Goal: Find specific page/section: Find specific page/section

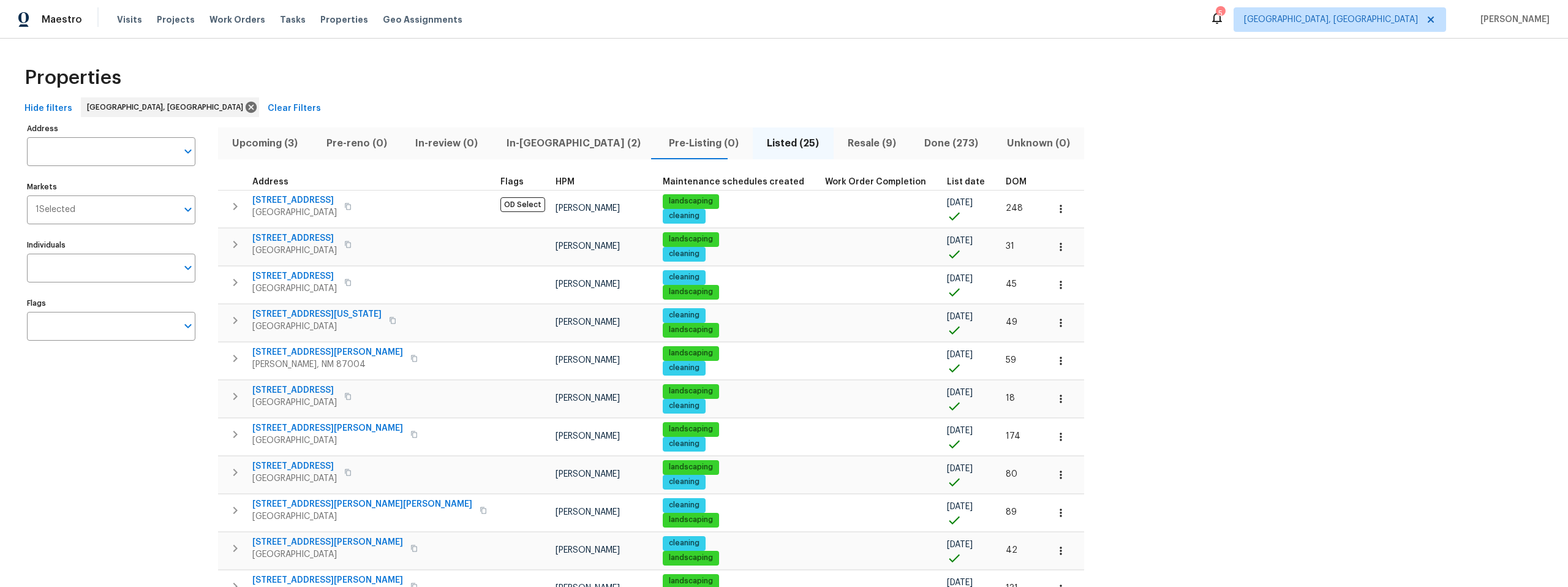
click at [474, 140] on button "In-review (0)" at bounding box center [447, 144] width 91 height 32
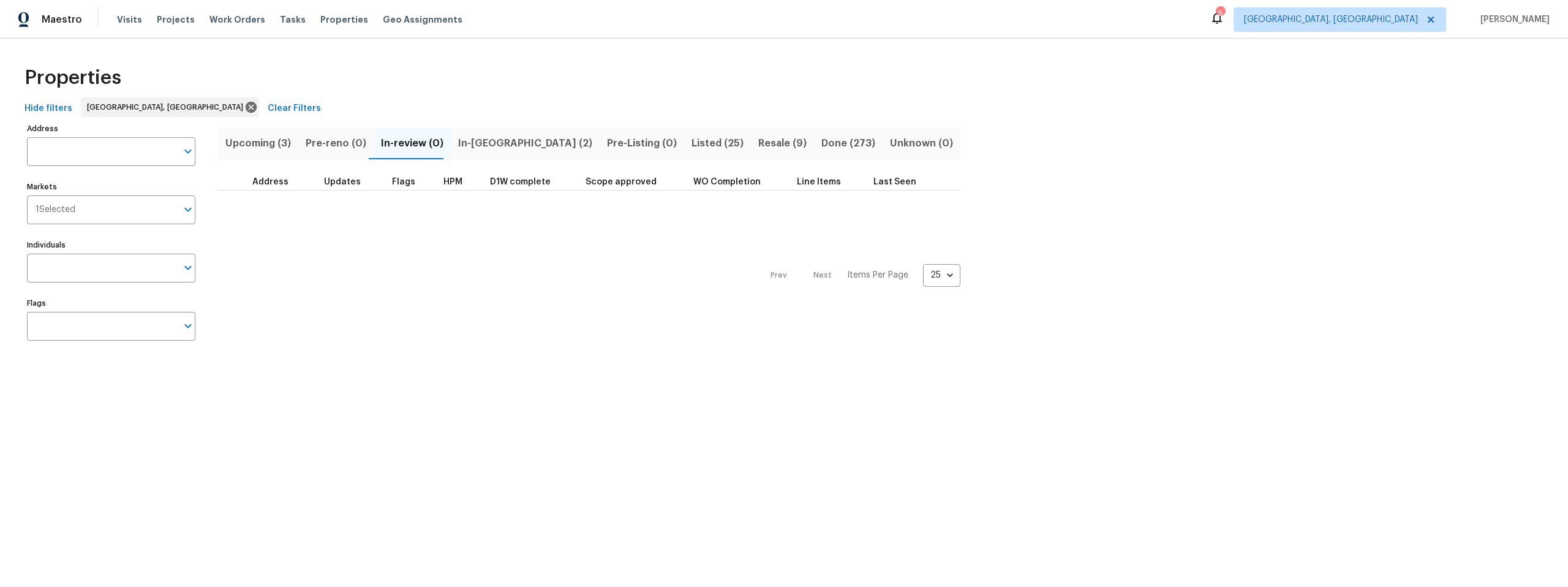
click at [477, 143] on span "In-[GEOGRAPHIC_DATA] (2)" at bounding box center [525, 143] width 134 height 17
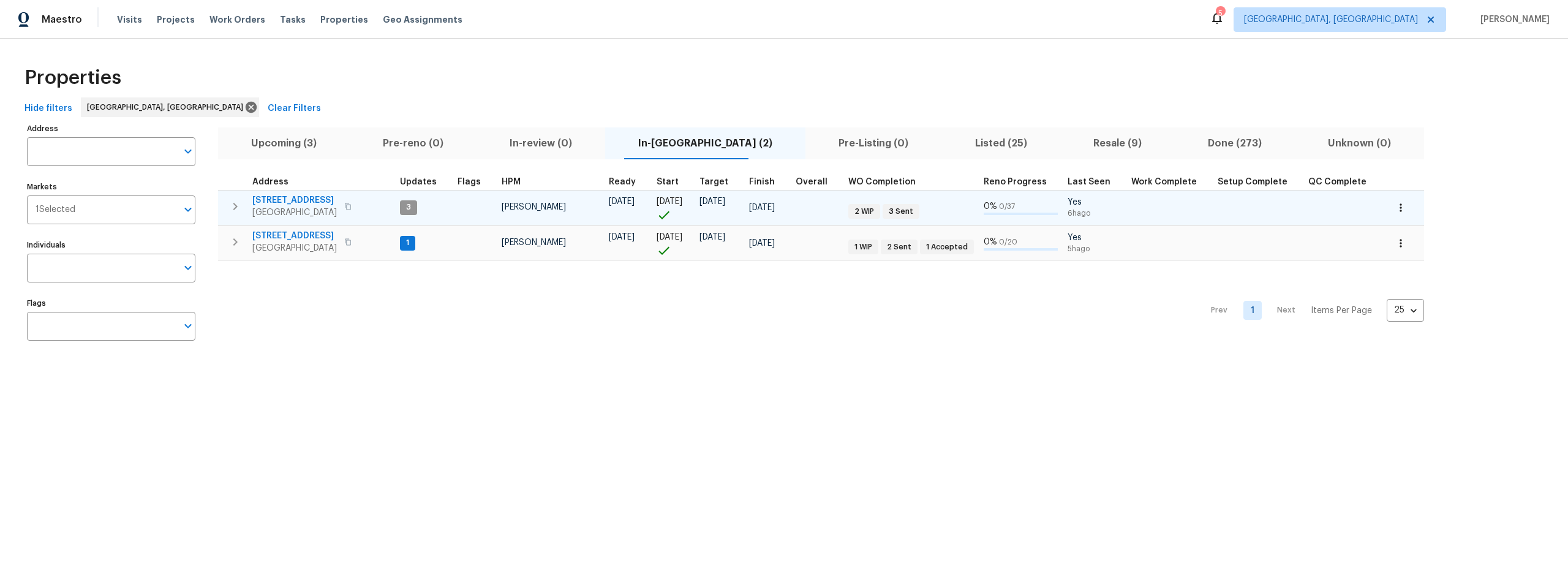
click at [308, 198] on span "9919 Teton Pl NW" at bounding box center [294, 200] width 84 height 12
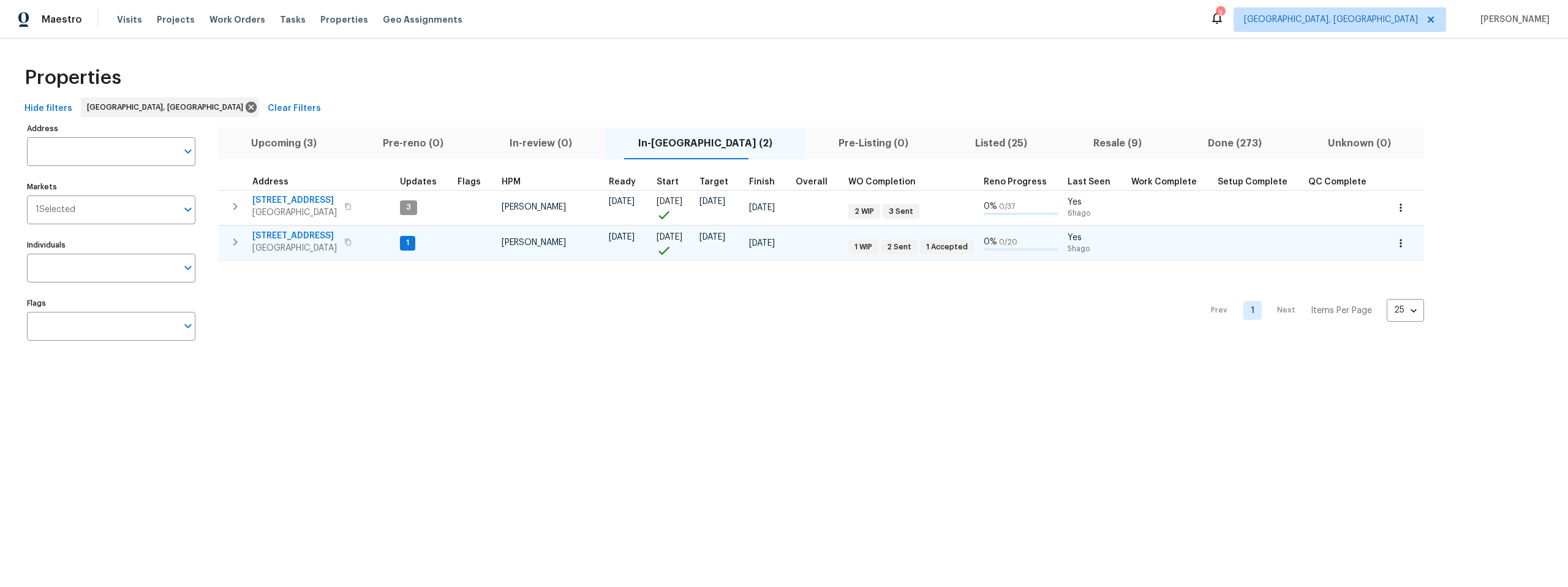
click at [352, 240] on icon "button" at bounding box center [348, 242] width 8 height 8
click at [959, 141] on span "Listed (25)" at bounding box center [1000, 143] width 103 height 17
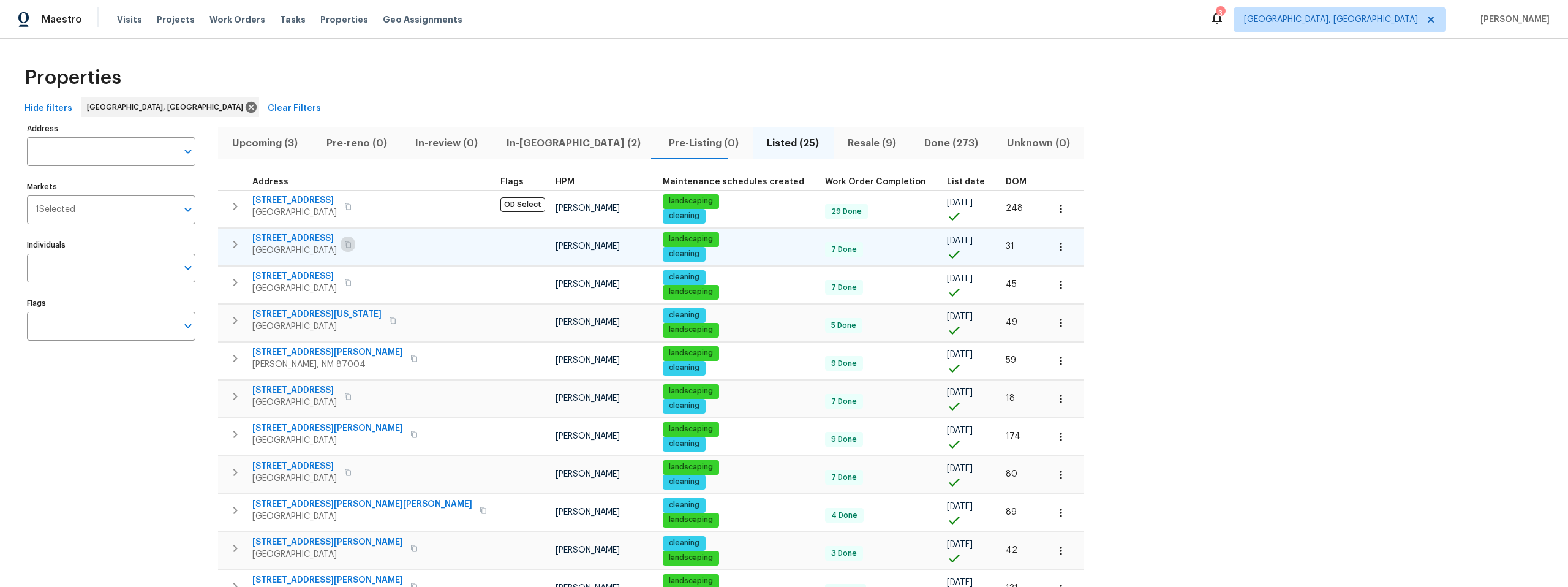
click at [352, 243] on icon "button" at bounding box center [348, 244] width 8 height 8
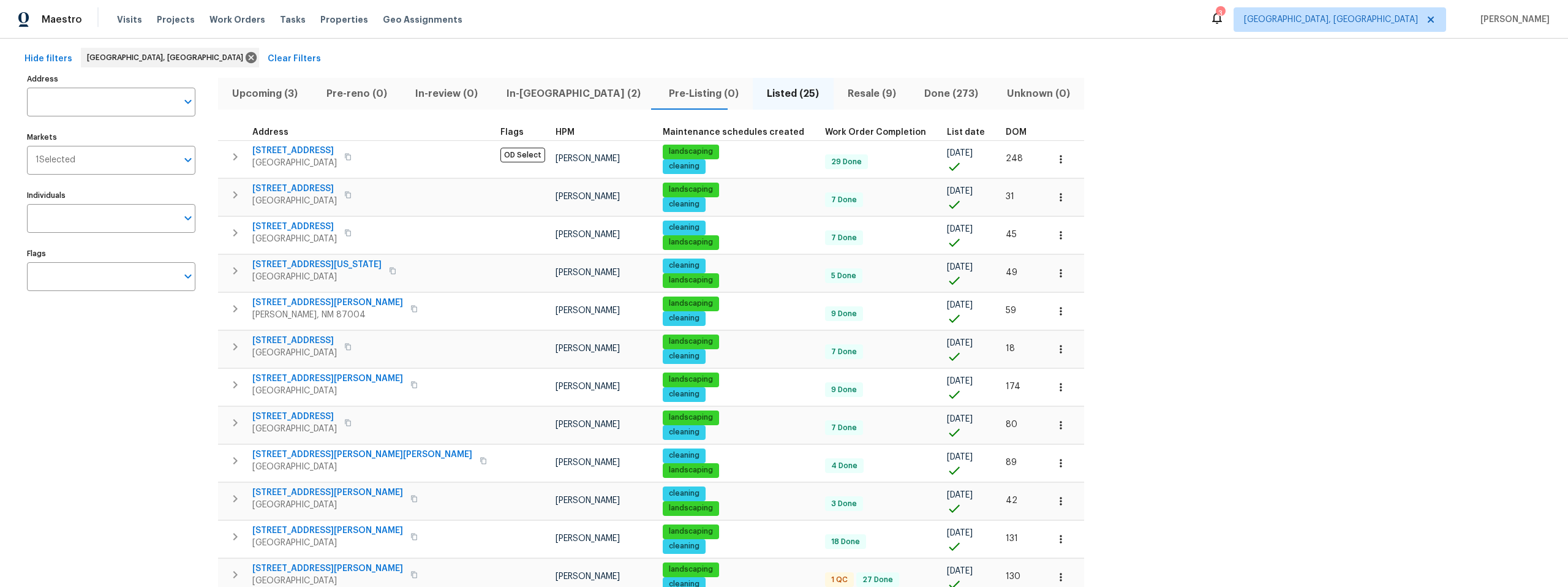
scroll to position [51, 0]
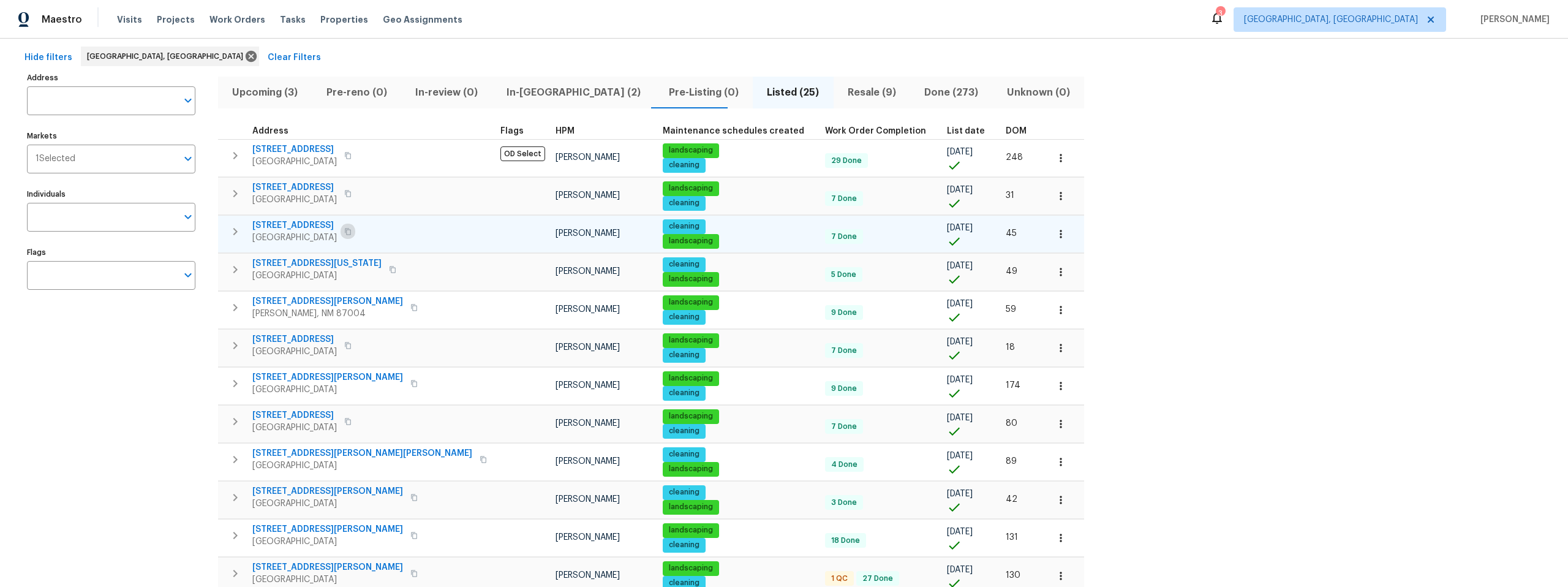
click at [352, 230] on icon "button" at bounding box center [348, 232] width 8 height 8
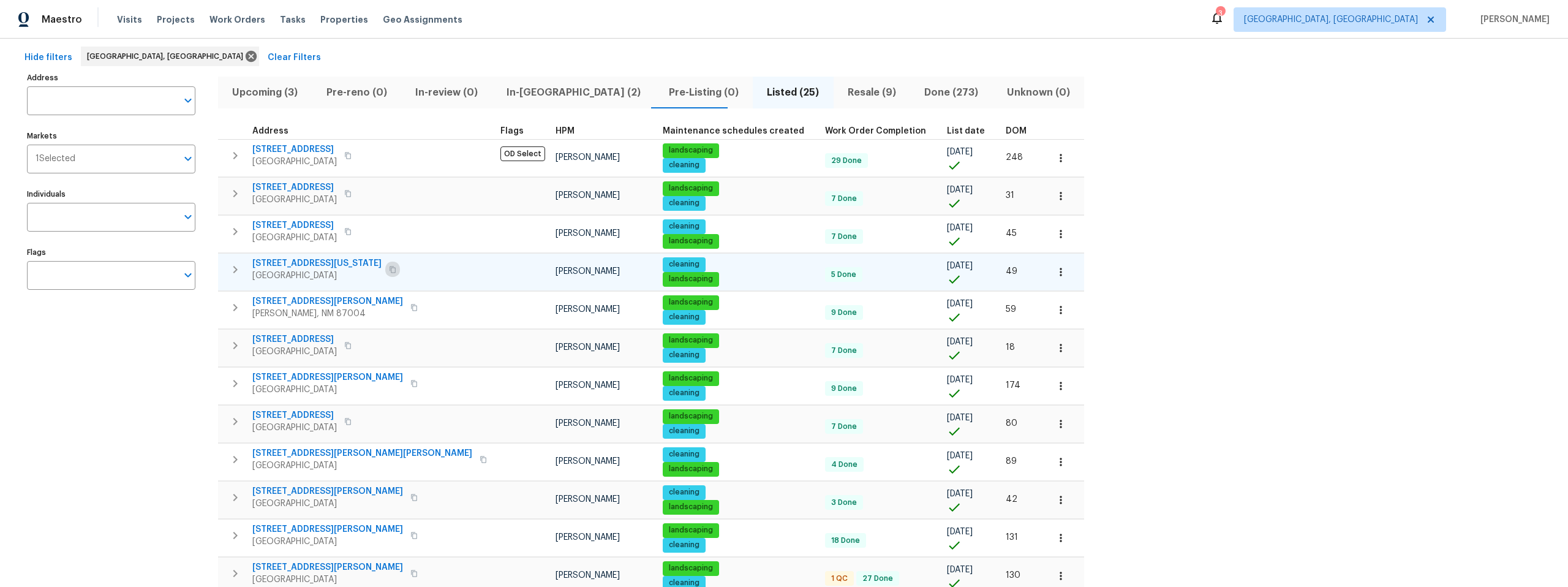
click at [389, 268] on icon "button" at bounding box center [393, 270] width 8 height 8
click at [389, 269] on icon "button" at bounding box center [393, 270] width 8 height 8
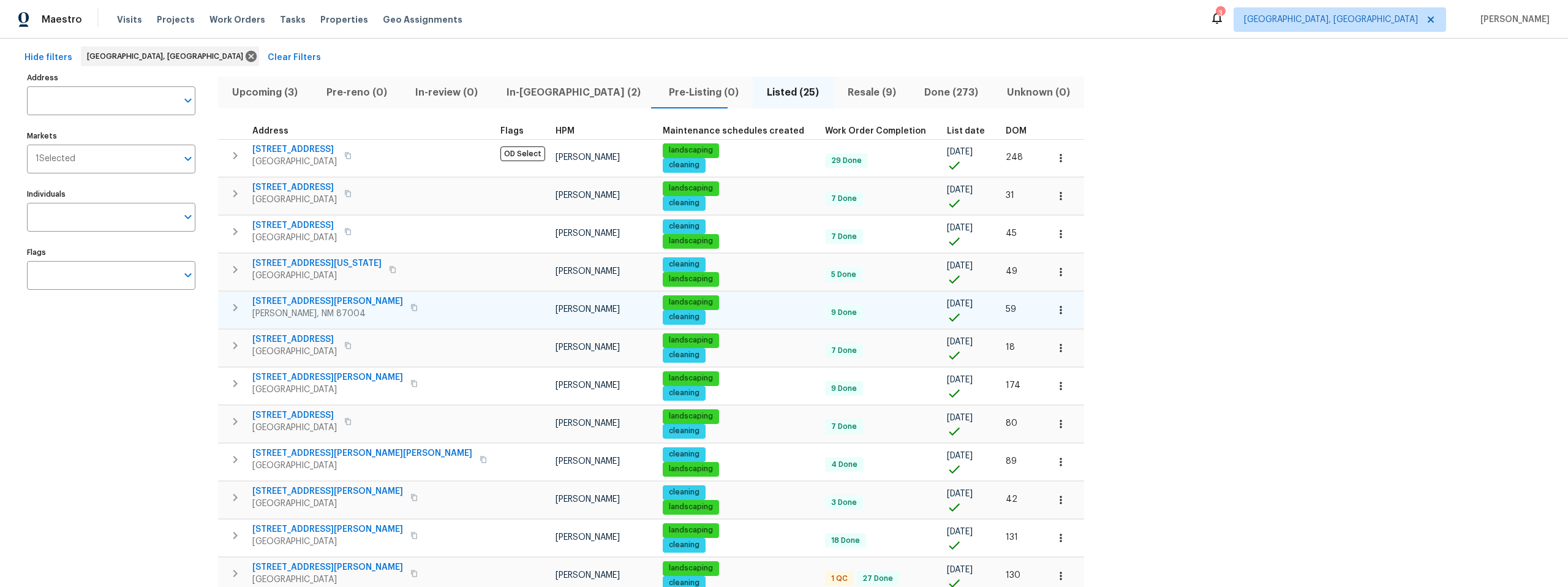
click at [411, 307] on icon "button" at bounding box center [414, 308] width 8 height 8
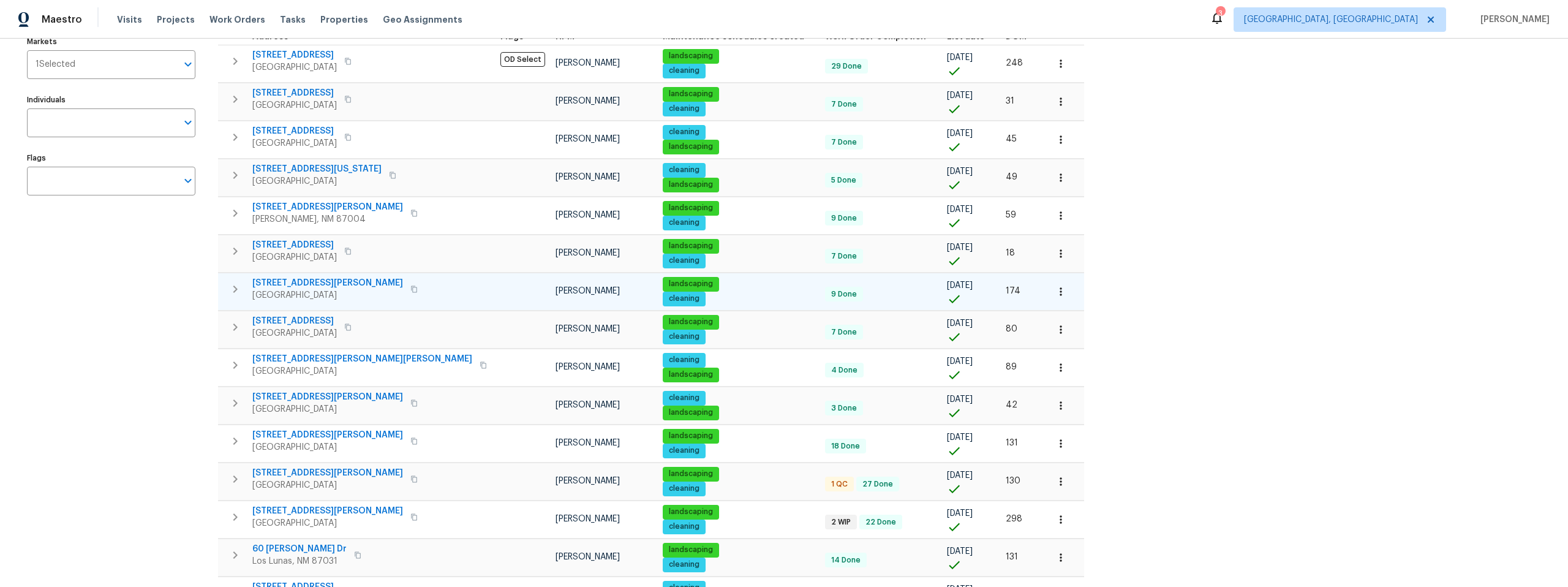
scroll to position [175, 0]
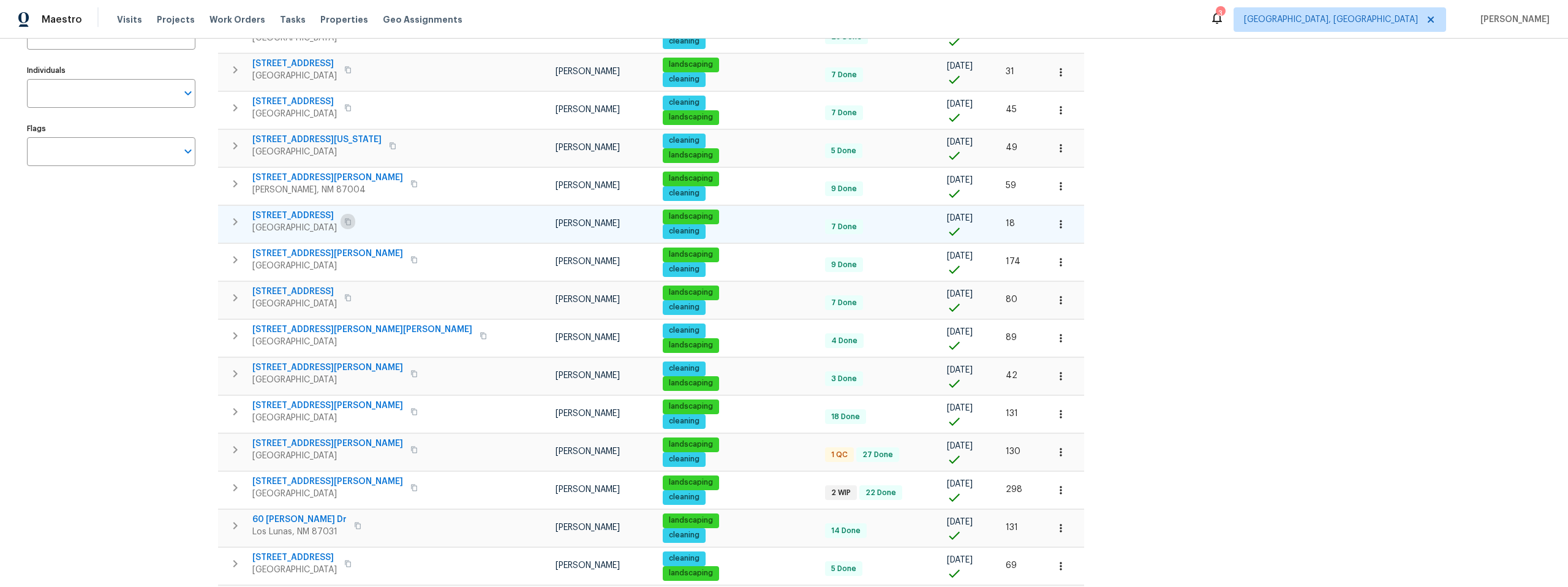
click at [350, 222] on icon "button" at bounding box center [348, 222] width 8 height 8
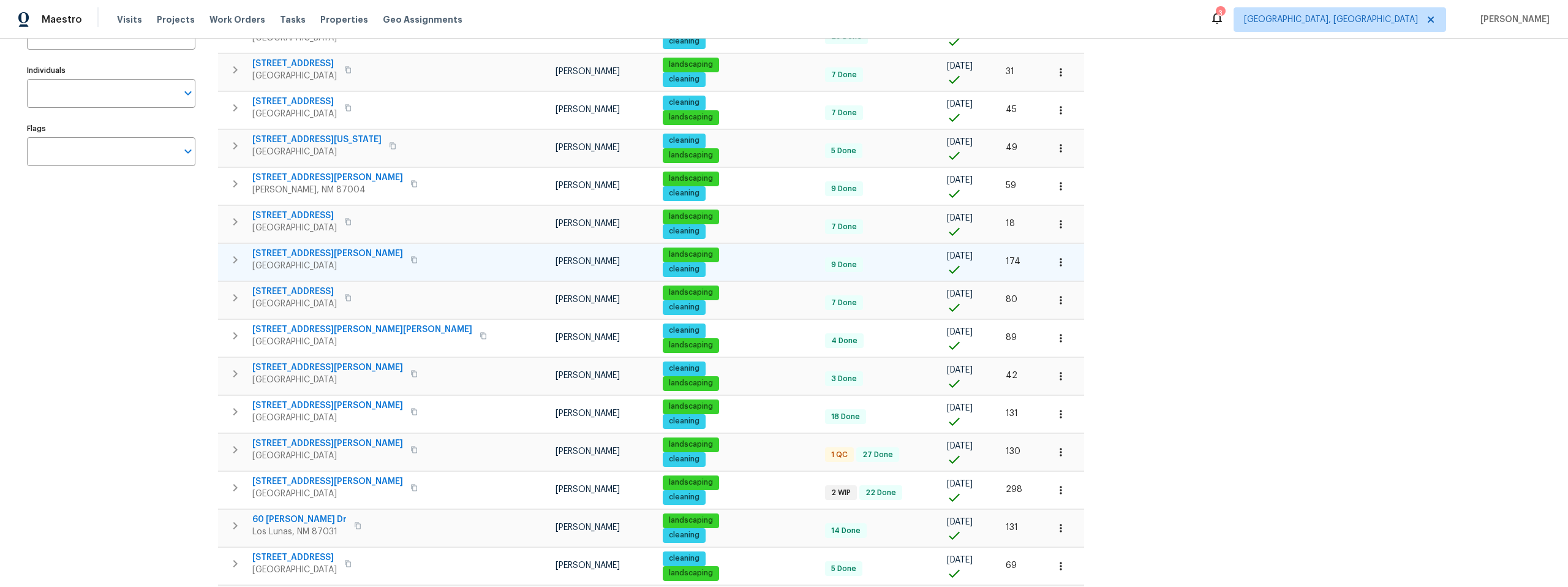
click at [411, 257] on icon "button" at bounding box center [414, 260] width 8 height 8
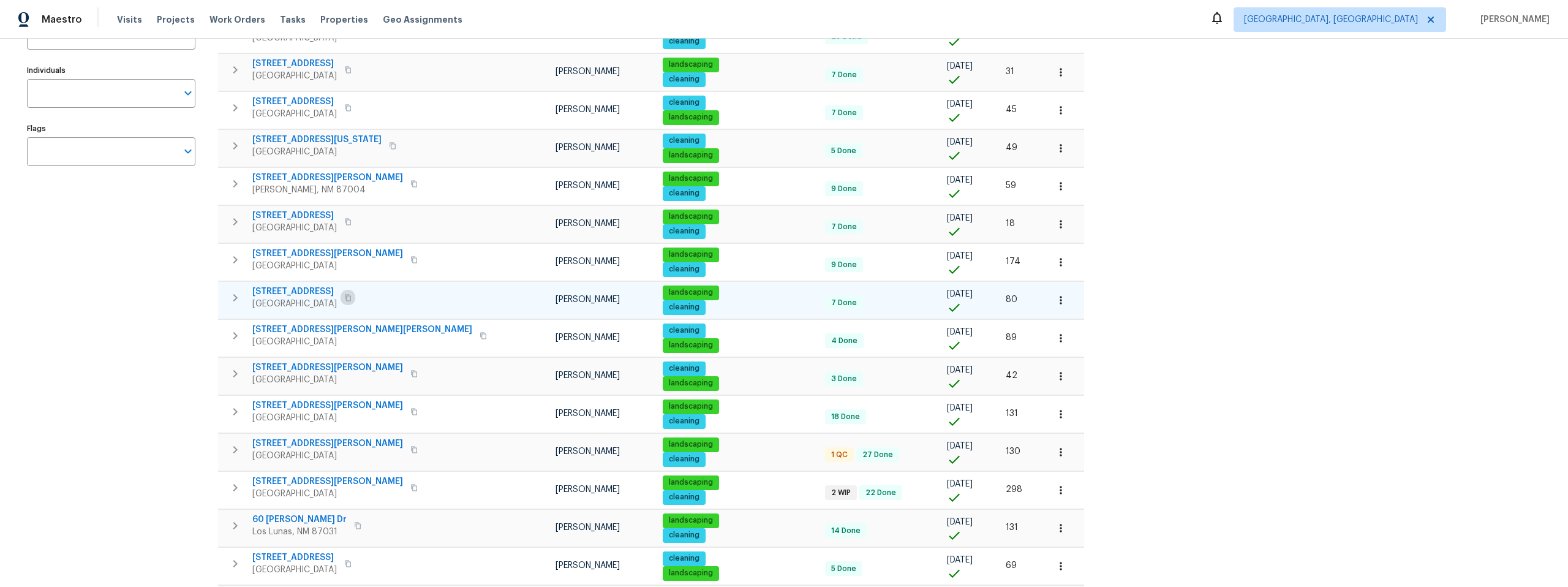
click at [351, 297] on icon "button" at bounding box center [347, 297] width 6 height 7
click at [352, 296] on icon "button" at bounding box center [348, 298] width 8 height 8
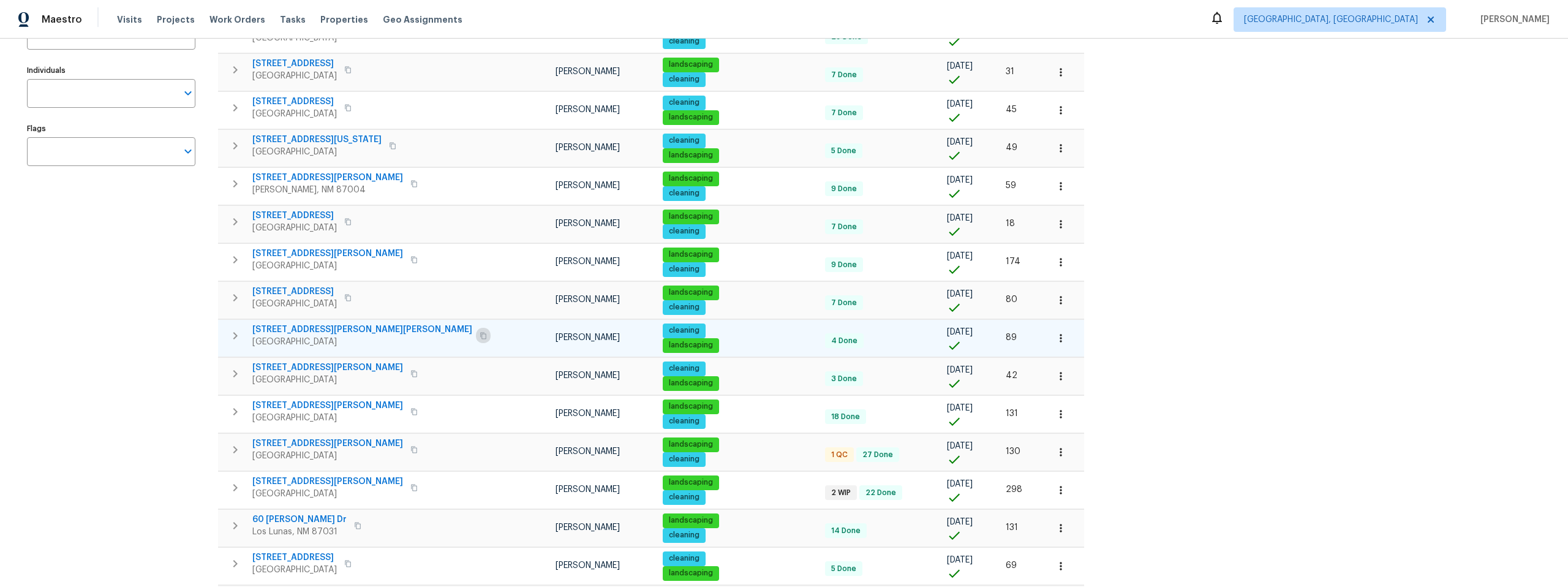
click at [481, 336] on icon "button" at bounding box center [484, 335] width 6 height 7
click at [481, 335] on icon "button" at bounding box center [484, 335] width 6 height 7
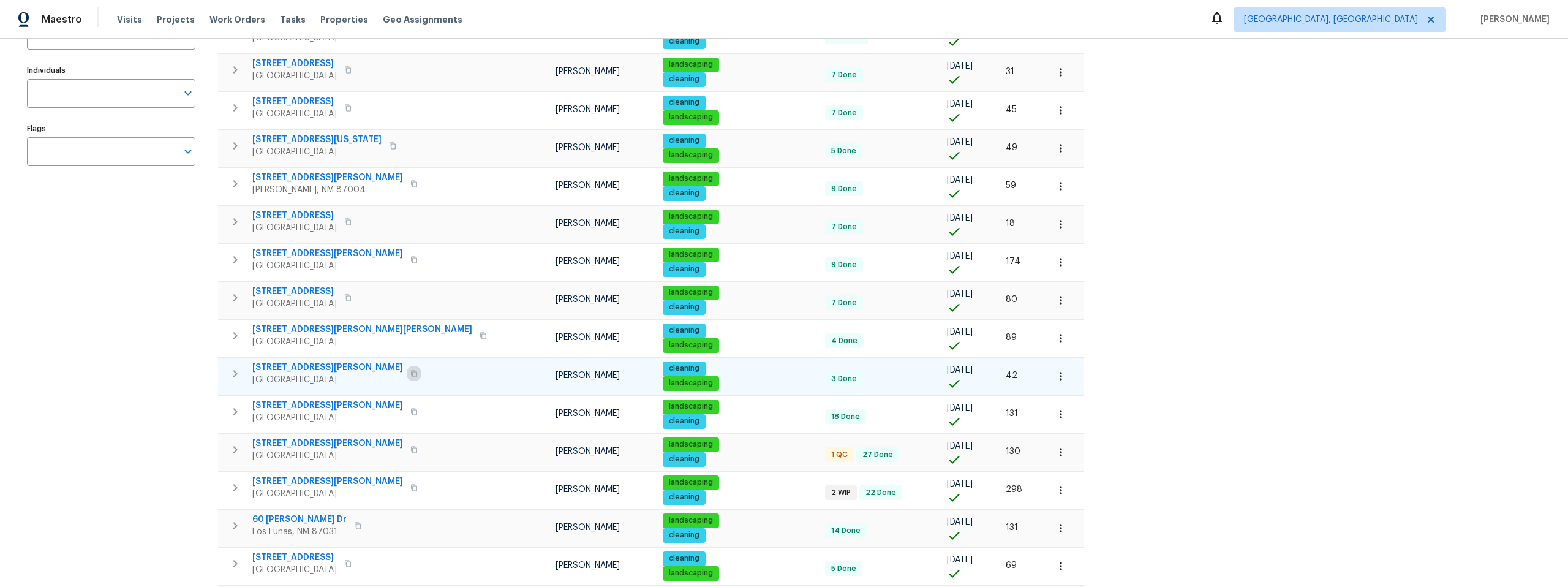
click at [411, 374] on icon "button" at bounding box center [414, 374] width 8 height 8
click at [411, 374] on icon "button" at bounding box center [414, 373] width 6 height 7
click at [411, 409] on icon "button" at bounding box center [414, 412] width 8 height 8
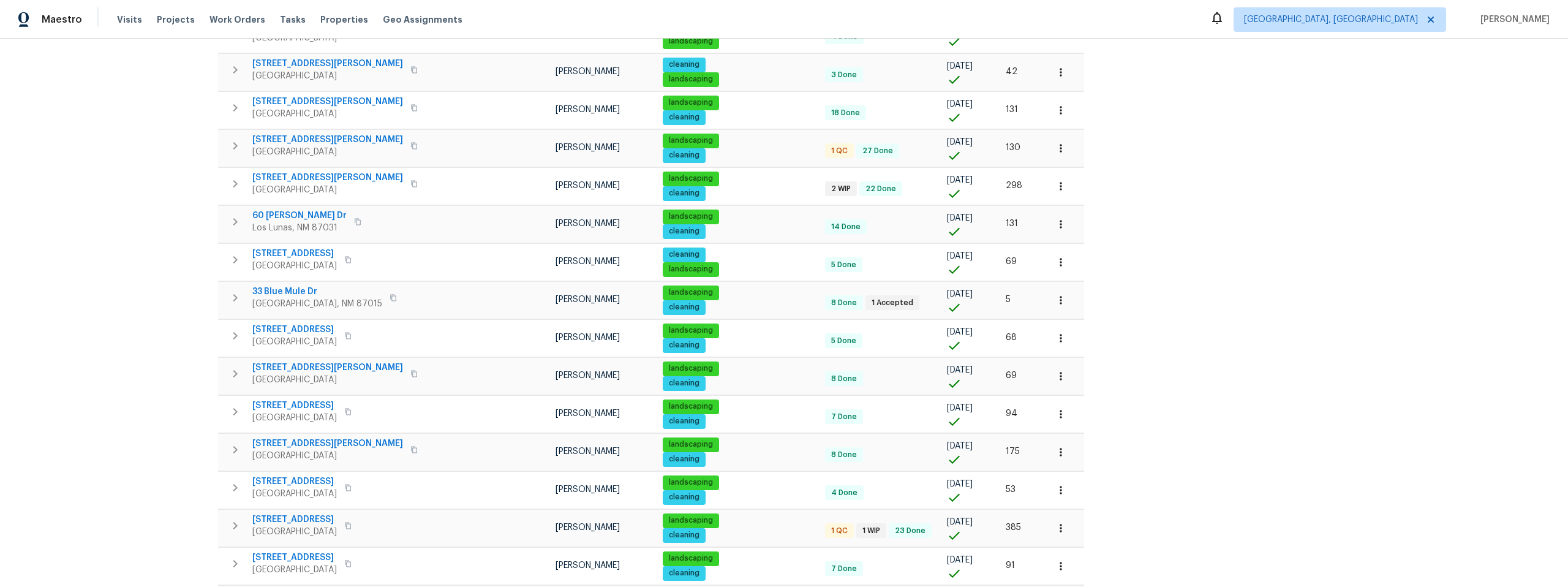
scroll to position [481, 0]
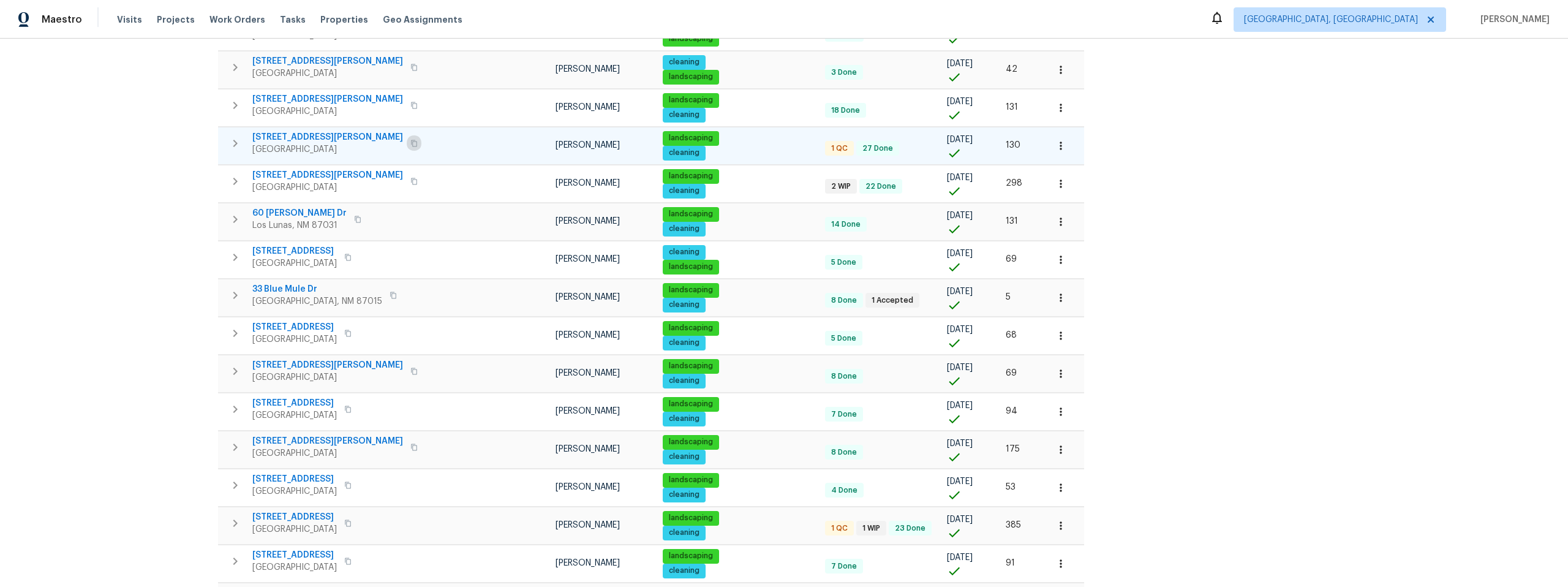
click at [411, 142] on icon "button" at bounding box center [414, 144] width 8 height 8
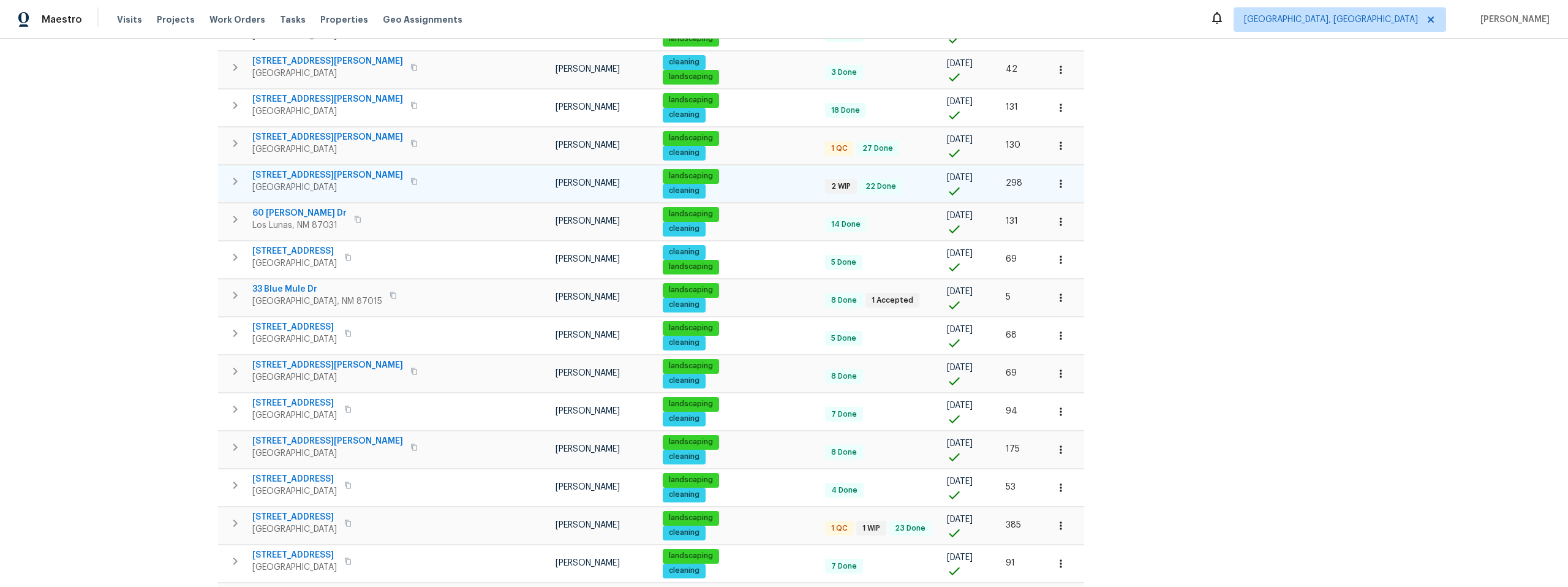
click at [411, 180] on icon "button" at bounding box center [414, 181] width 6 height 7
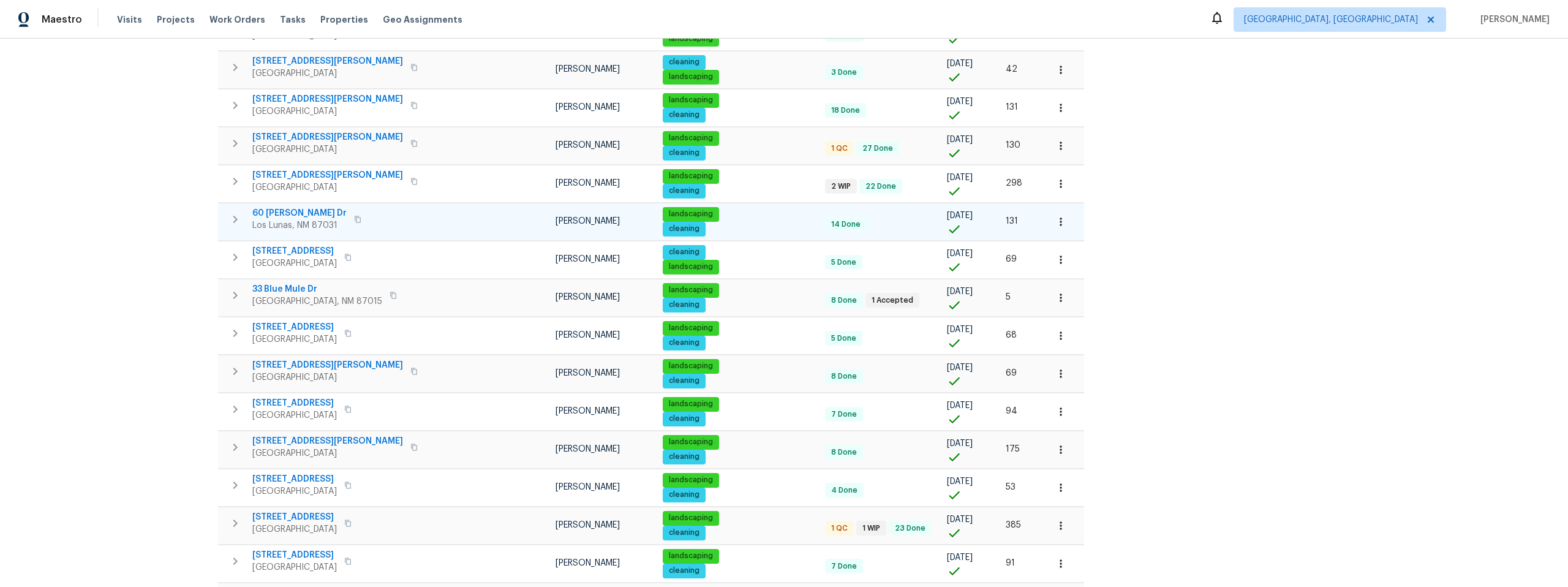
click at [355, 217] on icon "button" at bounding box center [358, 219] width 6 height 7
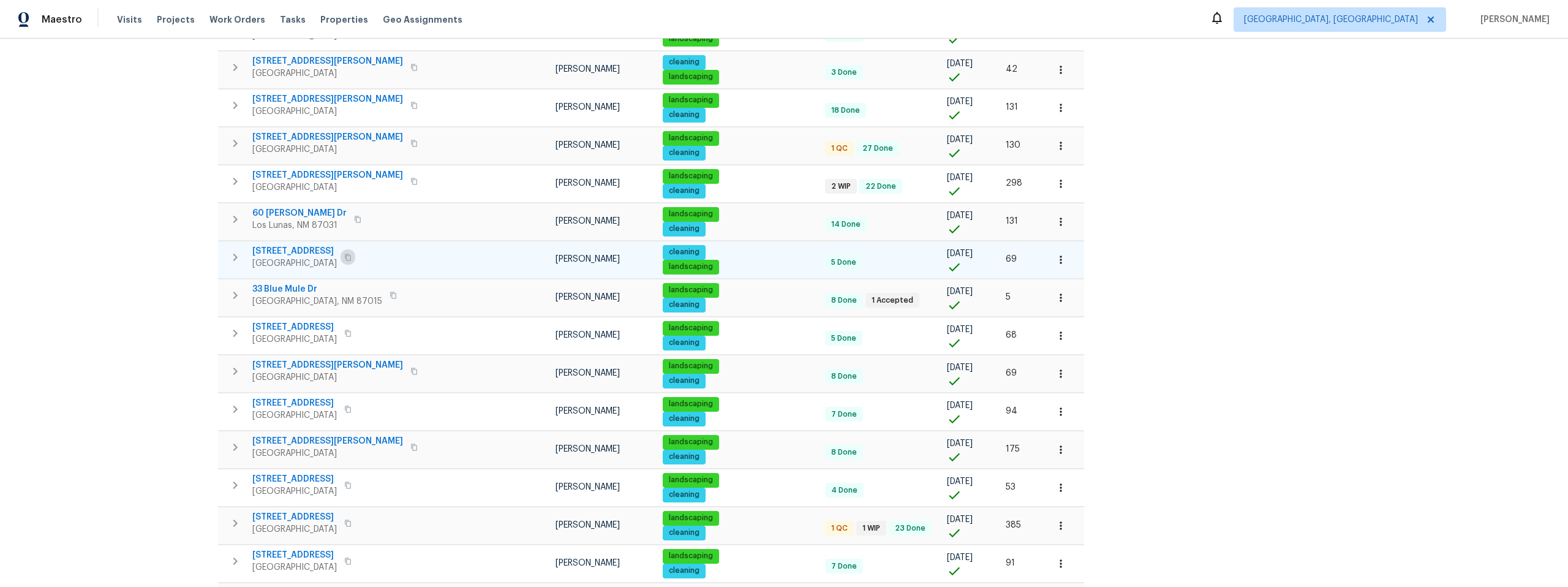
click at [352, 258] on icon "button" at bounding box center [348, 258] width 8 height 8
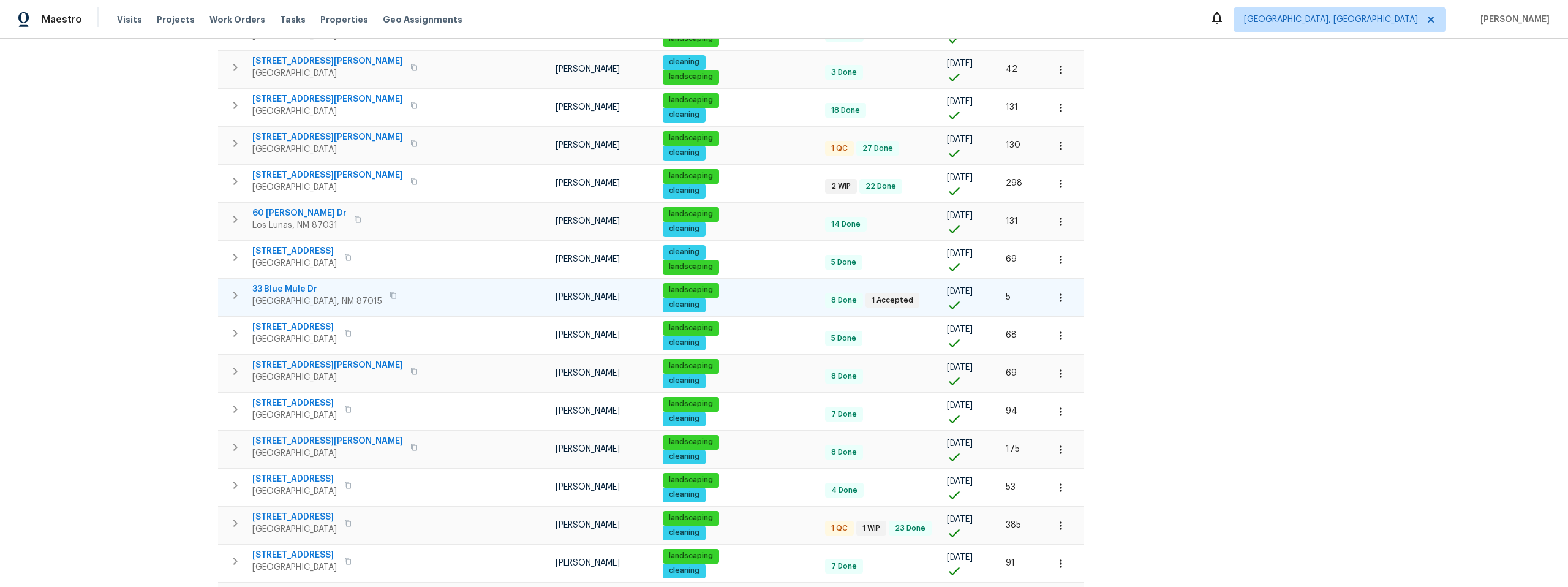
click at [390, 294] on icon "button" at bounding box center [394, 295] width 8 height 8
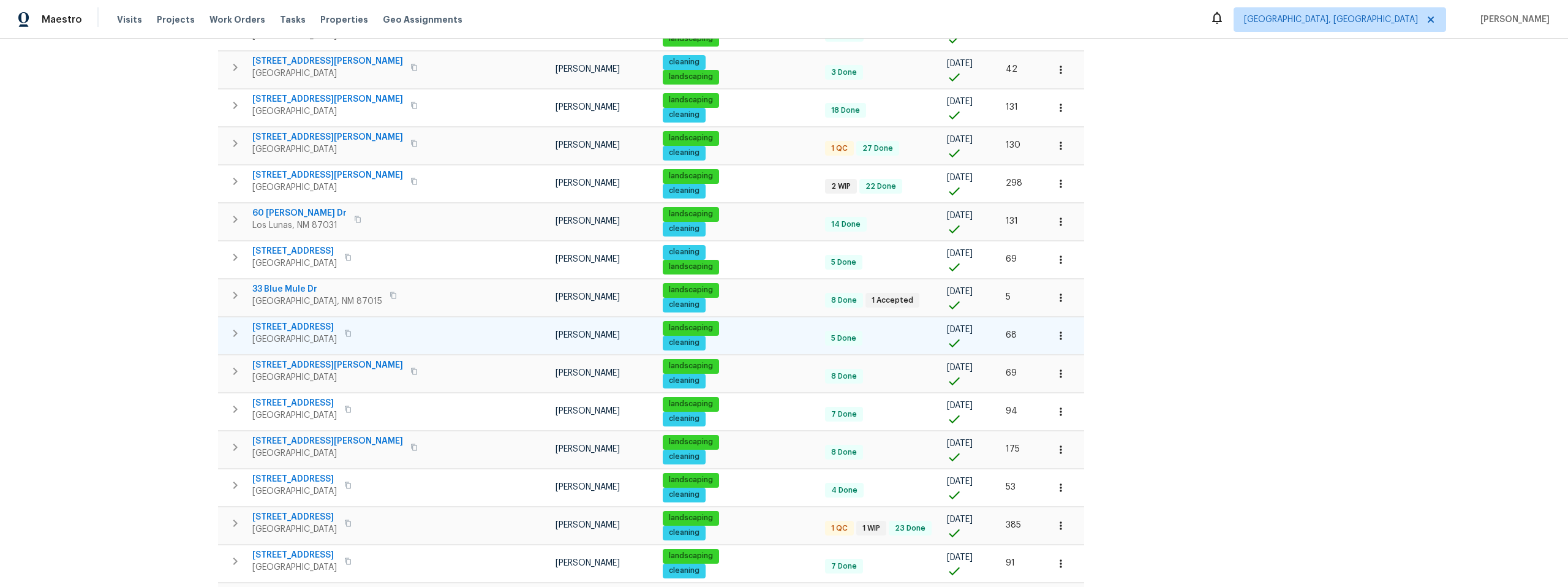
click at [352, 332] on icon "button" at bounding box center [348, 333] width 8 height 8
click at [411, 370] on icon "button" at bounding box center [414, 371] width 8 height 8
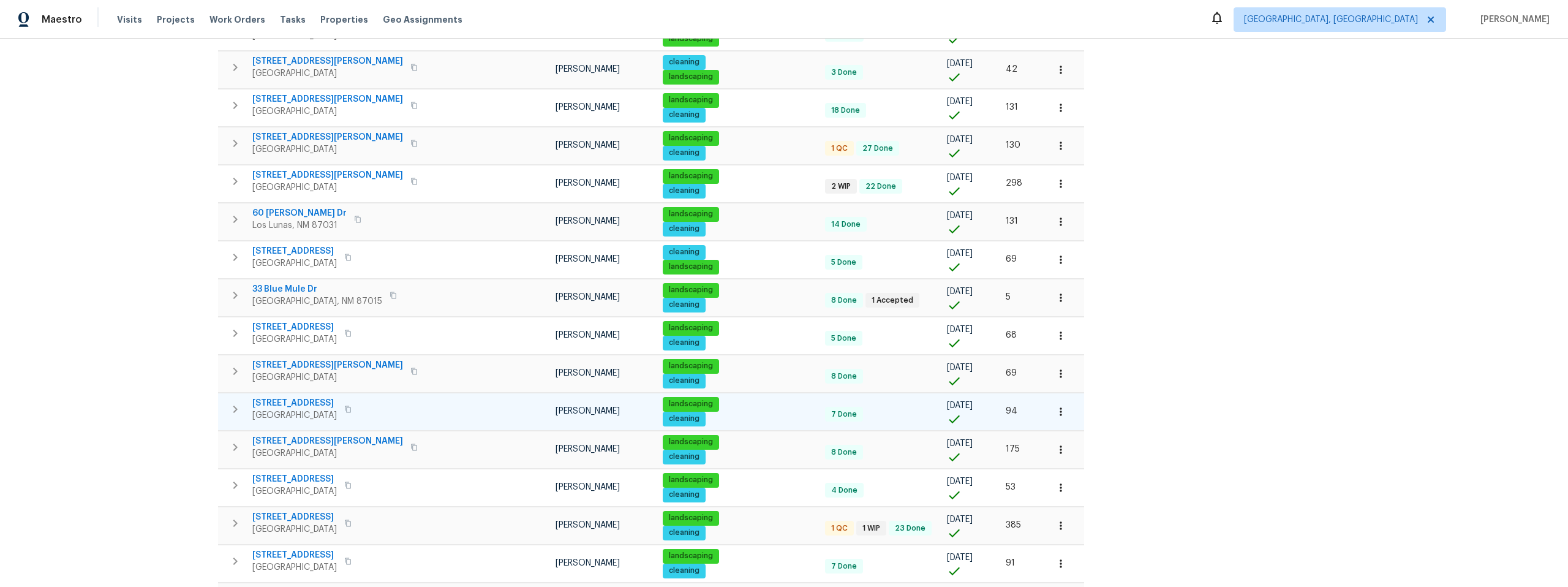
click at [352, 408] on icon "button" at bounding box center [348, 410] width 8 height 8
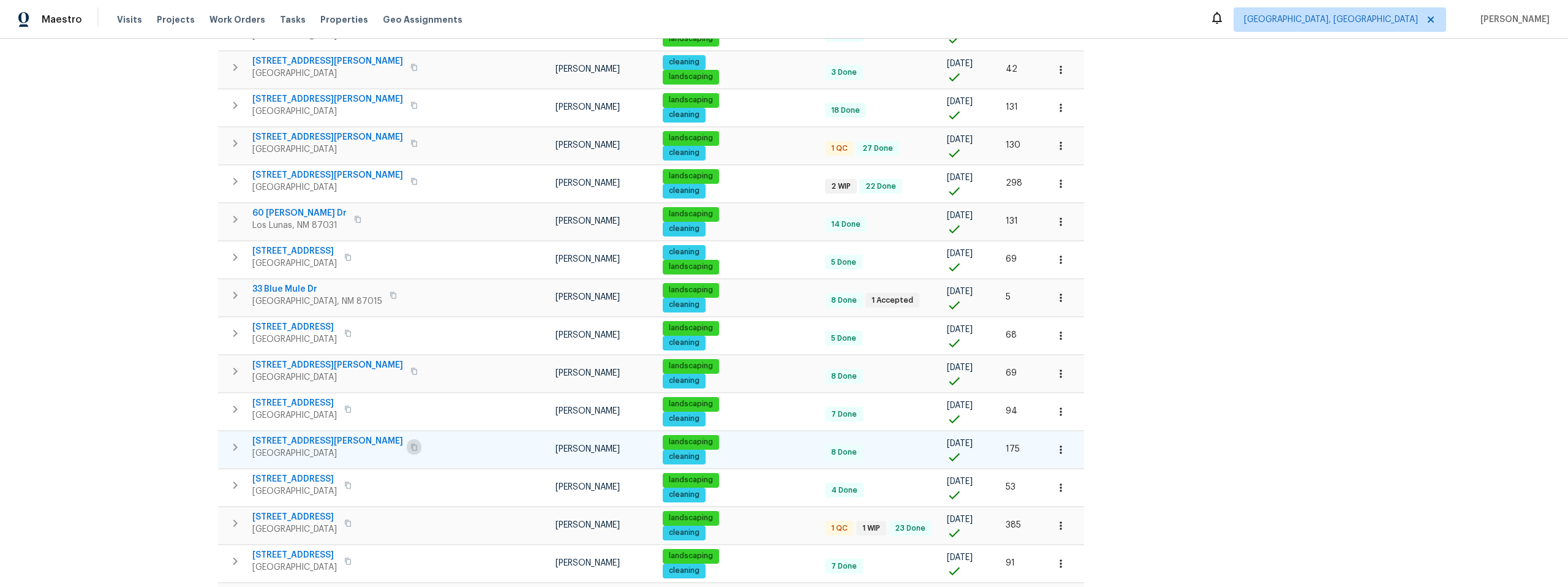
click at [411, 446] on icon "button" at bounding box center [414, 448] width 8 height 8
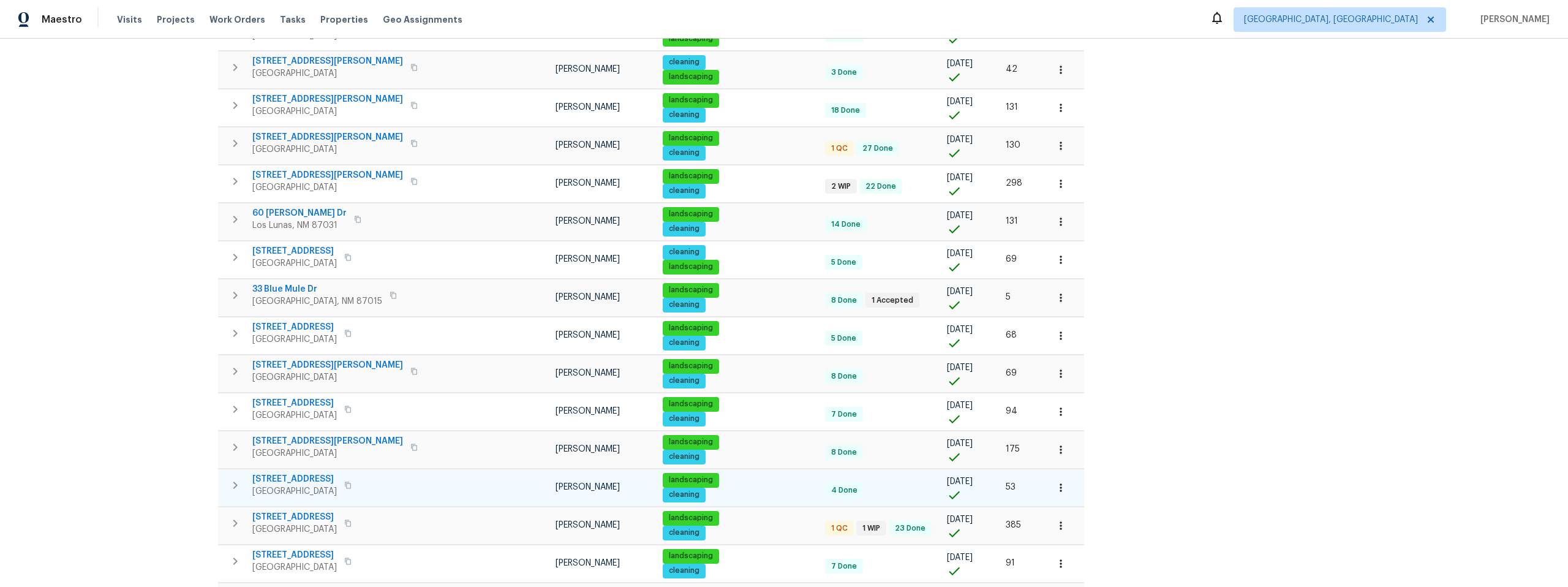
click at [351, 484] on icon "button" at bounding box center [347, 485] width 6 height 7
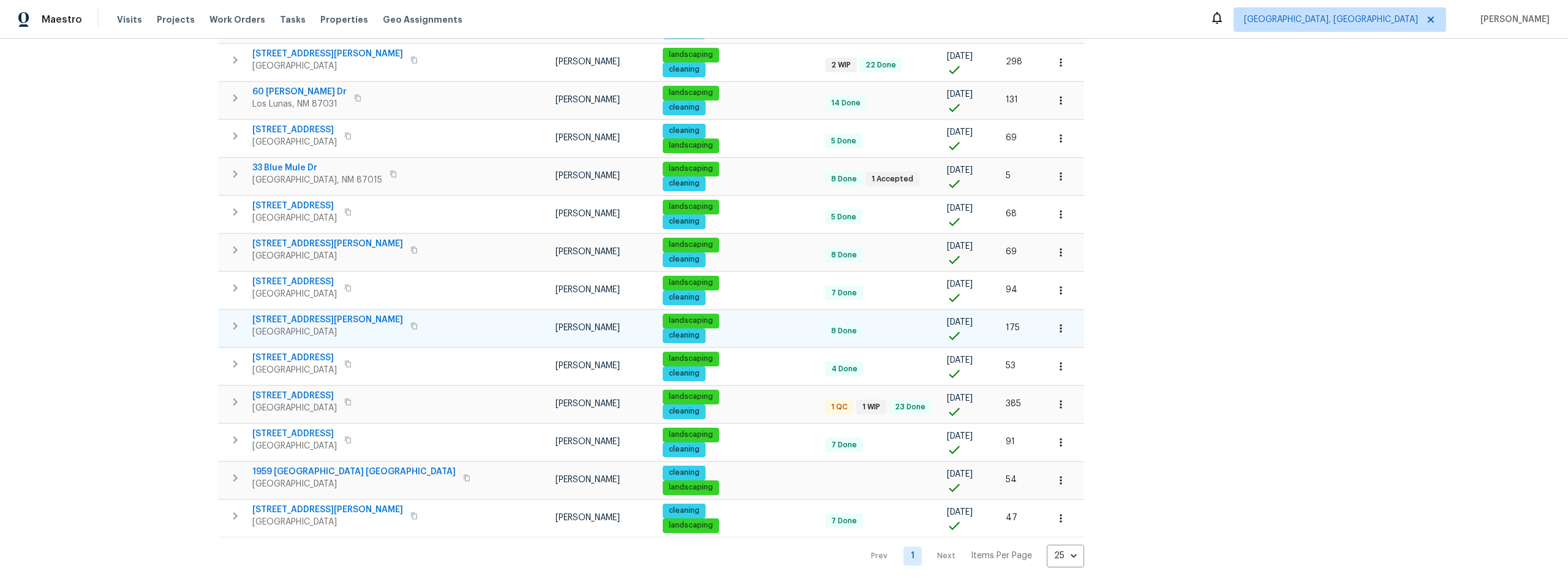
scroll to position [612, 0]
click at [352, 361] on icon "button" at bounding box center [348, 365] width 8 height 8
click at [352, 399] on icon "button" at bounding box center [348, 402] width 8 height 8
drag, startPoint x: 361, startPoint y: 391, endPoint x: 354, endPoint y: 390, distance: 7.1
click at [352, 399] on icon "button" at bounding box center [348, 402] width 8 height 8
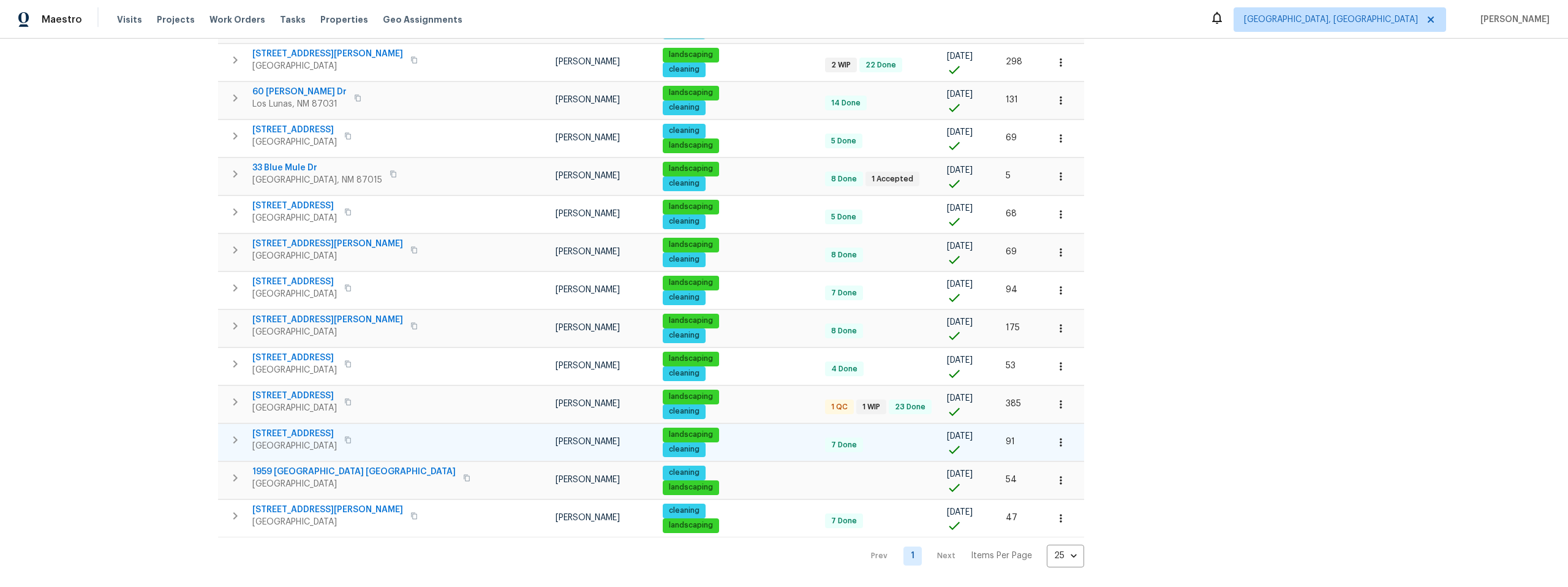
click at [352, 436] on icon "button" at bounding box center [348, 440] width 8 height 8
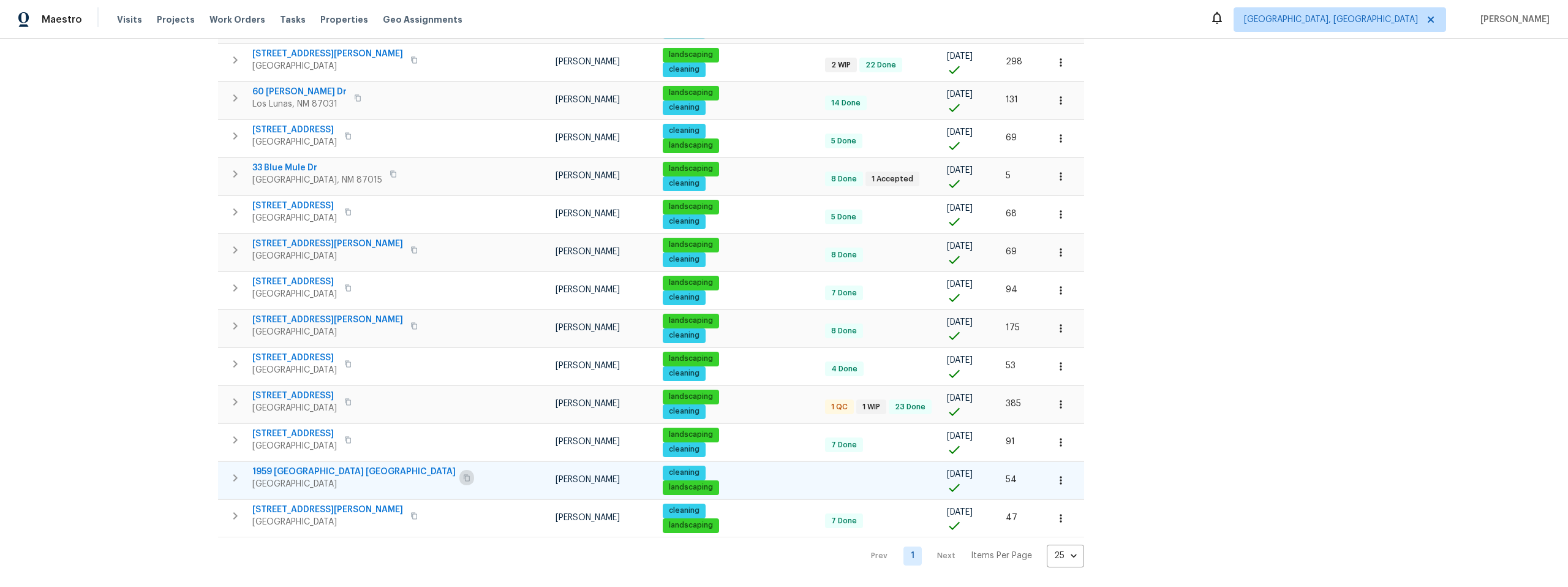
click at [463, 474] on icon "button" at bounding box center [467, 478] width 8 height 8
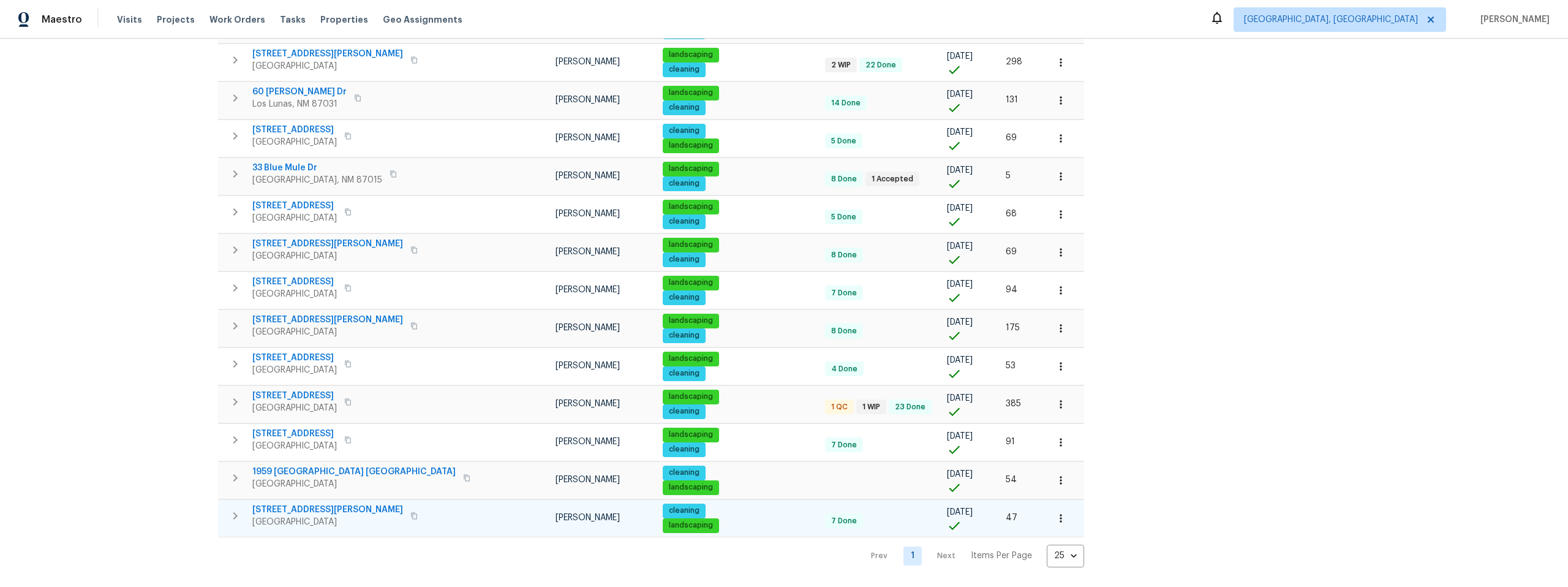
click at [411, 512] on icon "button" at bounding box center [414, 516] width 8 height 8
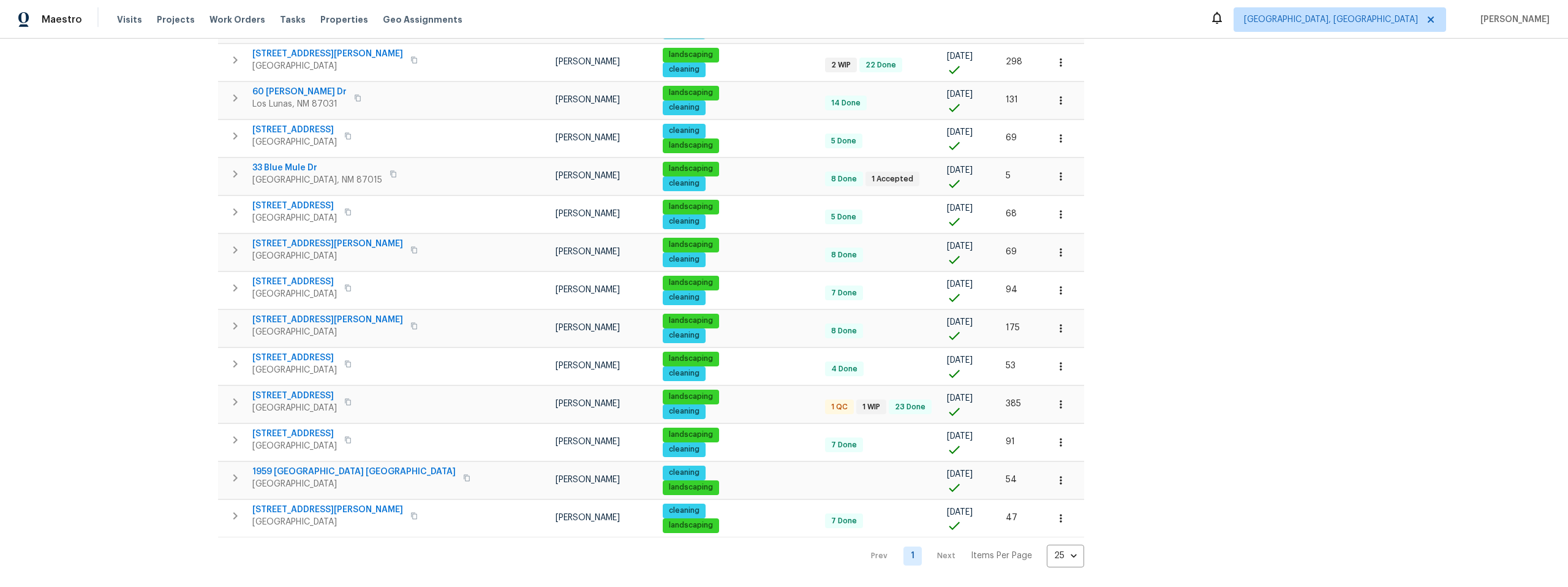
scroll to position [0, 0]
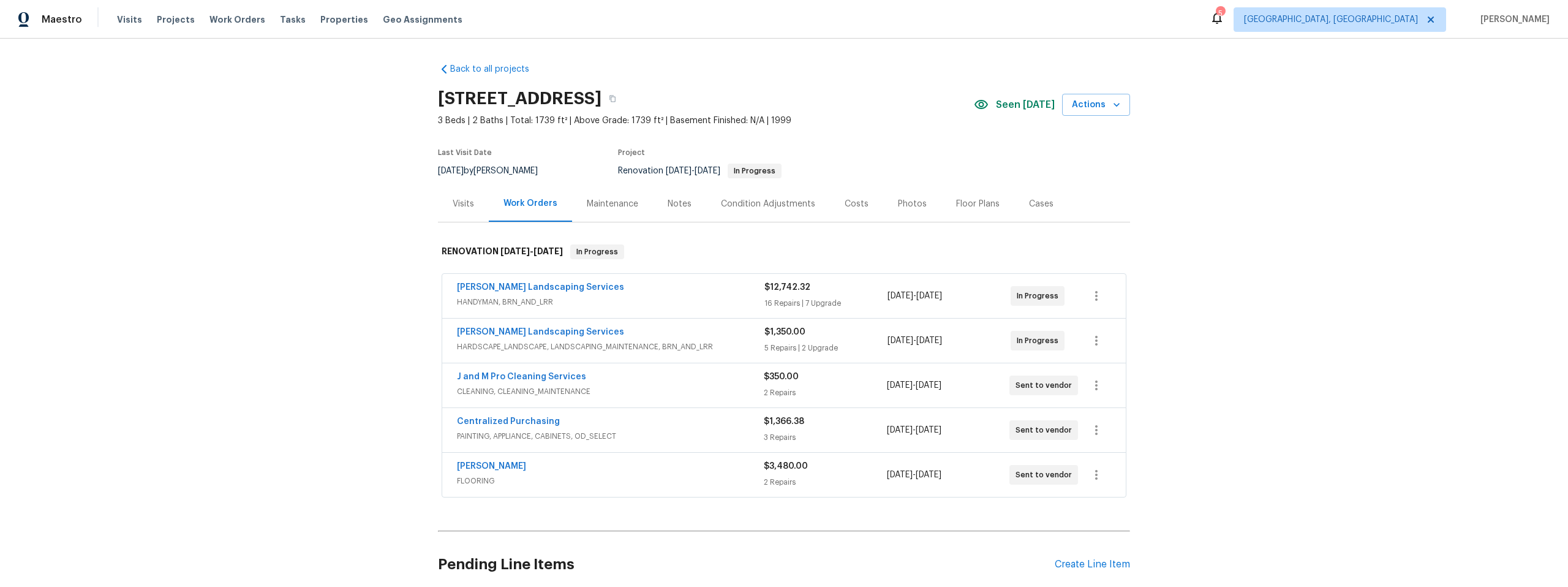
click at [609, 201] on div "Maintenance" at bounding box center [612, 204] width 51 height 12
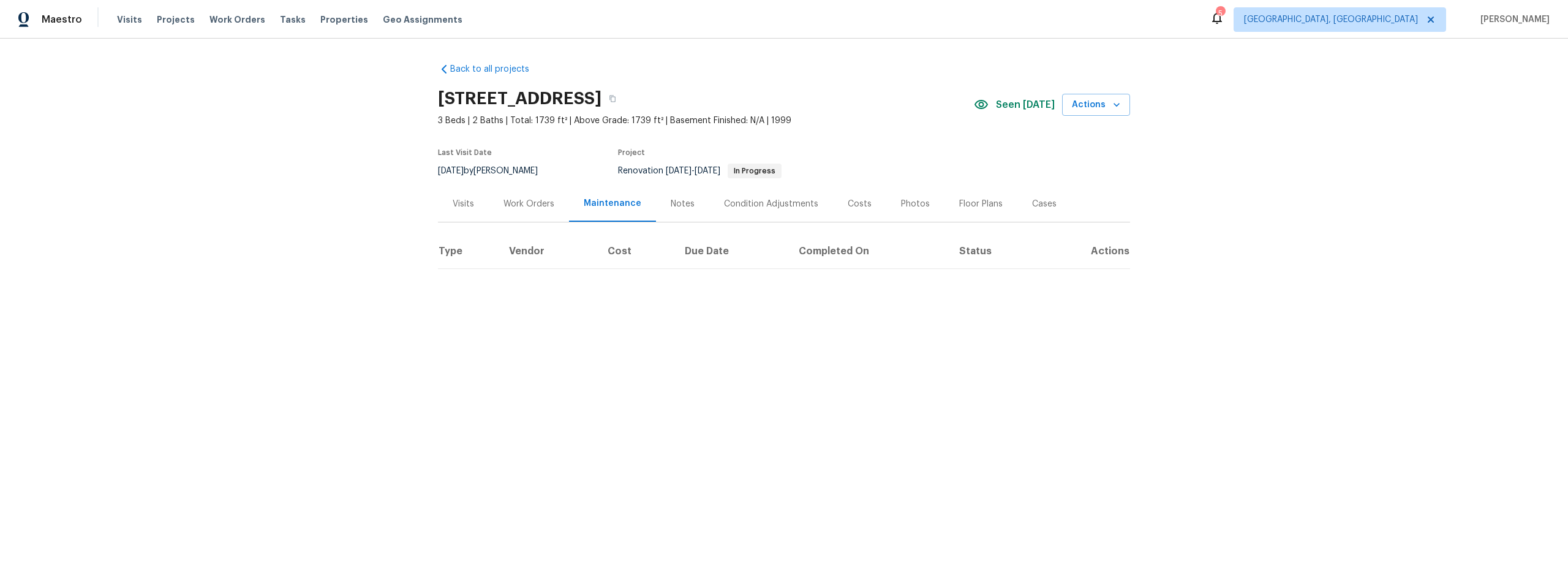
click at [671, 203] on div "Notes" at bounding box center [682, 204] width 24 height 12
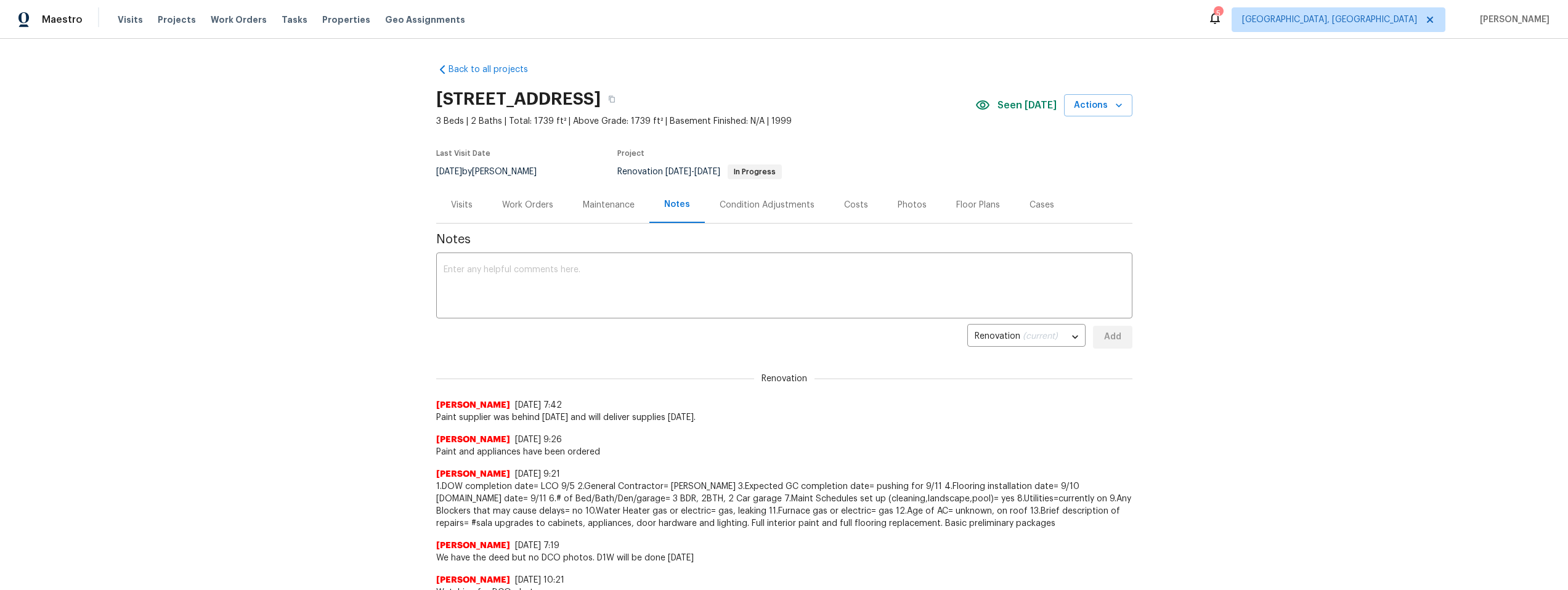
click at [747, 205] on div "Condition Adjustments" at bounding box center [767, 205] width 95 height 12
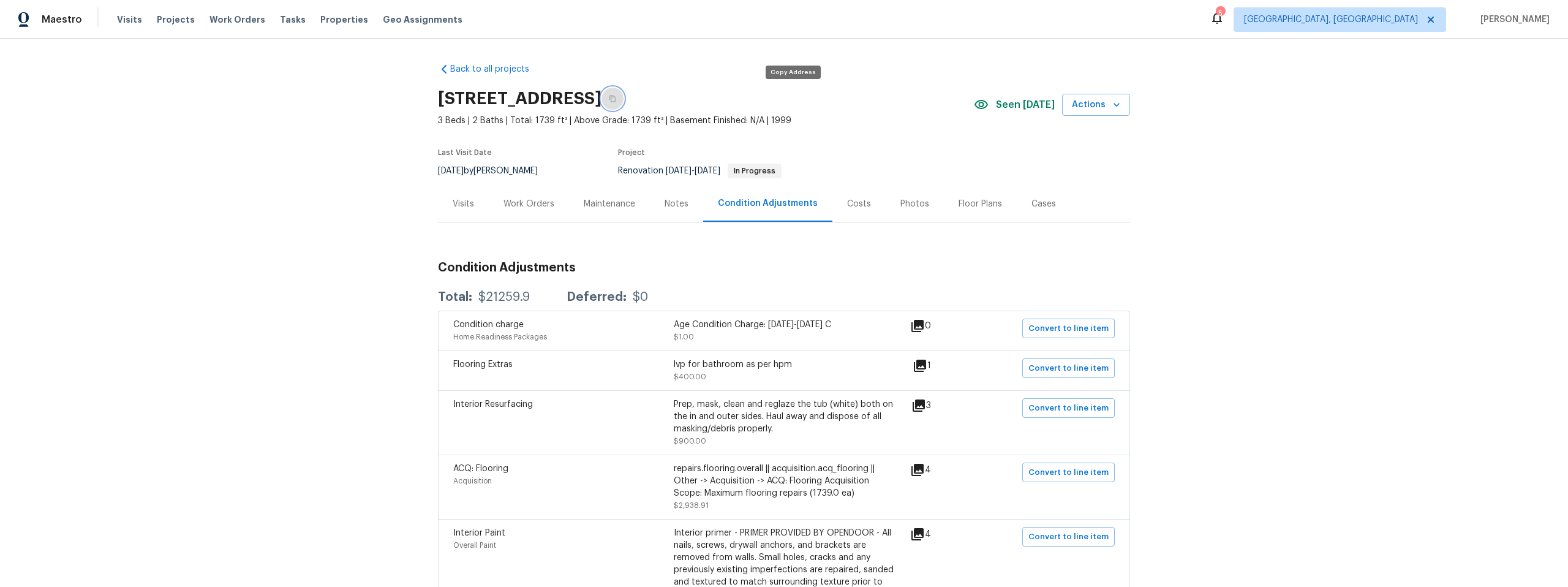
click at [616, 100] on icon "button" at bounding box center [613, 98] width 8 height 8
click at [616, 100] on icon "button" at bounding box center [612, 98] width 6 height 7
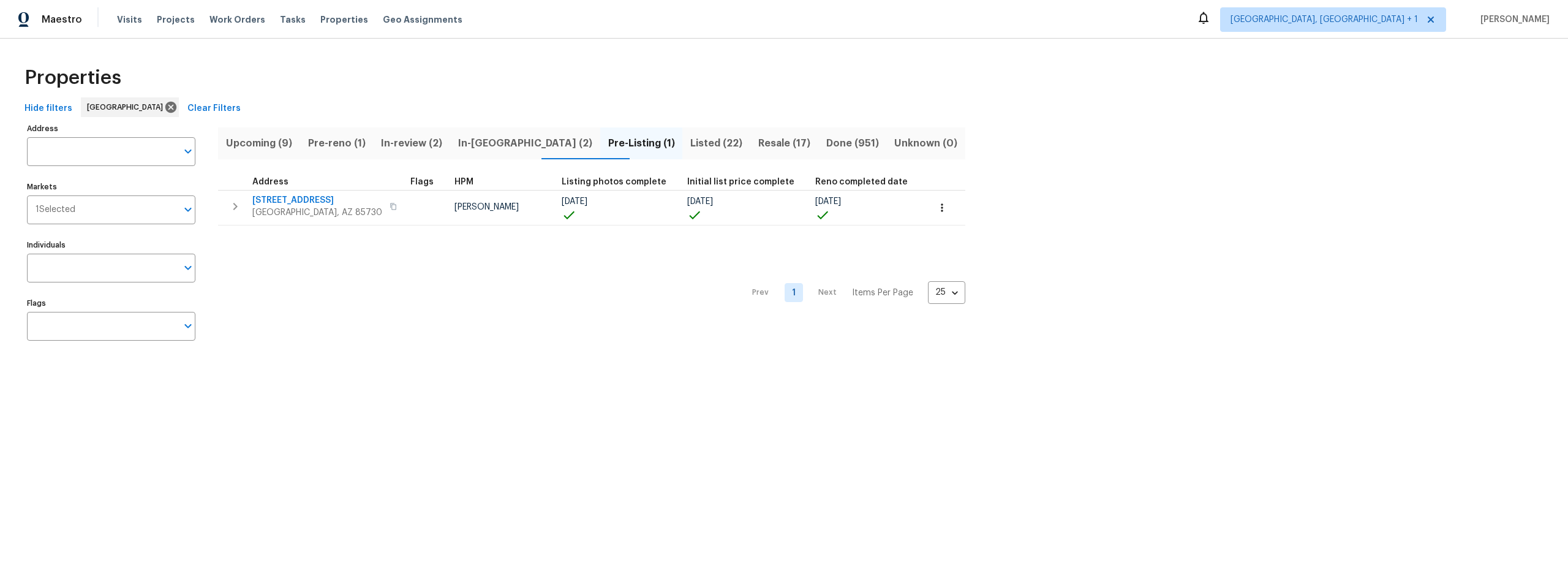
click at [502, 147] on span "In-[GEOGRAPHIC_DATA] (2)" at bounding box center [525, 143] width 135 height 17
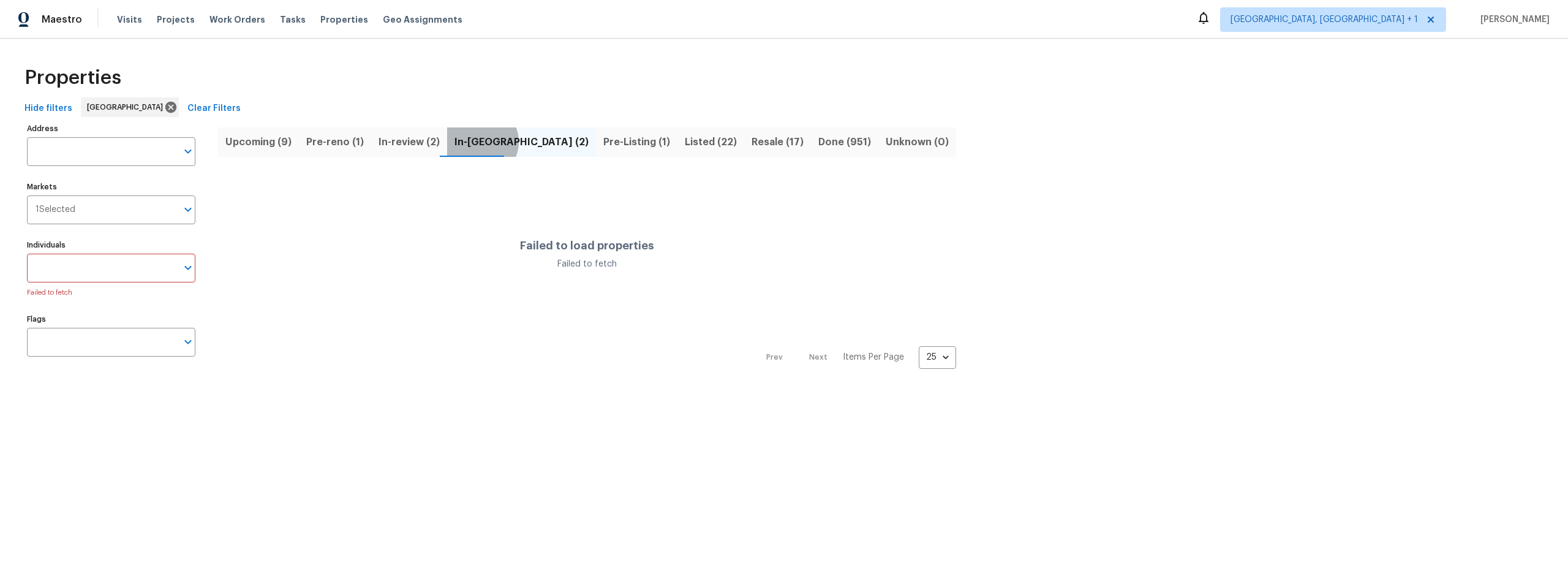
click at [473, 142] on span "In-[GEOGRAPHIC_DATA] (2)" at bounding box center [521, 142] width 134 height 17
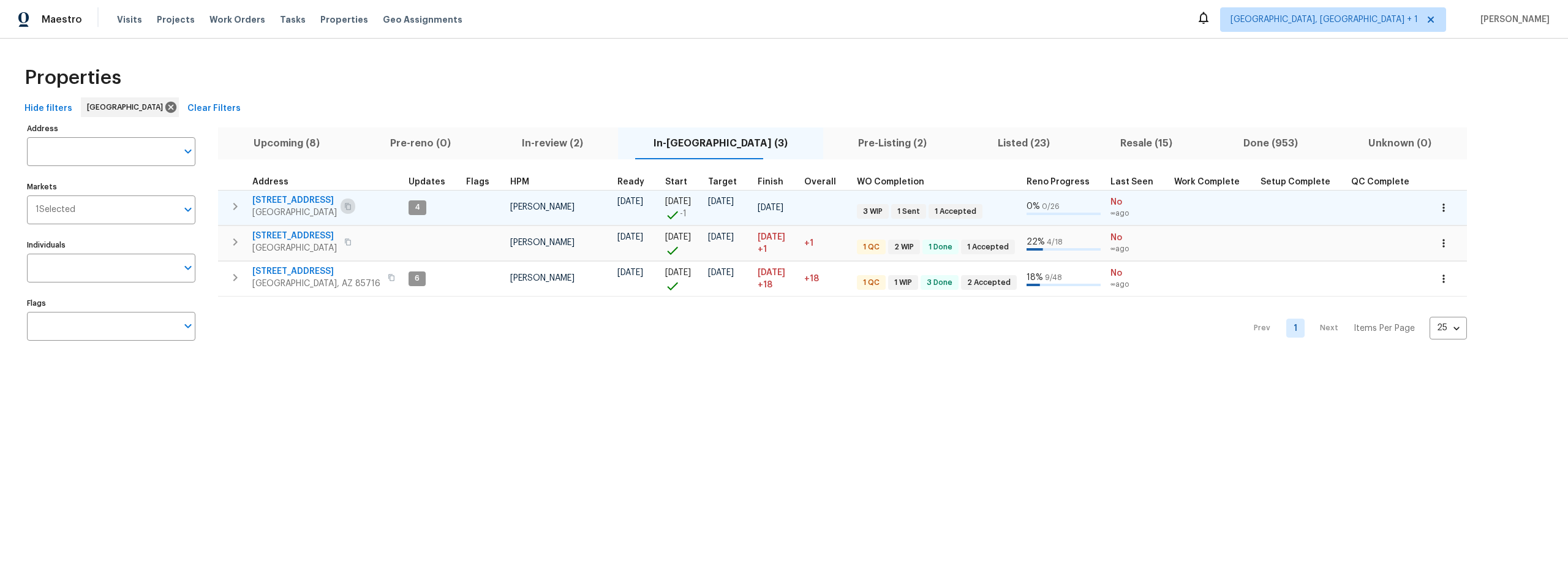
click at [344, 205] on icon "button" at bounding box center [347, 205] width 6 height 7
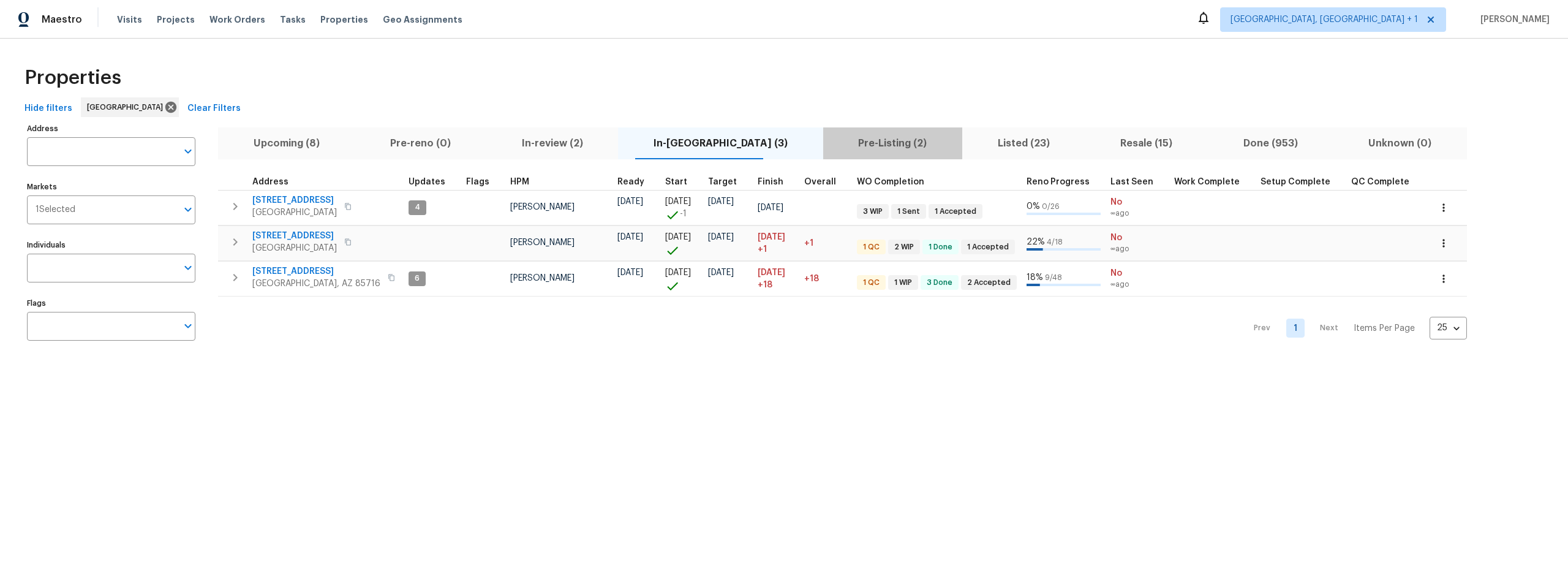
click at [837, 141] on span "Pre-Listing (2)" at bounding box center [892, 143] width 124 height 17
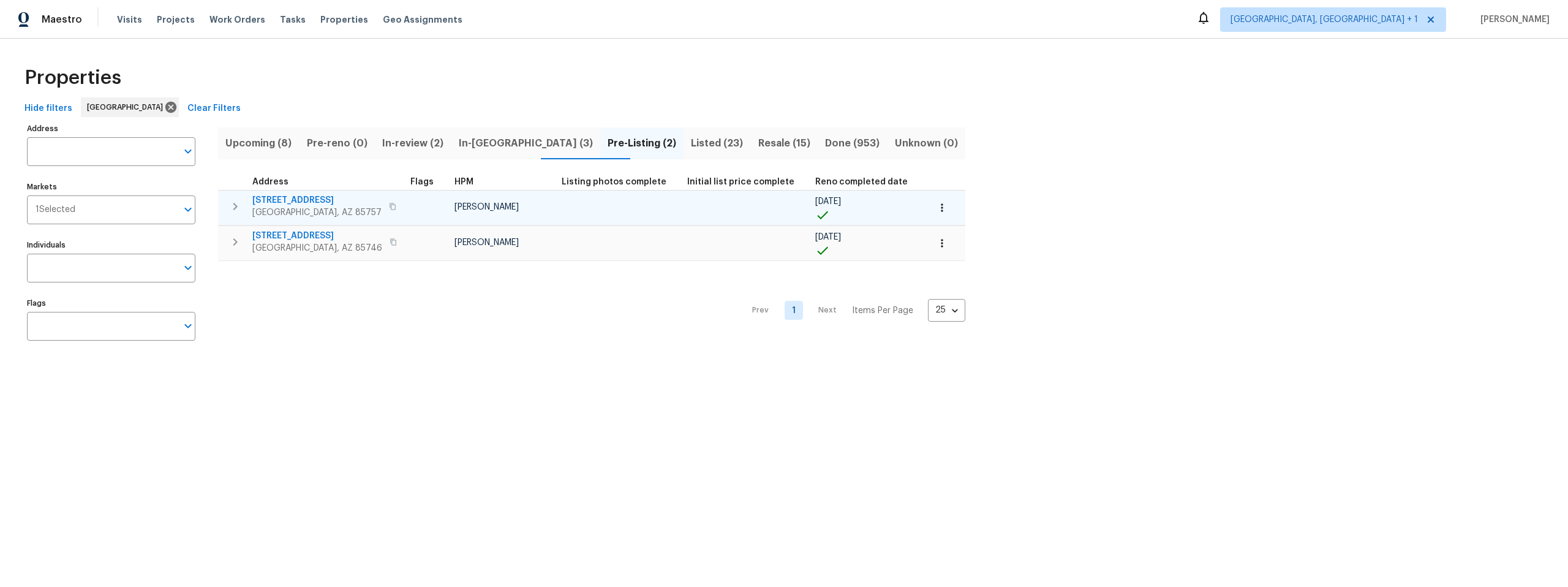
click at [308, 199] on span "6457 W Smoky Falls Way" at bounding box center [317, 200] width 130 height 12
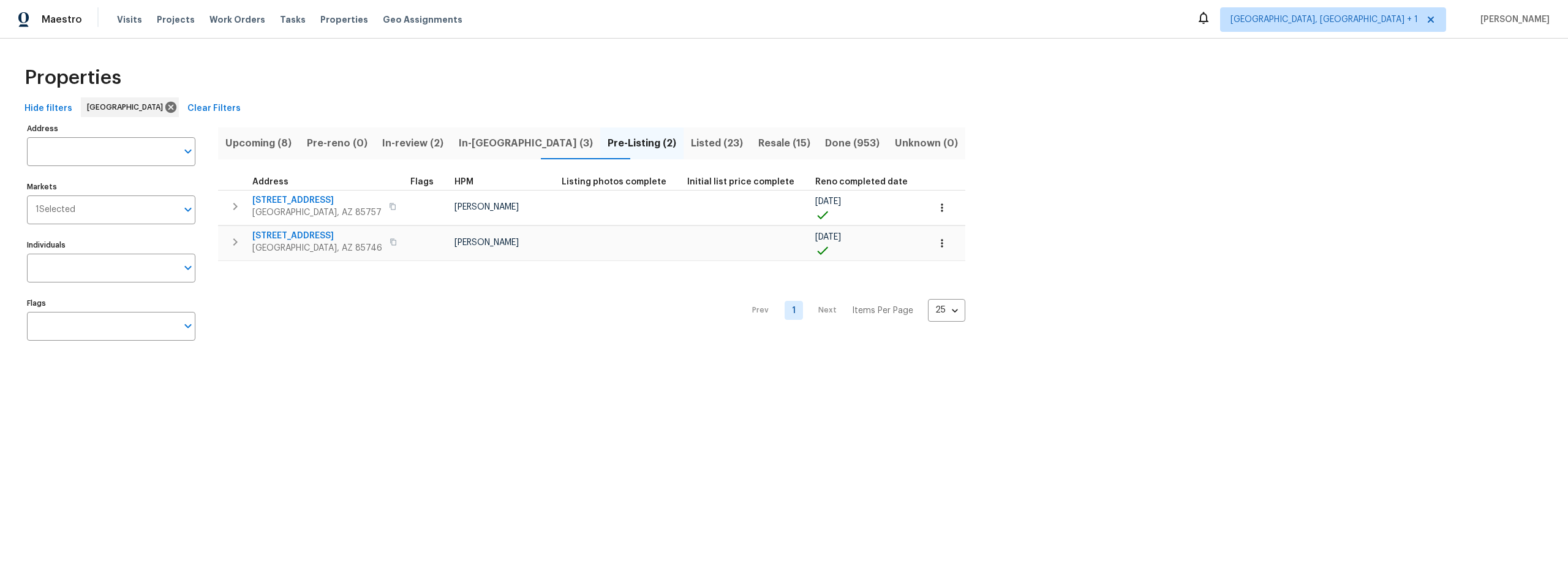
click at [515, 141] on span "In-reno (3)" at bounding box center [525, 143] width 134 height 17
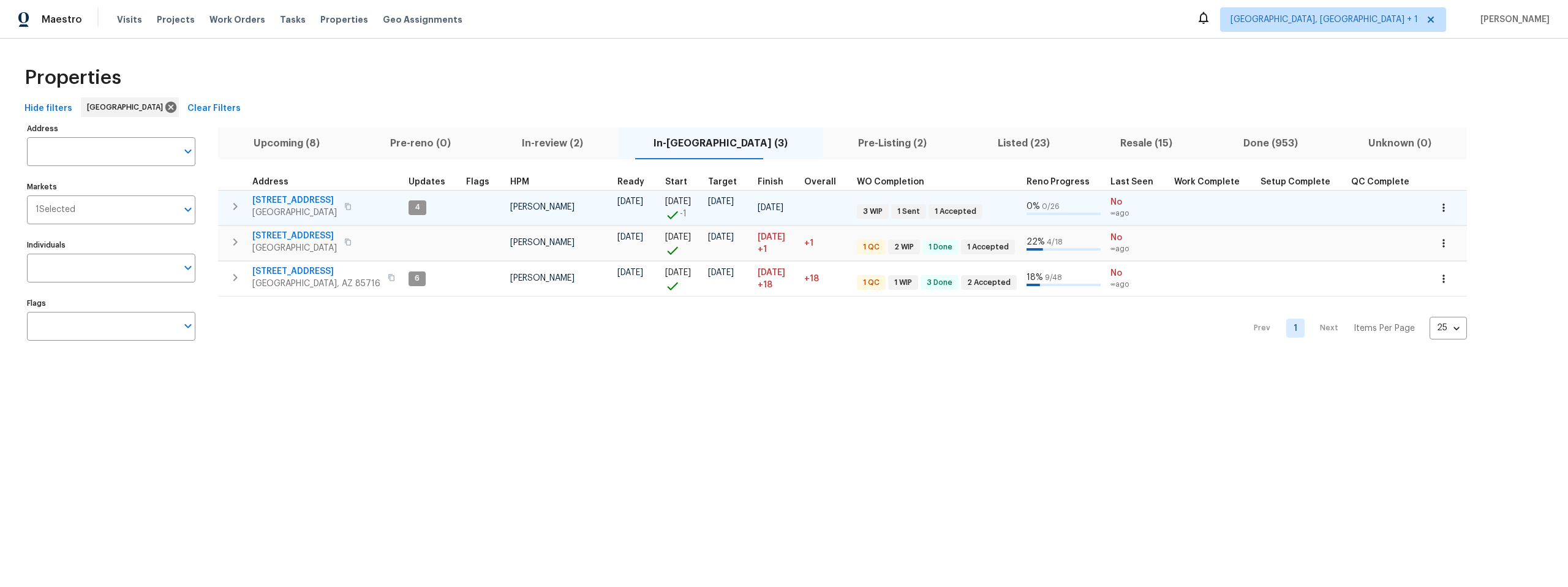
click at [289, 198] on span "1917 W Saxony Rd" at bounding box center [294, 200] width 84 height 12
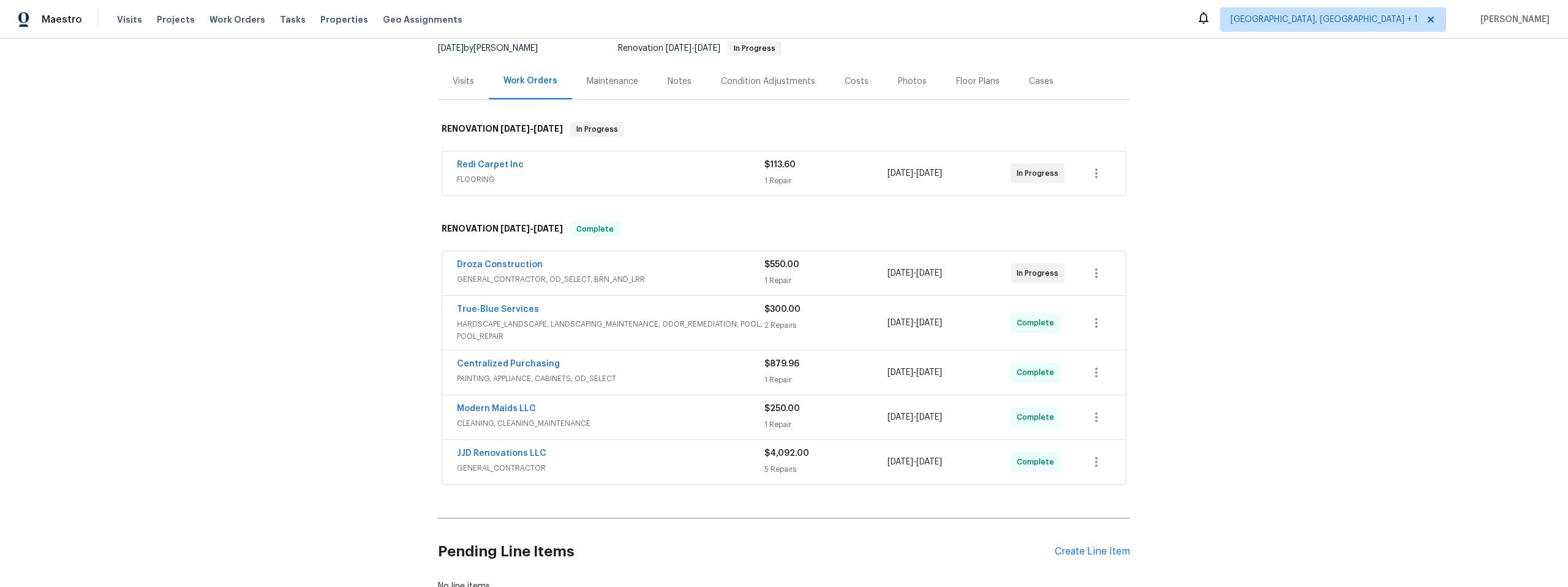
scroll to position [125, 0]
click at [487, 451] on link "JJD Renovations LLC" at bounding box center [502, 451] width 90 height 9
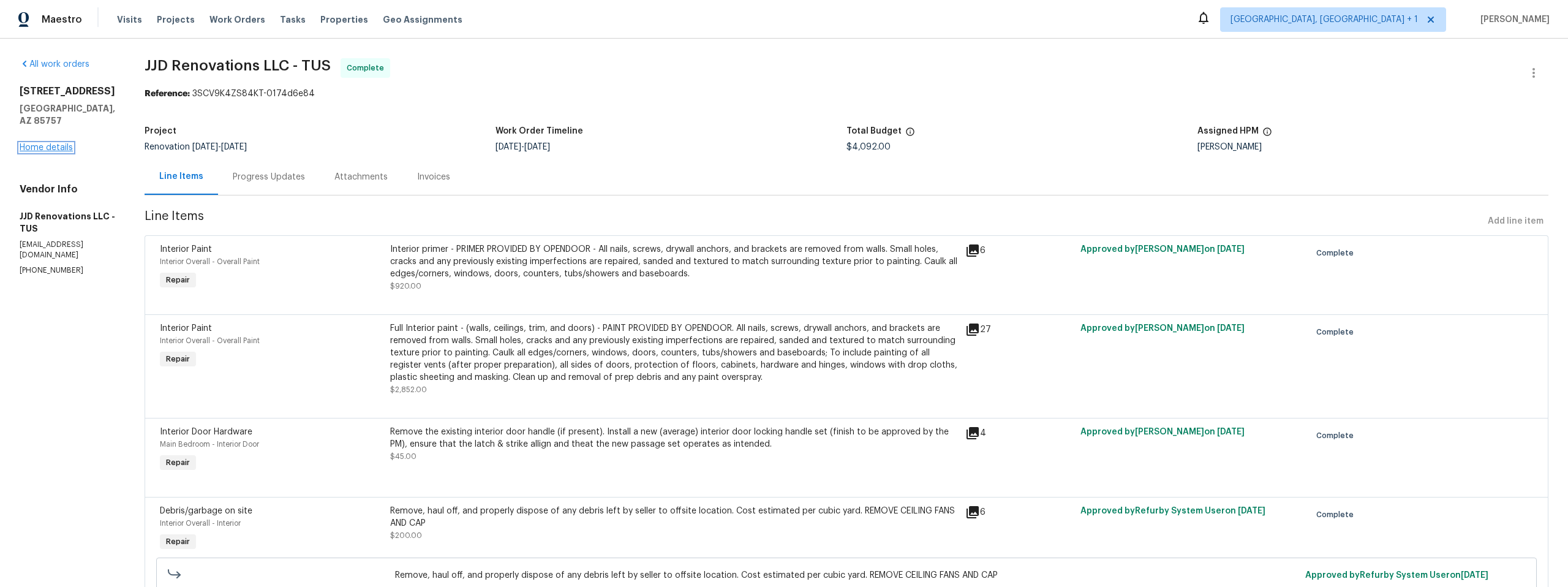
click at [61, 148] on link "Home details" at bounding box center [46, 147] width 53 height 9
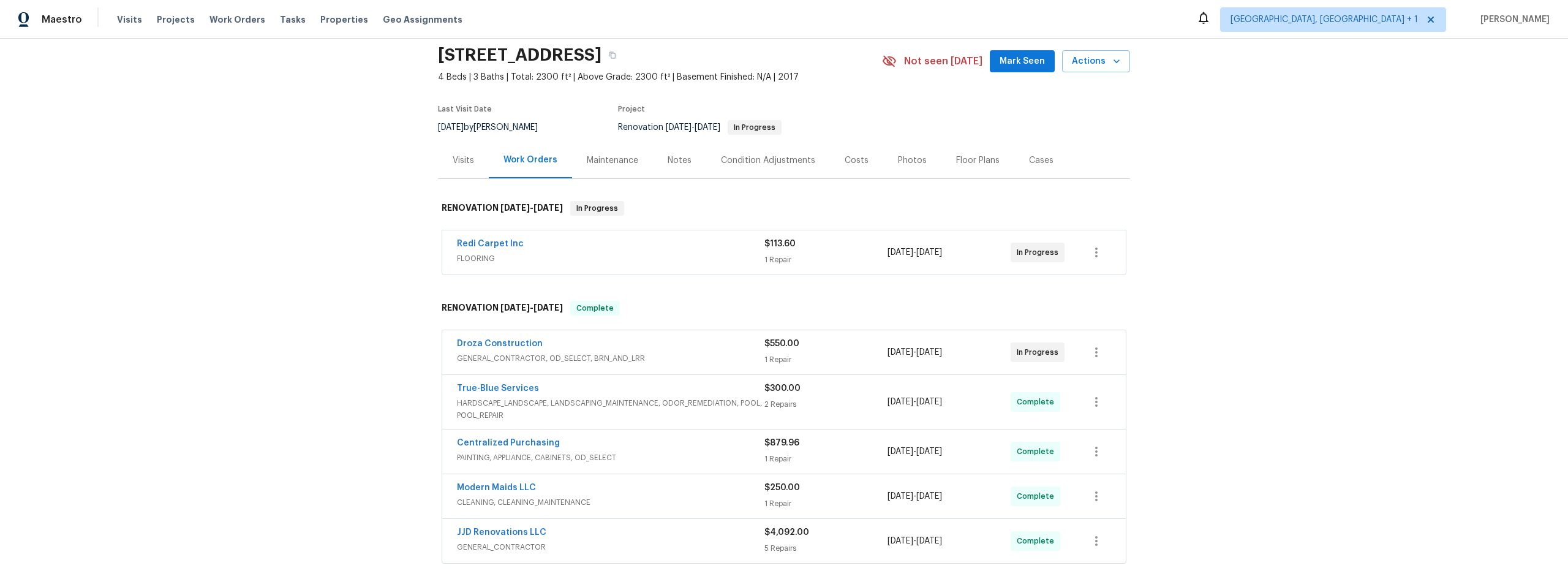
scroll to position [72, 0]
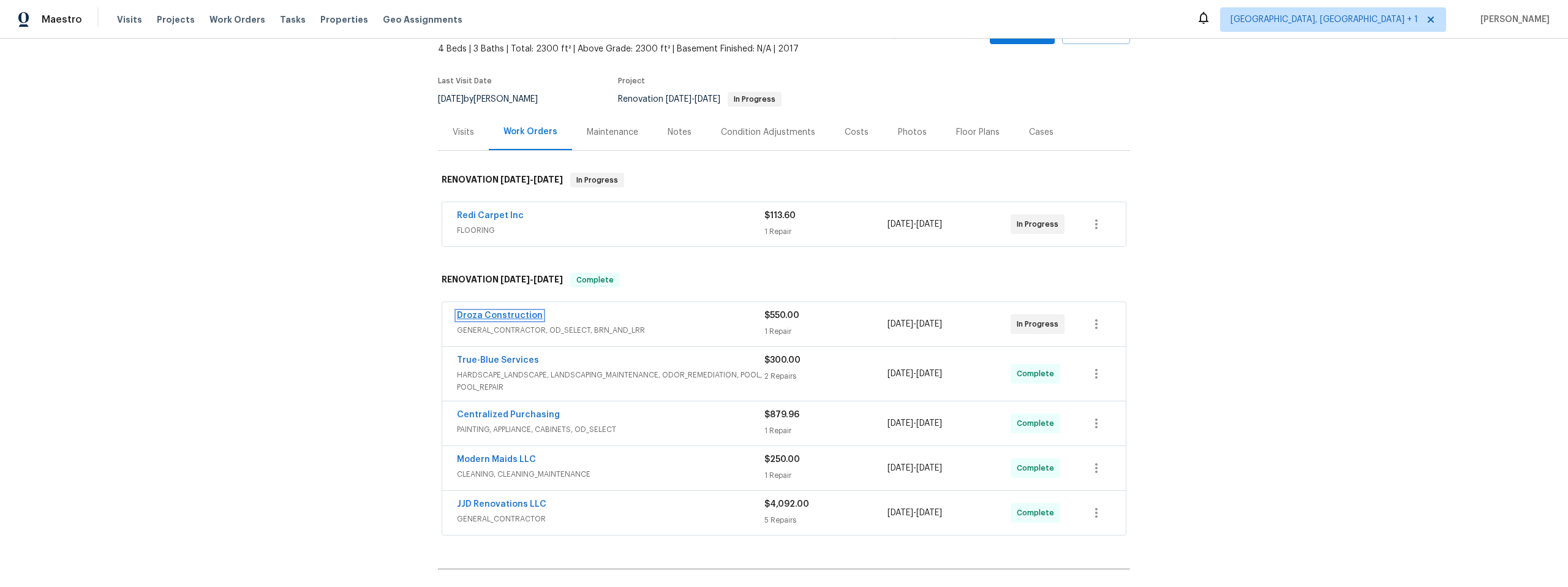
click at [485, 312] on link "Droza Construction" at bounding box center [500, 315] width 86 height 9
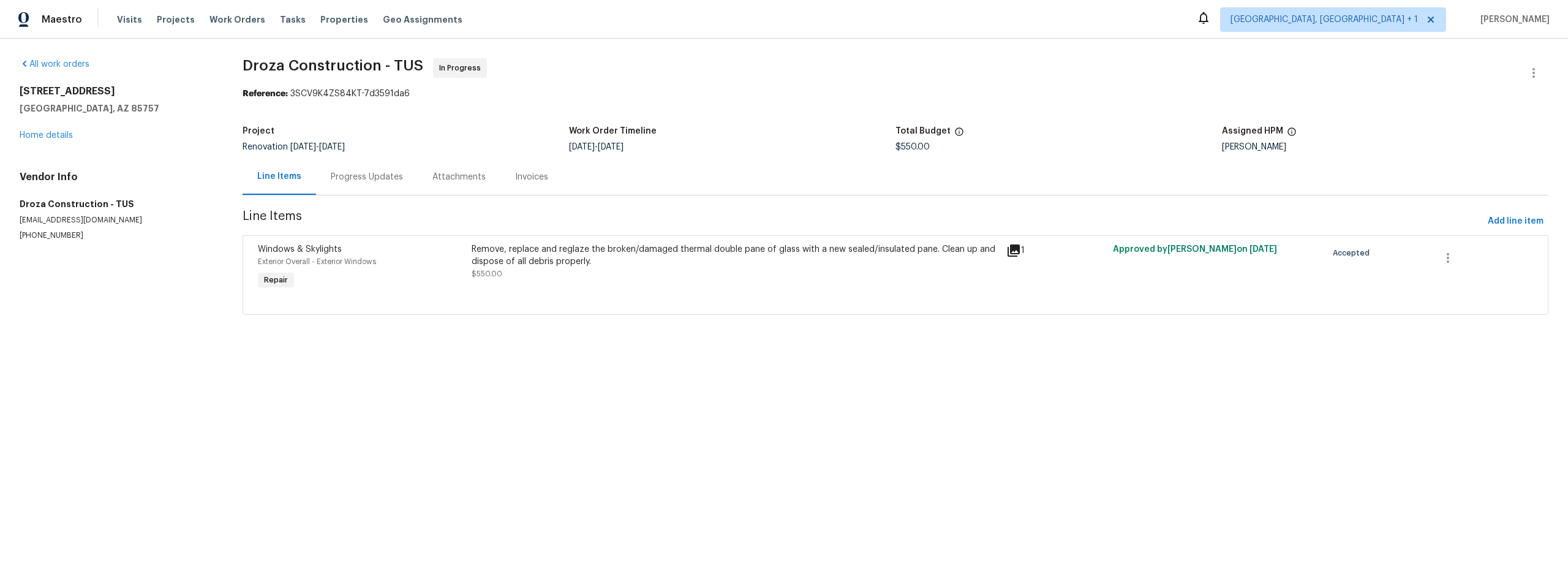
click at [1013, 250] on icon at bounding box center [1013, 250] width 12 height 12
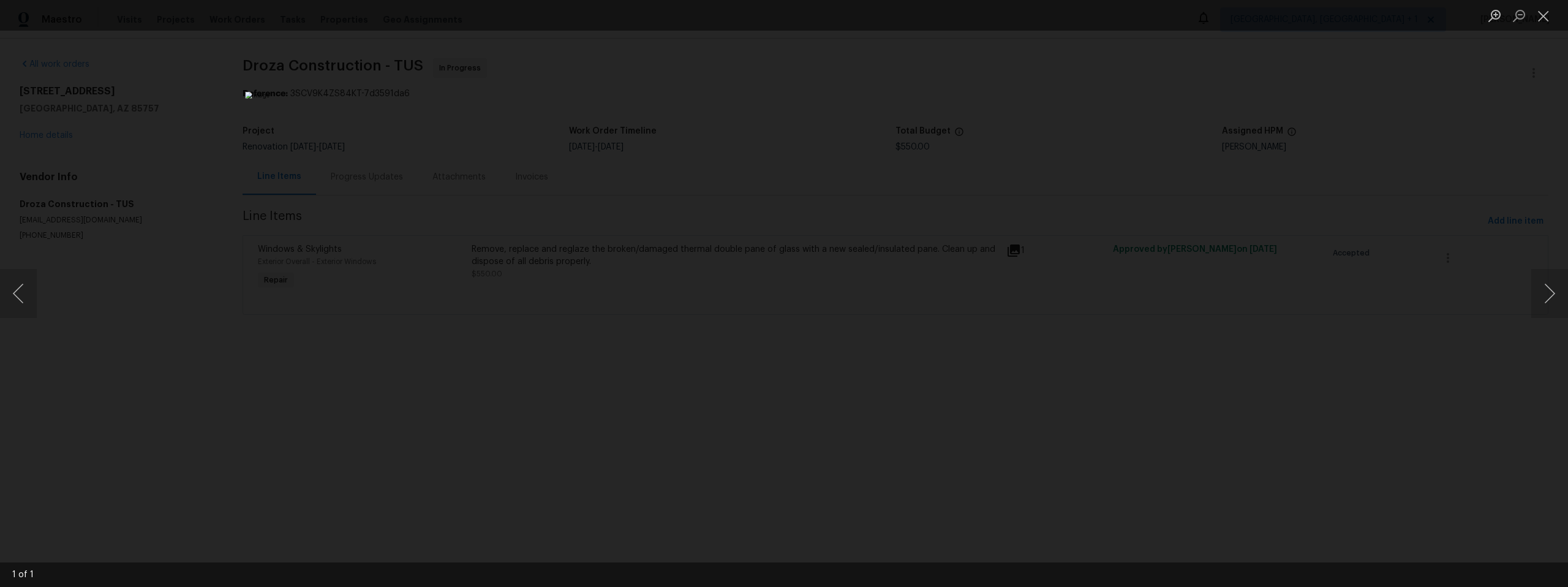
click at [134, 388] on div "Lightbox" at bounding box center [784, 294] width 1568 height 587
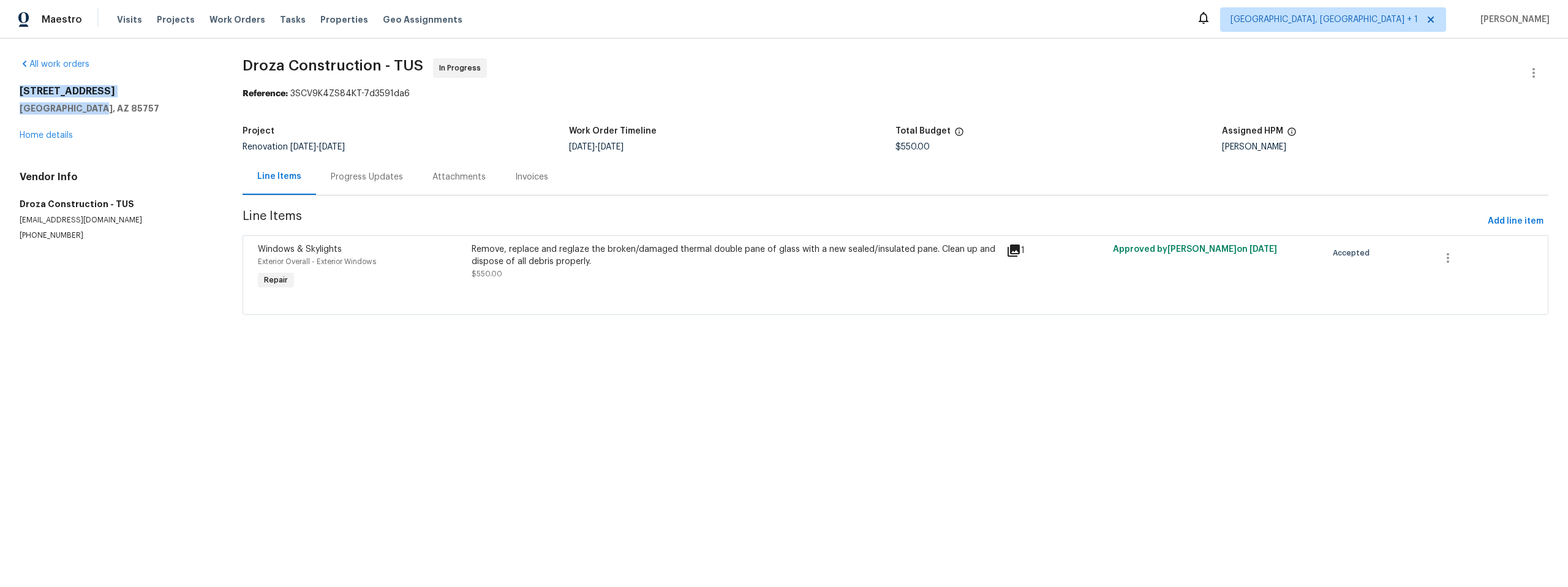
drag, startPoint x: 109, startPoint y: 106, endPoint x: 18, endPoint y: 93, distance: 91.9
click at [15, 93] on div "All work orders 6457 W Smoky Falls Way Tucson, AZ 85757 Home details Vendor Inf…" at bounding box center [784, 194] width 1568 height 311
copy div "6457 W Smoky Falls Way Tucson, AZ 85757"
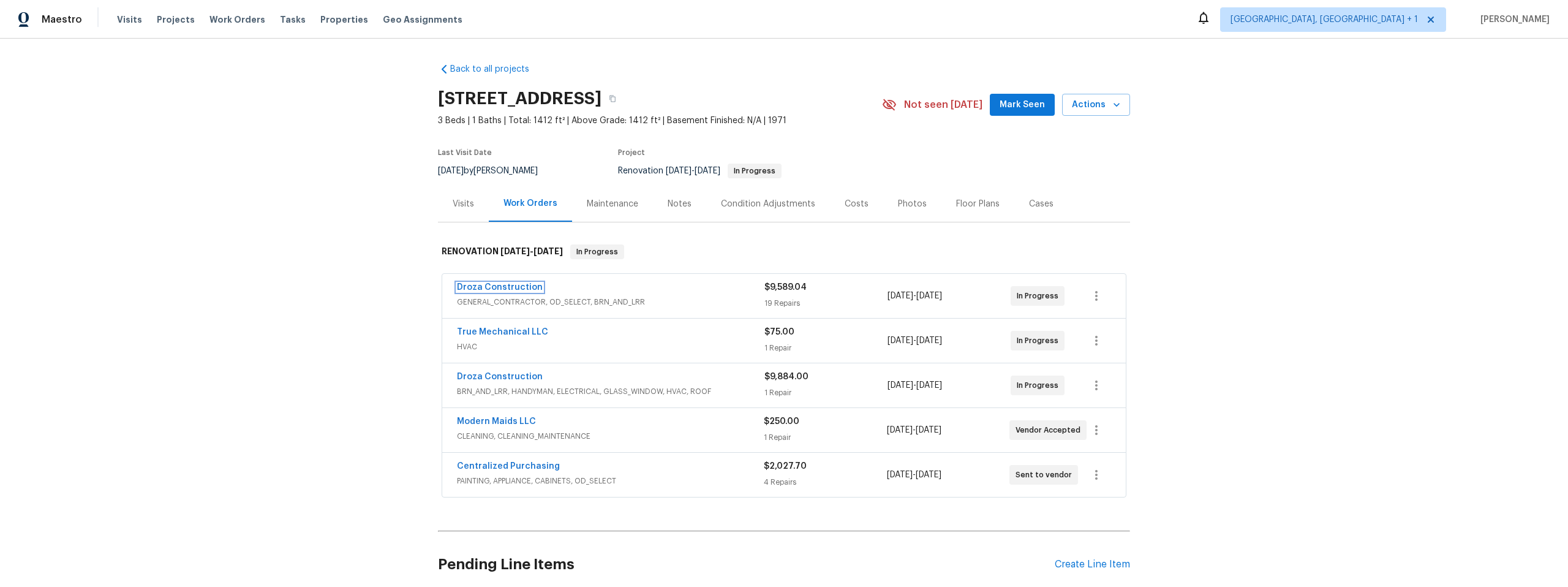
click at [503, 283] on link "Droza Construction" at bounding box center [500, 287] width 86 height 9
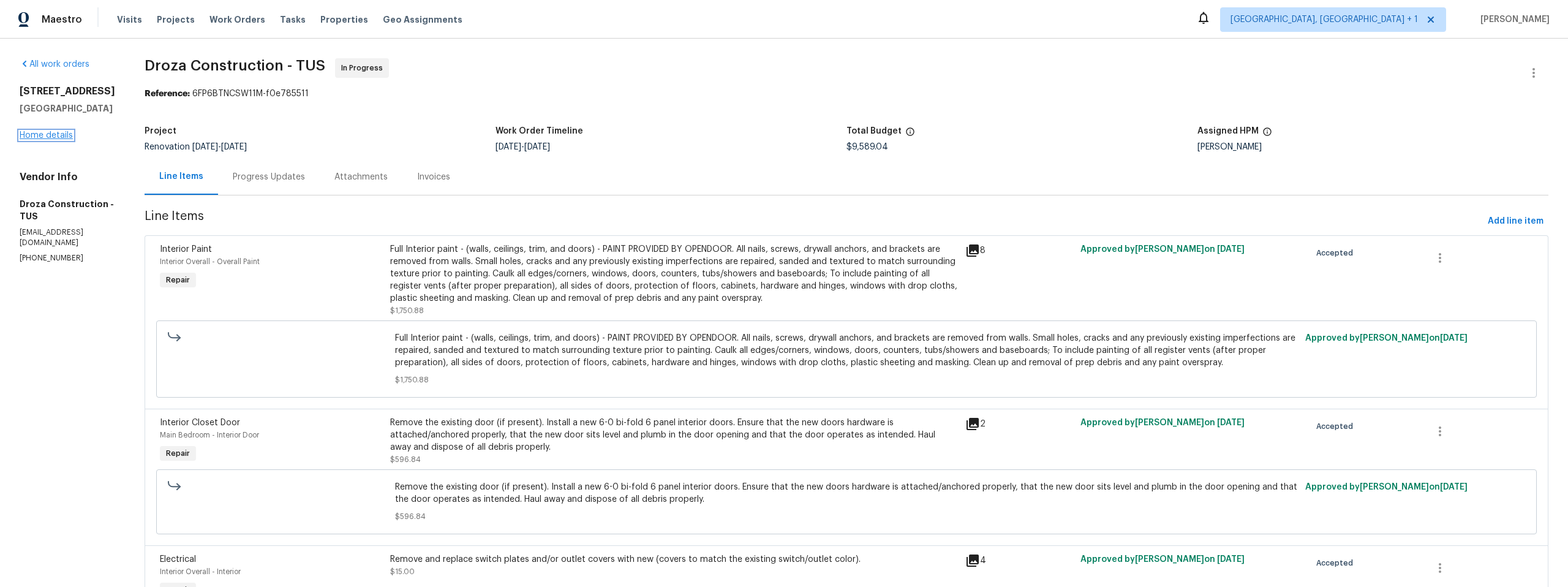
click at [28, 134] on link "Home details" at bounding box center [46, 135] width 53 height 9
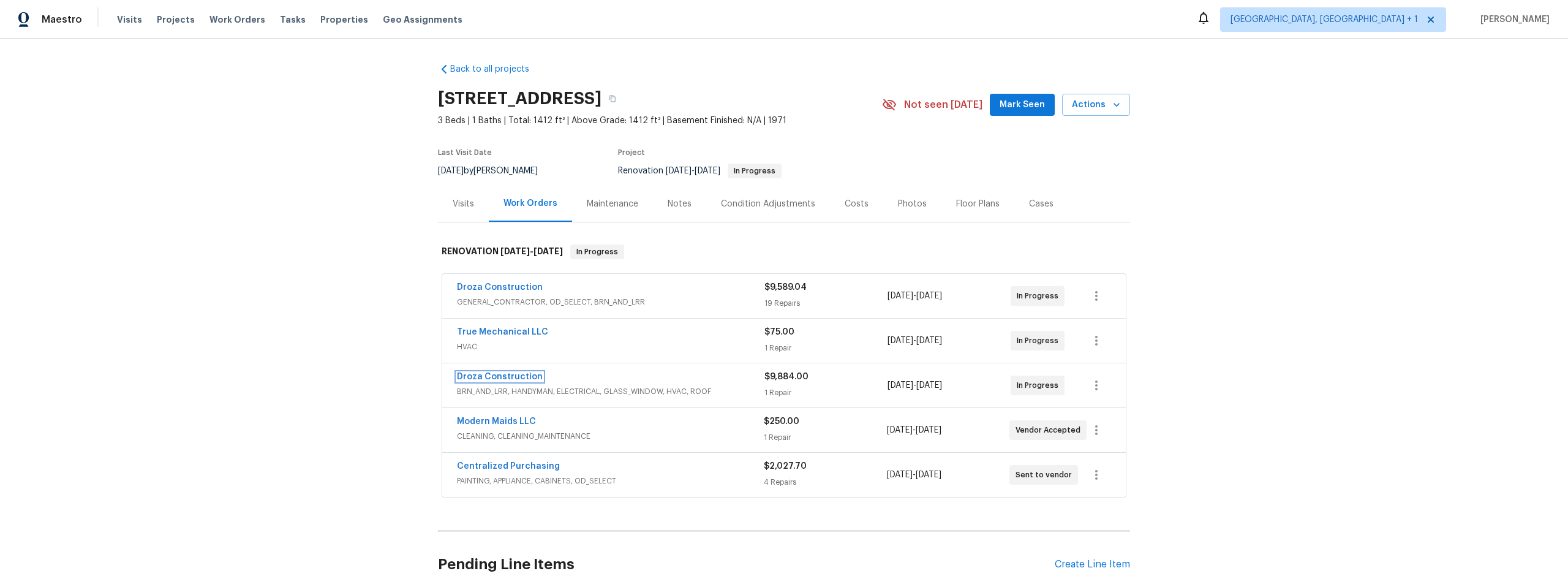
click at [490, 377] on link "Droza Construction" at bounding box center [500, 377] width 86 height 9
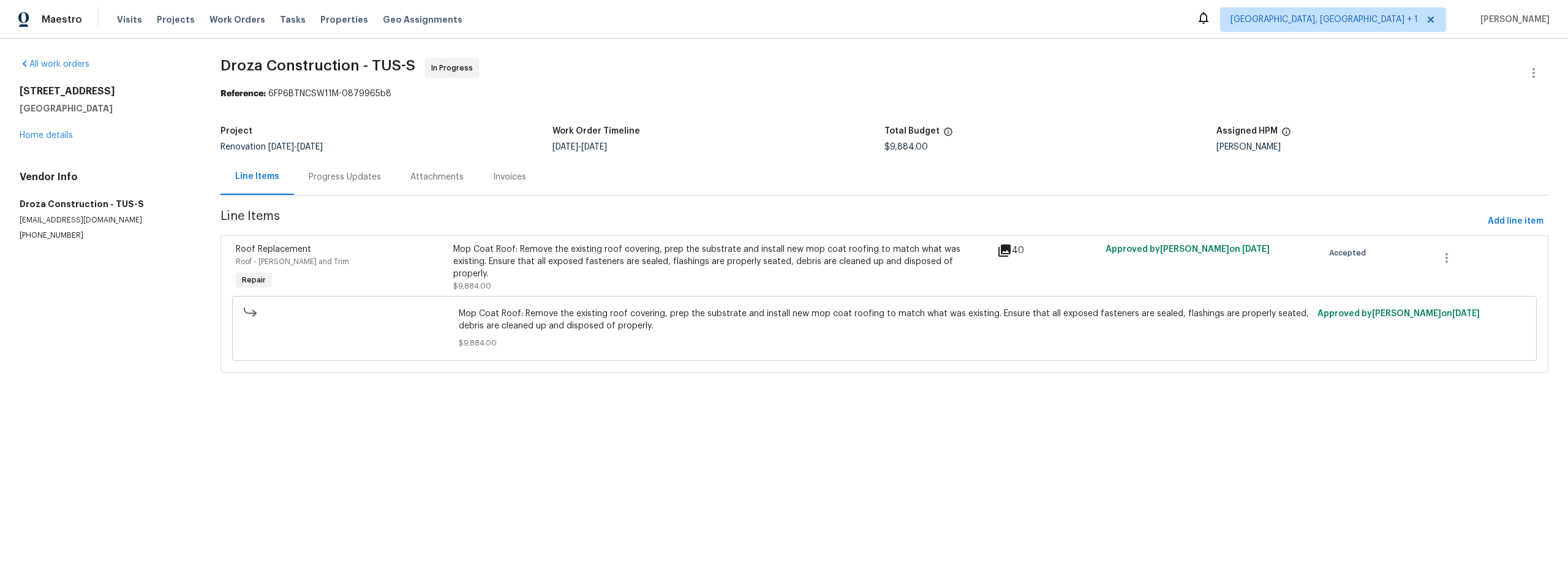
click at [999, 249] on icon at bounding box center [1004, 250] width 12 height 12
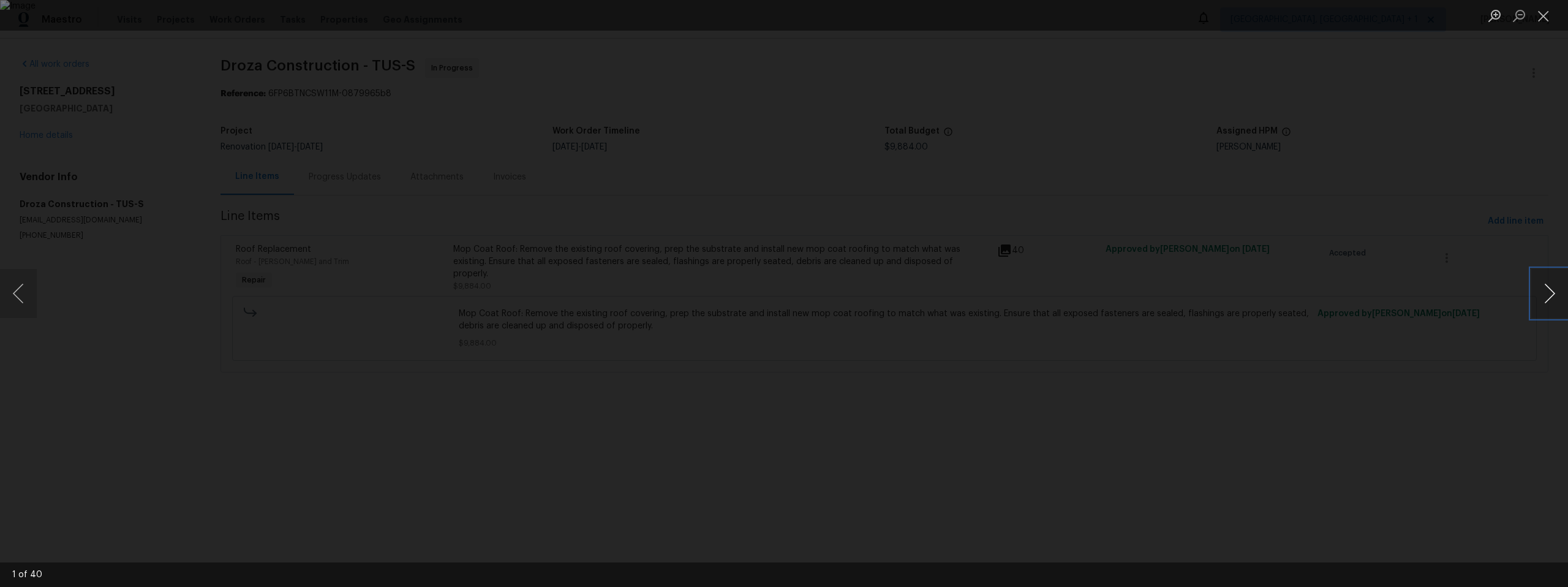
click at [1544, 290] on button "Next image" at bounding box center [1550, 294] width 37 height 49
click at [1543, 290] on button "Next image" at bounding box center [1550, 294] width 37 height 49
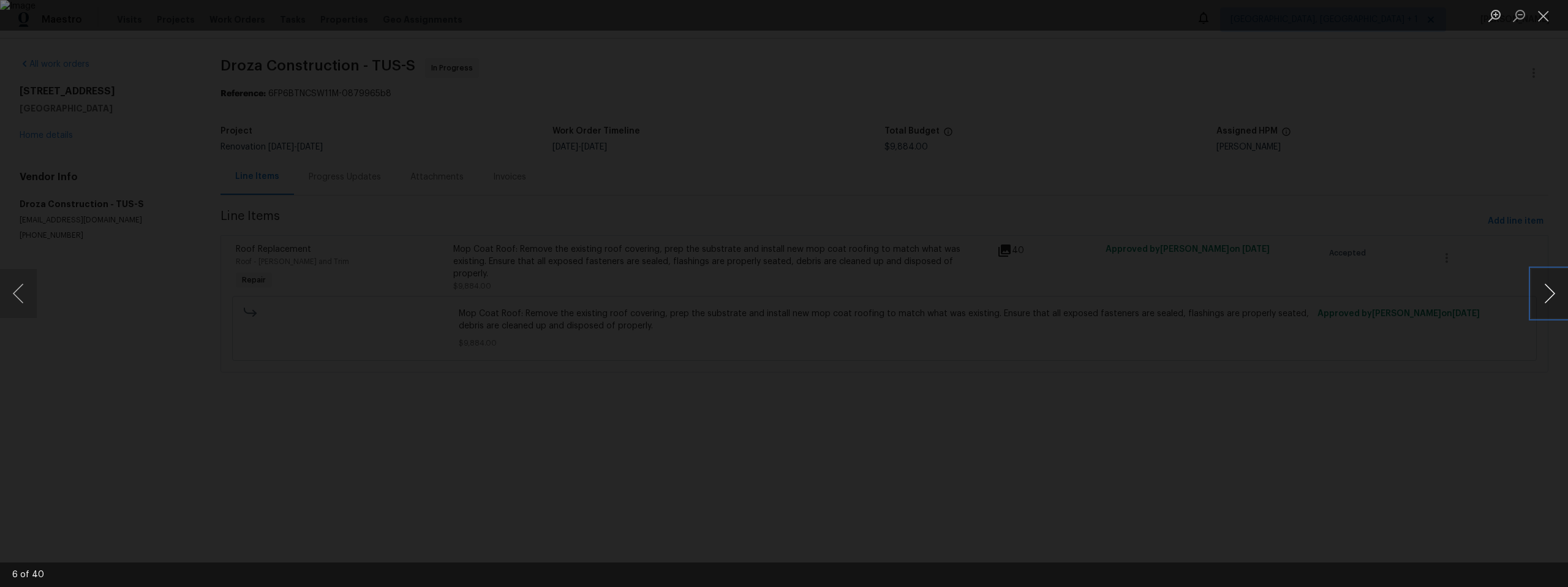
click at [1543, 290] on button "Next image" at bounding box center [1550, 294] width 37 height 49
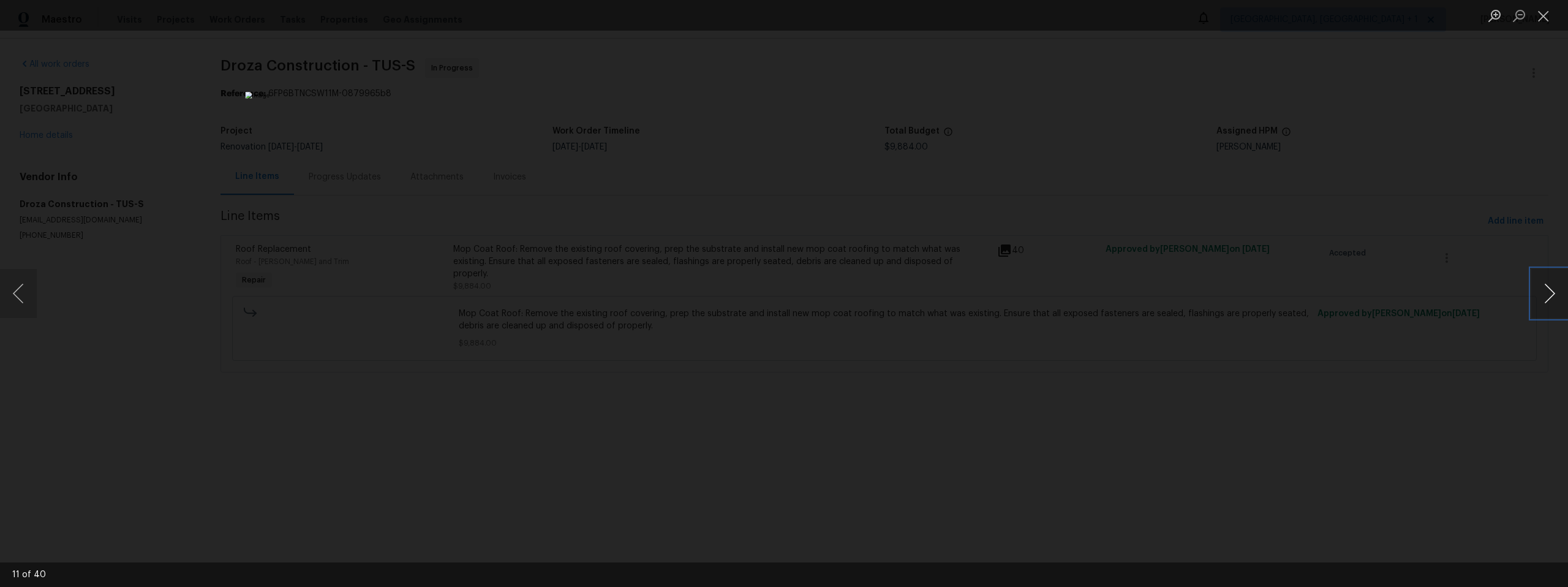
click at [1543, 290] on button "Next image" at bounding box center [1550, 294] width 37 height 49
click at [1544, 294] on button "Next image" at bounding box center [1550, 294] width 37 height 49
click at [1541, 292] on button "Next image" at bounding box center [1550, 294] width 37 height 49
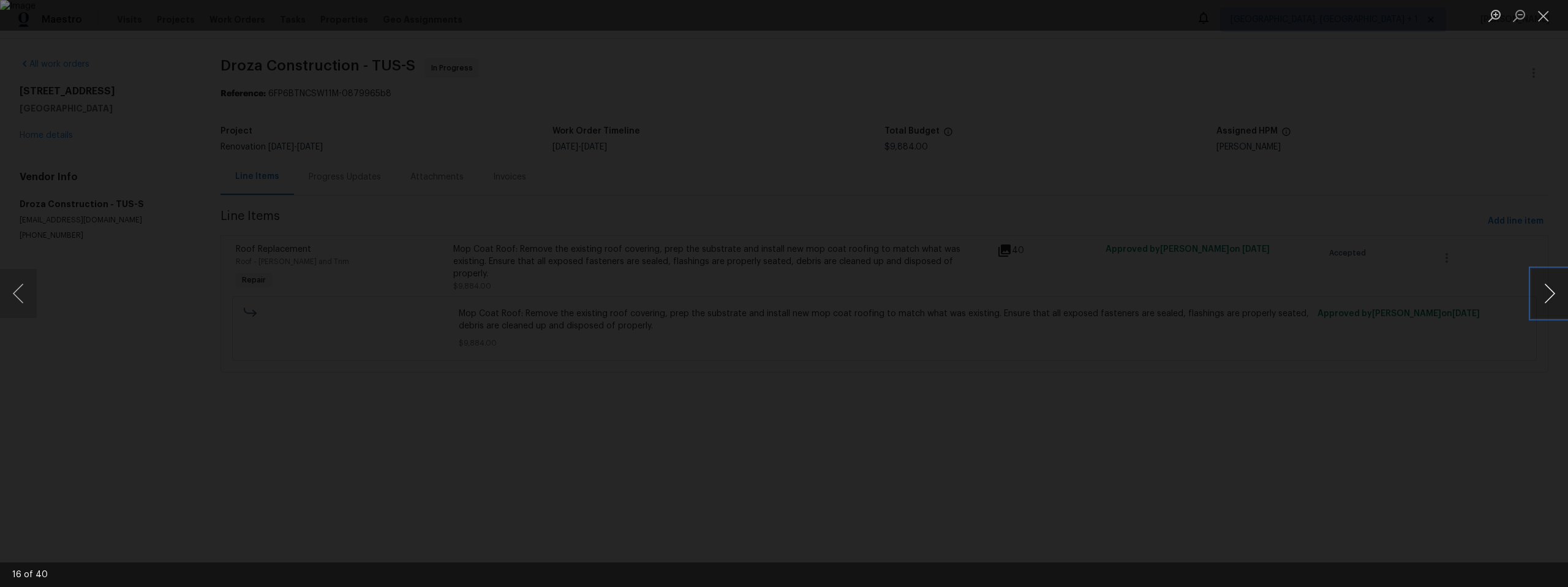
click at [1539, 292] on button "Next image" at bounding box center [1550, 294] width 37 height 49
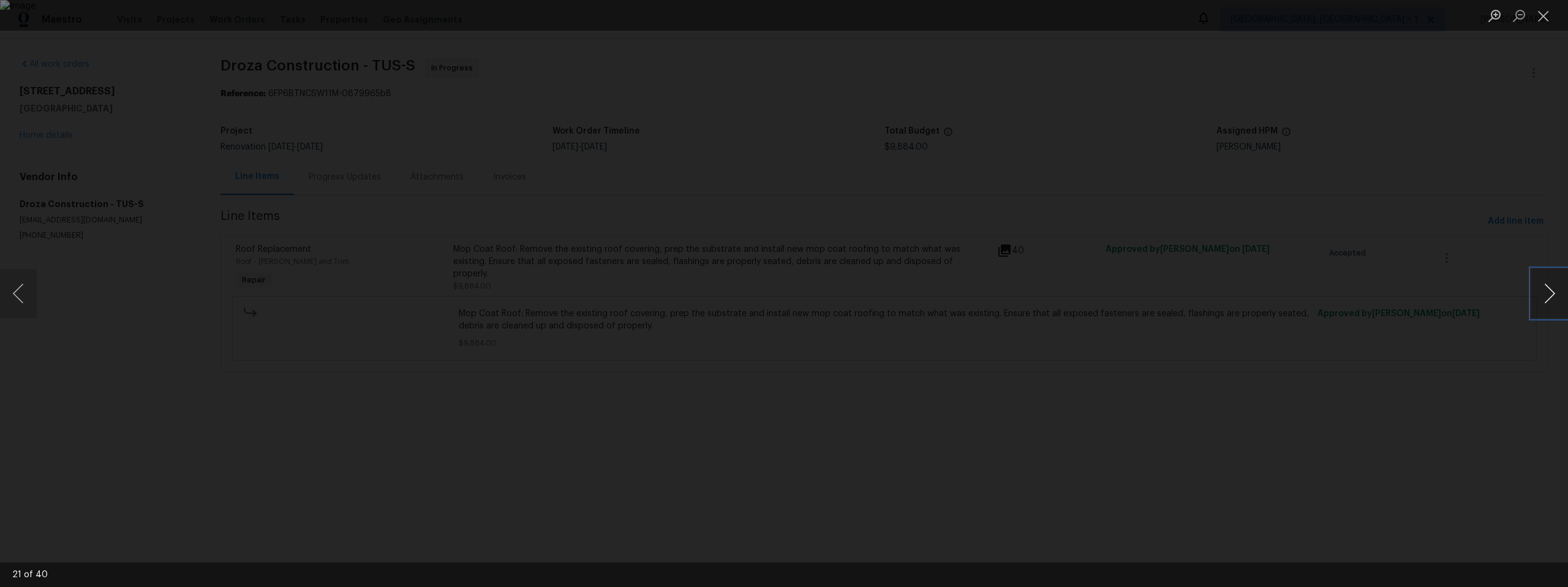
click at [1539, 291] on button "Next image" at bounding box center [1550, 294] width 37 height 49
click at [1539, 292] on button "Next image" at bounding box center [1550, 294] width 37 height 49
click at [1539, 291] on button "Next image" at bounding box center [1550, 294] width 37 height 49
click at [1539, 292] on button "Next image" at bounding box center [1550, 294] width 37 height 49
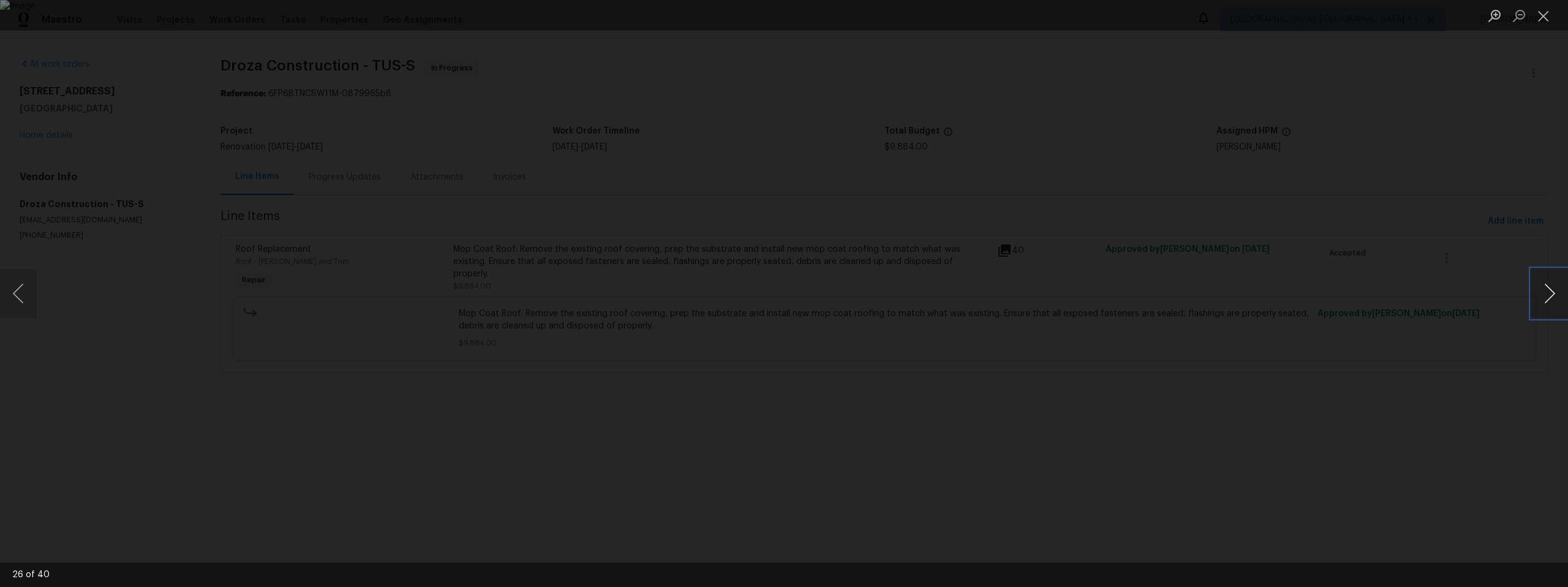
click at [1539, 291] on button "Next image" at bounding box center [1550, 294] width 37 height 49
click at [1540, 292] on button "Next image" at bounding box center [1550, 294] width 37 height 49
click at [1539, 292] on button "Next image" at bounding box center [1550, 294] width 37 height 49
click at [368, 242] on div "Lightbox" at bounding box center [784, 294] width 1568 height 587
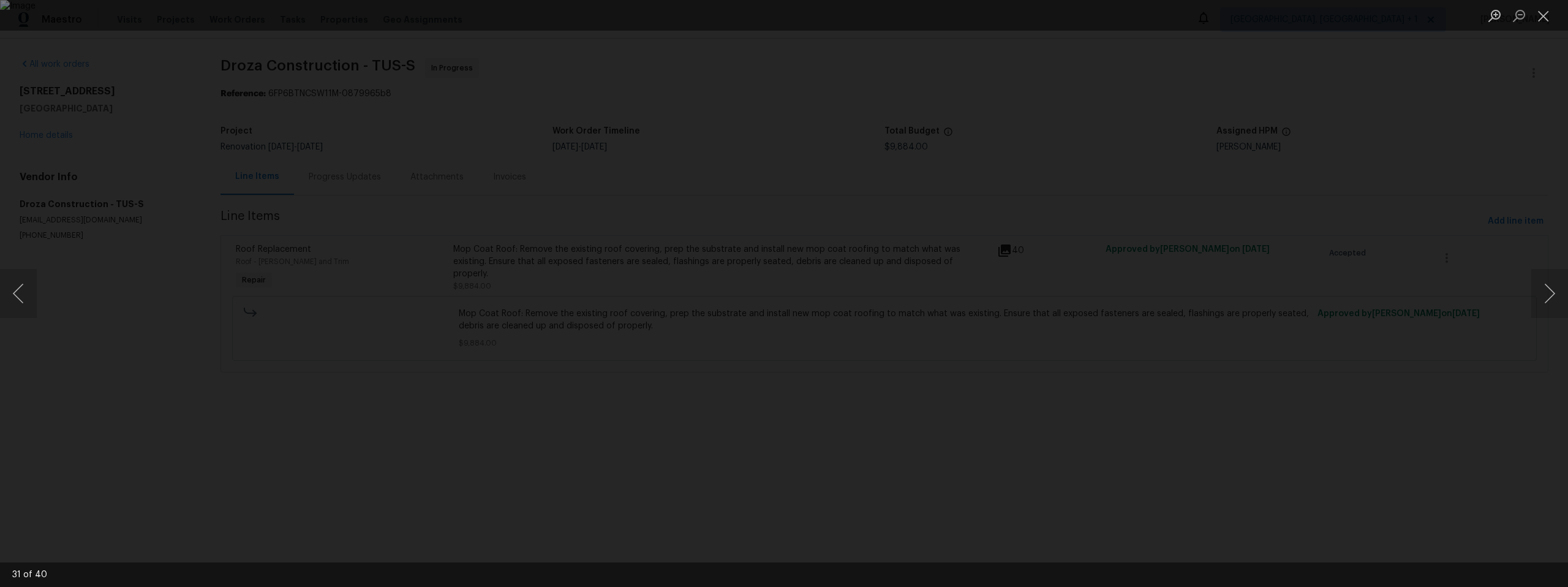
click at [369, 243] on div "Lightbox" at bounding box center [784, 294] width 1568 height 587
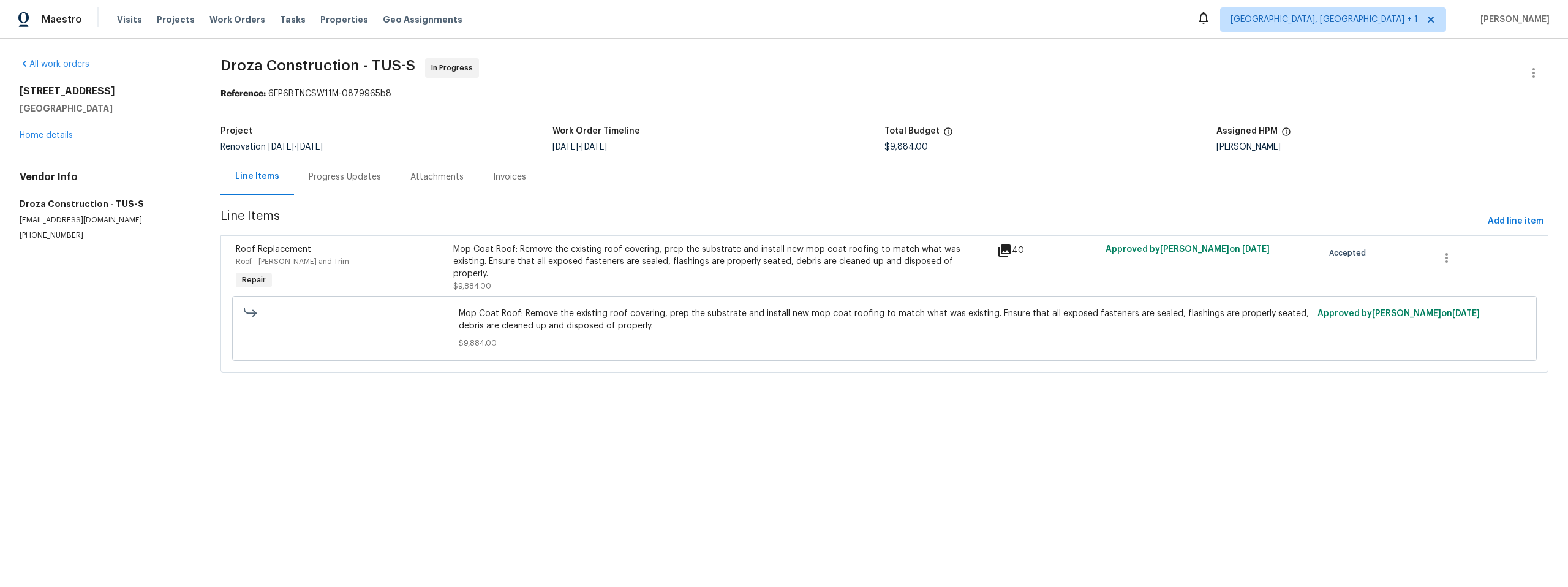
click at [1002, 249] on icon at bounding box center [1004, 250] width 12 height 12
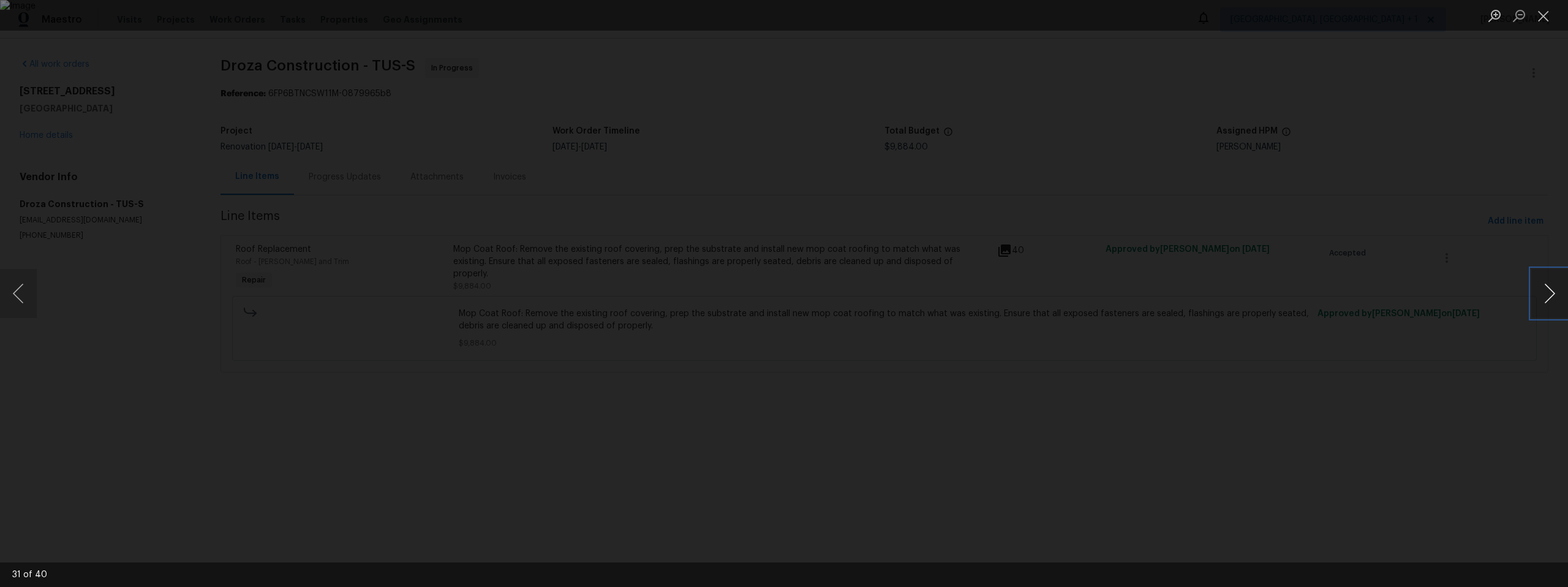
click at [1551, 299] on button "Next image" at bounding box center [1550, 294] width 37 height 49
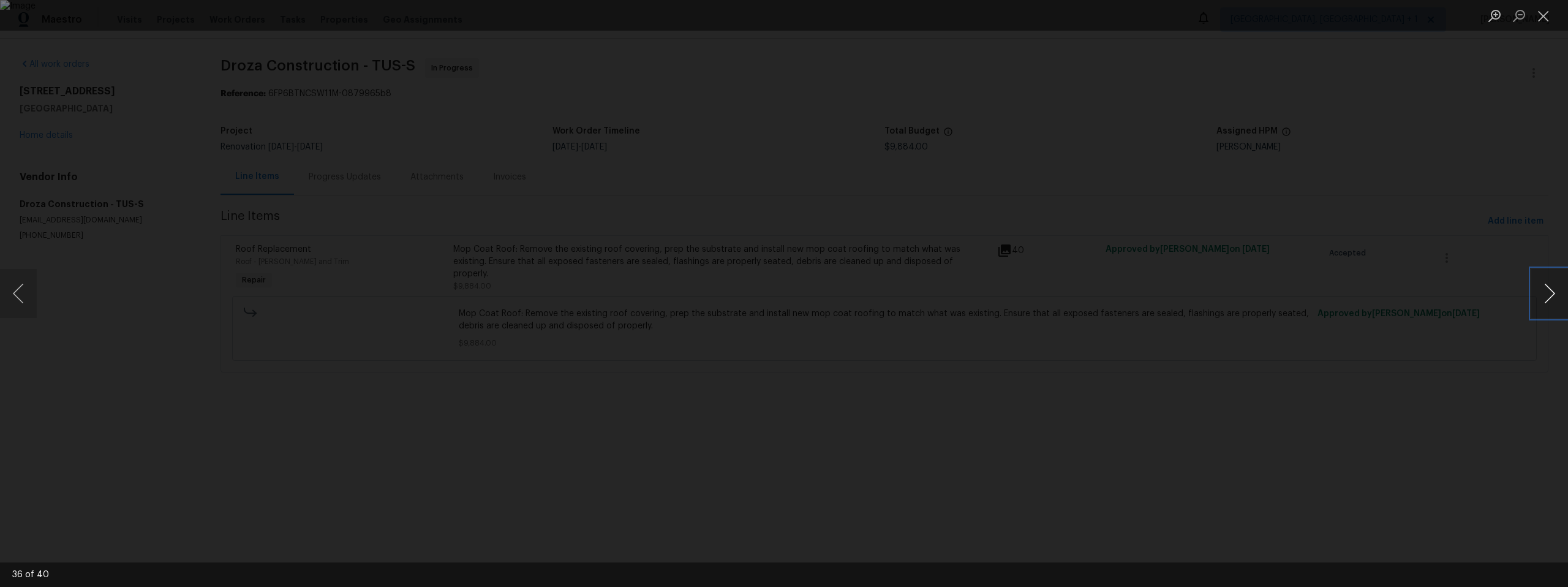
click at [1551, 299] on button "Next image" at bounding box center [1550, 294] width 37 height 49
click at [1544, 293] on button "Next image" at bounding box center [1550, 294] width 37 height 49
click at [1544, 292] on button "Next image" at bounding box center [1550, 294] width 37 height 49
click at [1544, 293] on button "Next image" at bounding box center [1550, 294] width 37 height 49
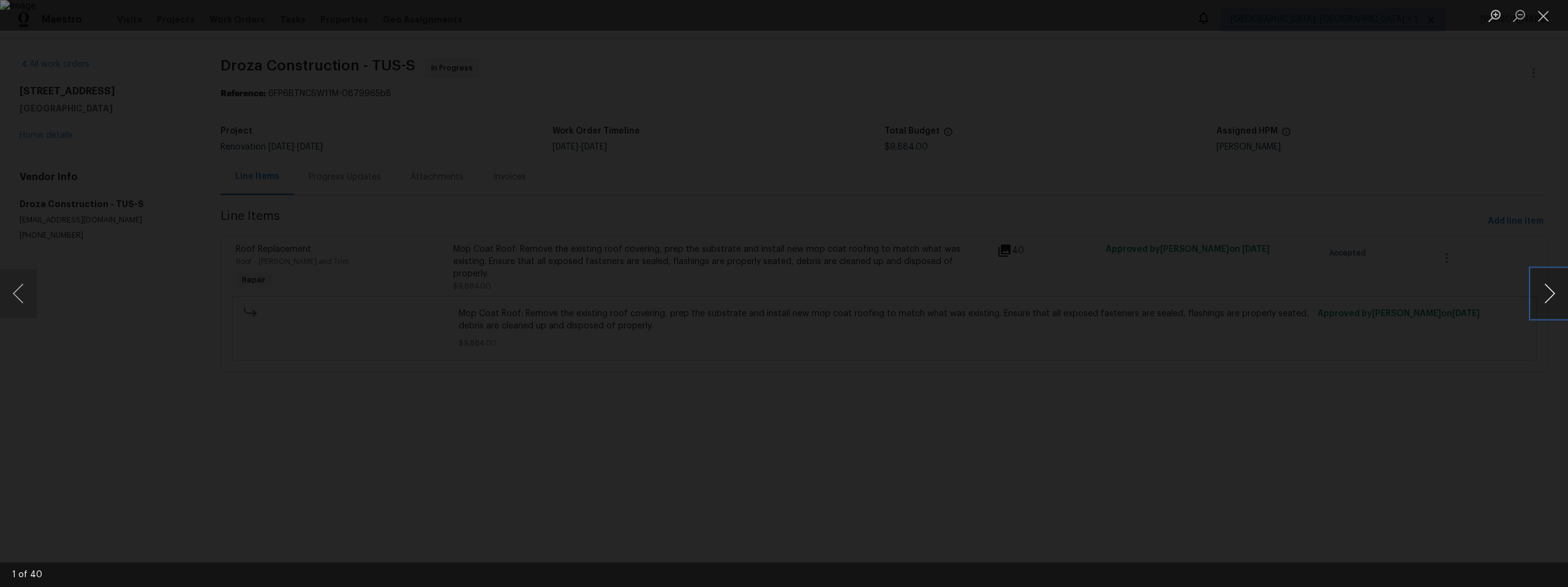
click at [1544, 293] on button "Next image" at bounding box center [1550, 294] width 37 height 49
click at [1544, 294] on button "Next image" at bounding box center [1550, 294] width 37 height 49
click at [1545, 293] on button "Next image" at bounding box center [1550, 294] width 37 height 49
click at [1545, 294] on button "Next image" at bounding box center [1550, 294] width 37 height 49
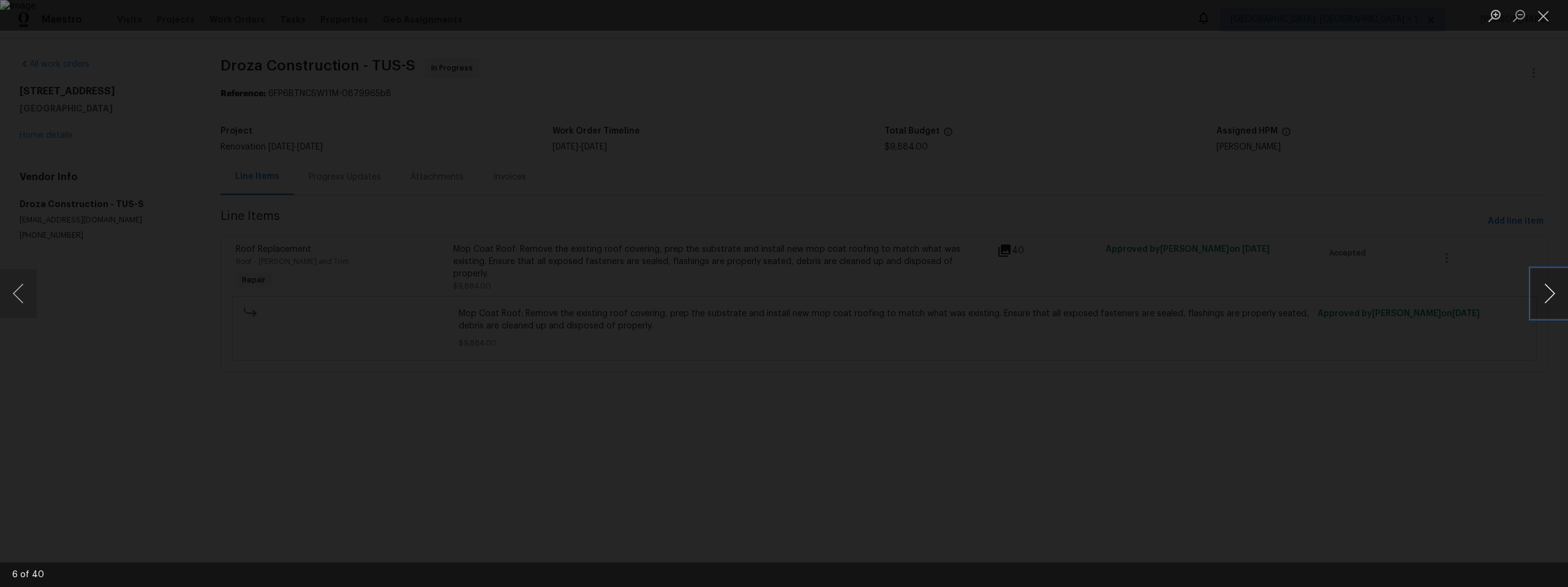
click at [1545, 294] on button "Next image" at bounding box center [1550, 294] width 37 height 49
click at [1545, 295] on button "Next image" at bounding box center [1550, 294] width 37 height 49
click at [1140, 296] on div "Lightbox" at bounding box center [784, 294] width 1568 height 587
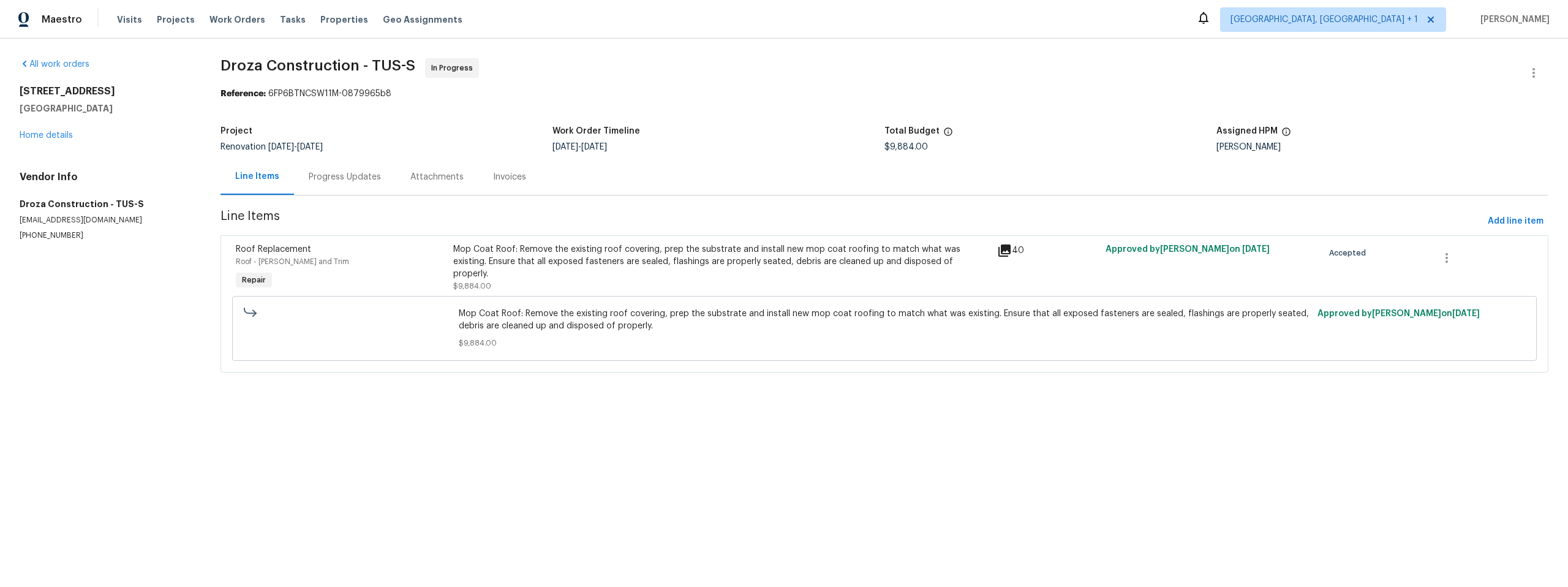
click at [1000, 252] on icon at bounding box center [1005, 251] width 15 height 15
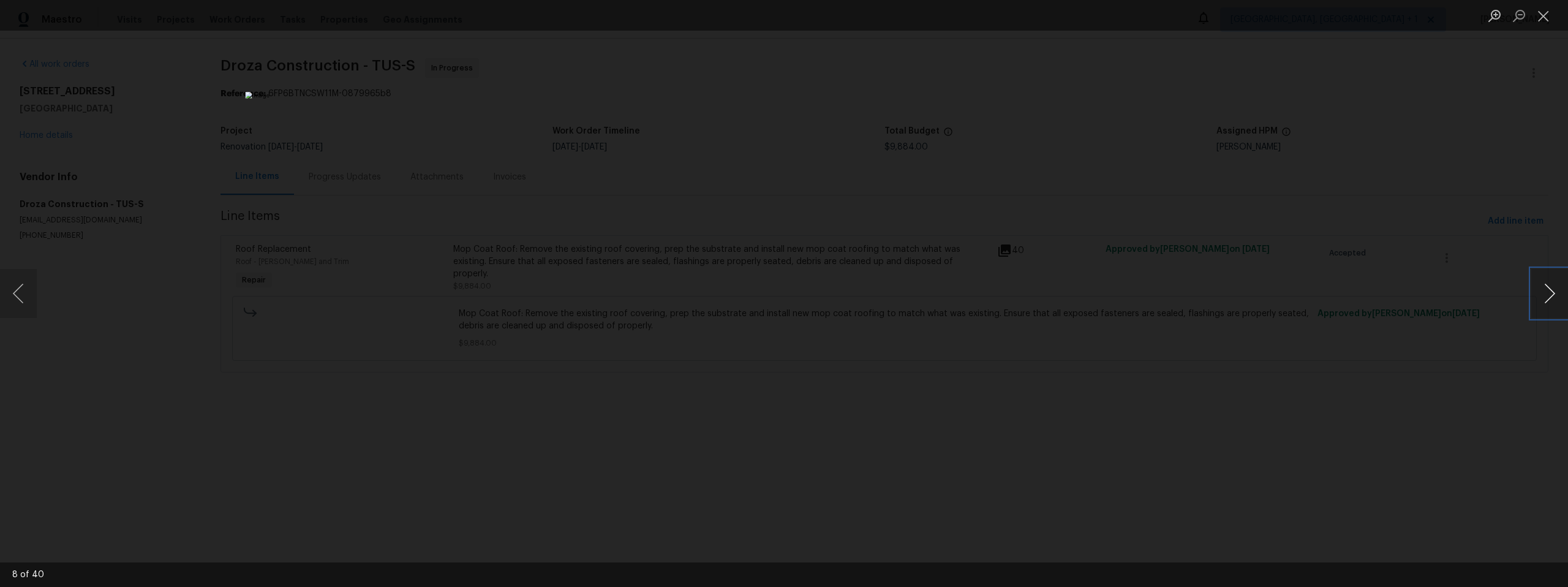
click at [1554, 296] on button "Next image" at bounding box center [1550, 294] width 37 height 49
click at [1551, 296] on button "Next image" at bounding box center [1550, 294] width 37 height 49
click at [1303, 296] on div "Lightbox" at bounding box center [784, 294] width 1568 height 587
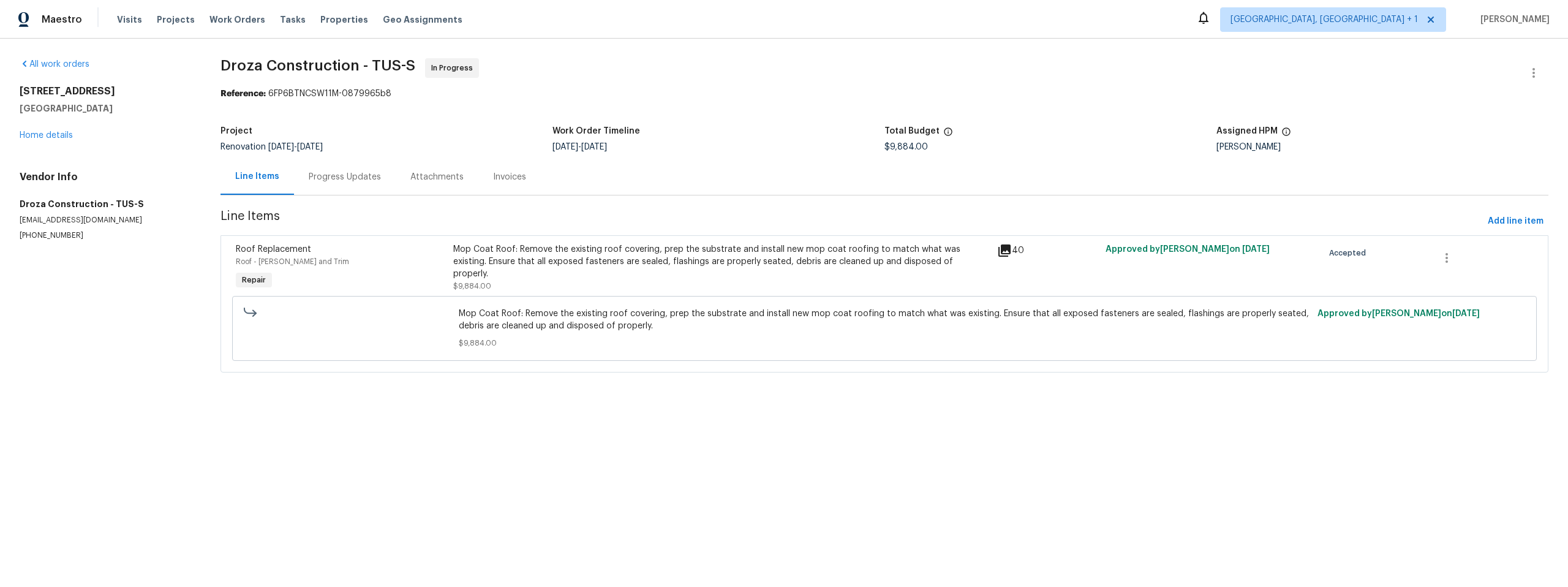
click at [1002, 254] on icon at bounding box center [1004, 250] width 12 height 12
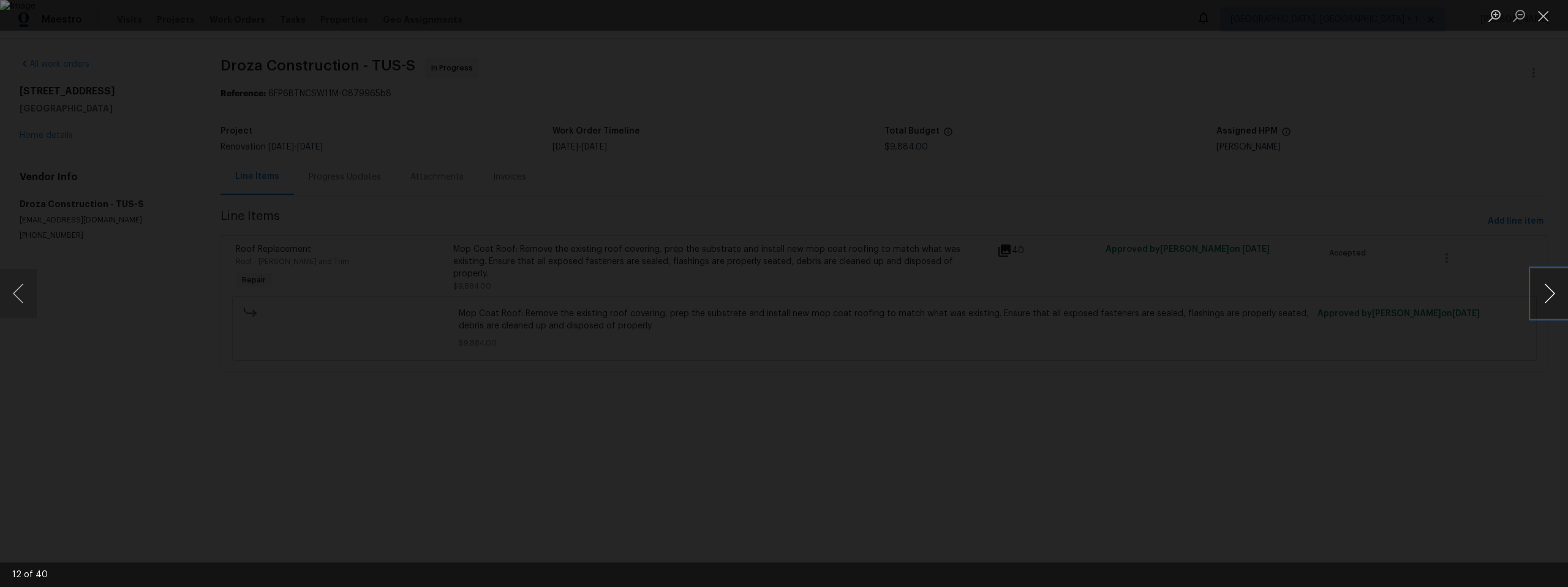
click at [1549, 295] on button "Next image" at bounding box center [1550, 294] width 37 height 49
click at [1549, 294] on button "Next image" at bounding box center [1550, 294] width 37 height 49
click at [1547, 294] on button "Next image" at bounding box center [1550, 294] width 37 height 49
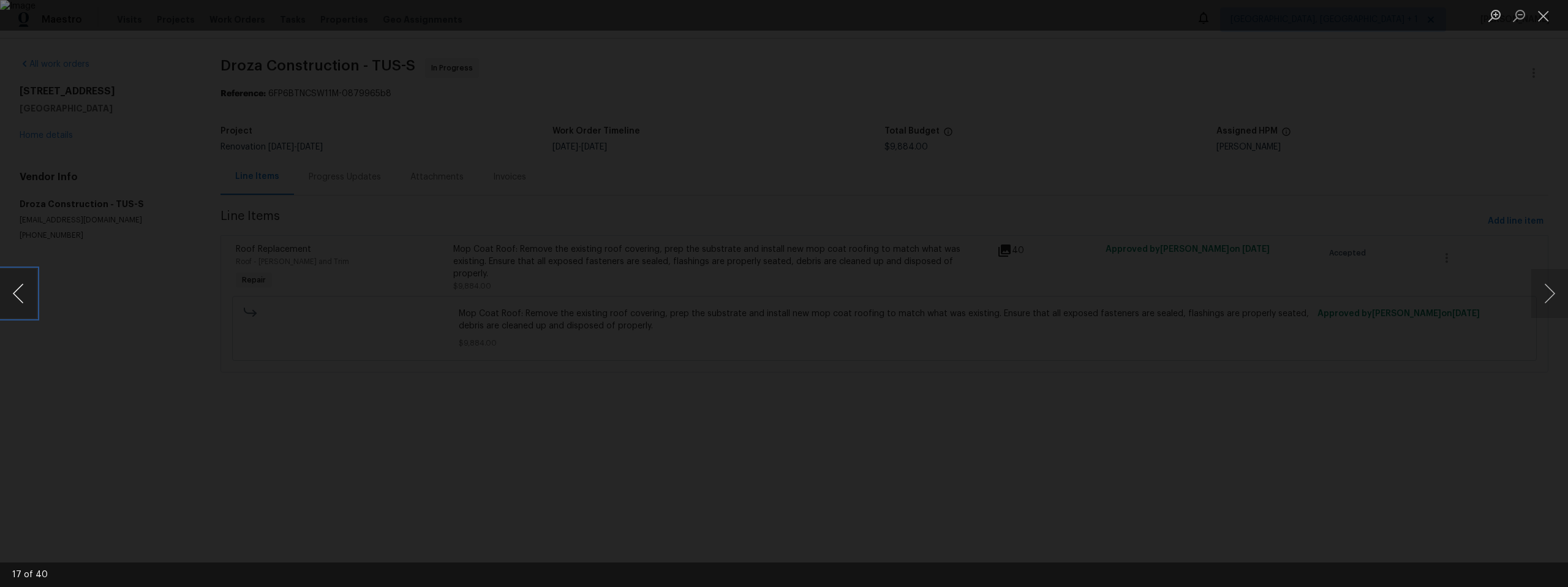
click at [16, 292] on button "Previous image" at bounding box center [18, 294] width 37 height 49
click at [1244, 336] on div "Lightbox" at bounding box center [784, 294] width 1568 height 587
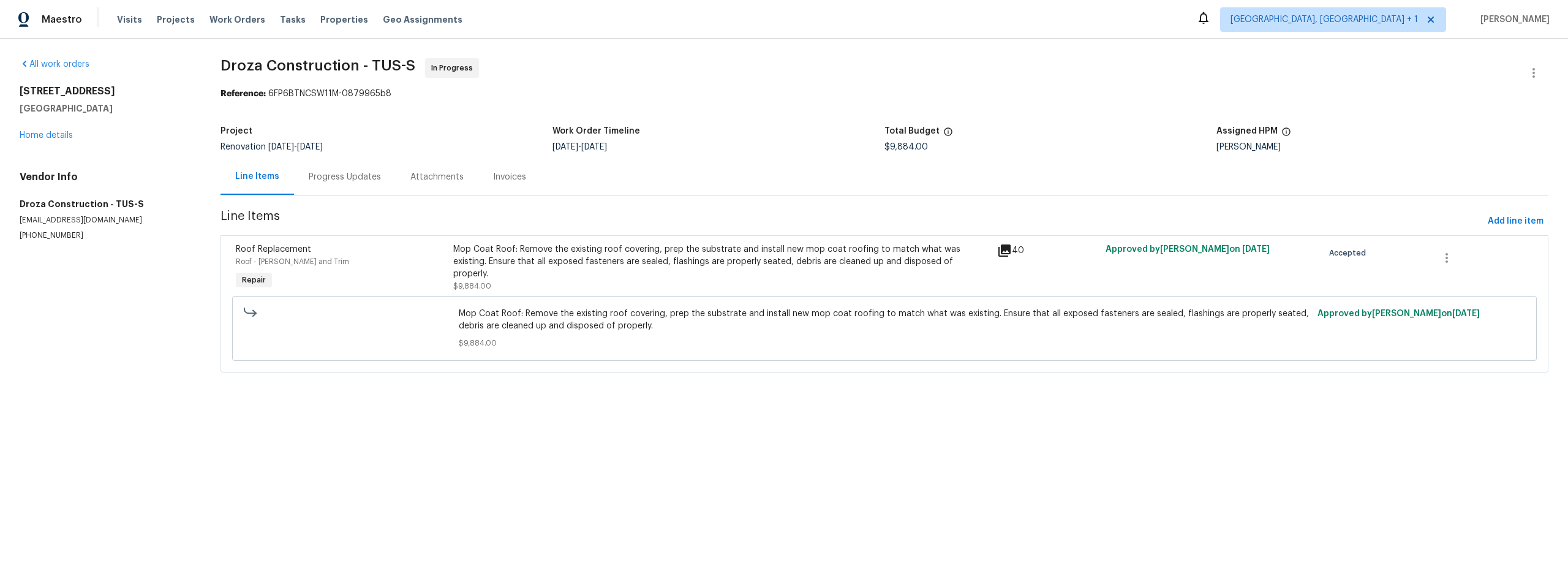
click at [1003, 254] on icon at bounding box center [1004, 250] width 12 height 12
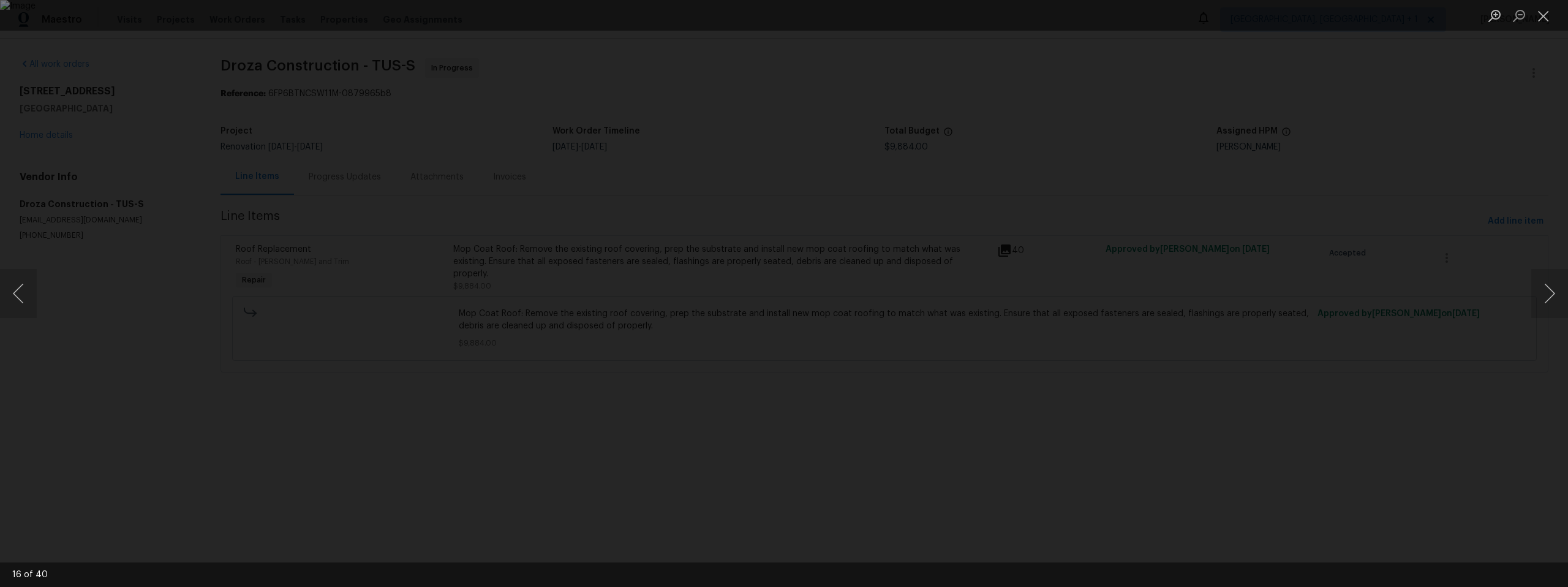
click at [1404, 298] on div "Lightbox" at bounding box center [784, 294] width 1568 height 587
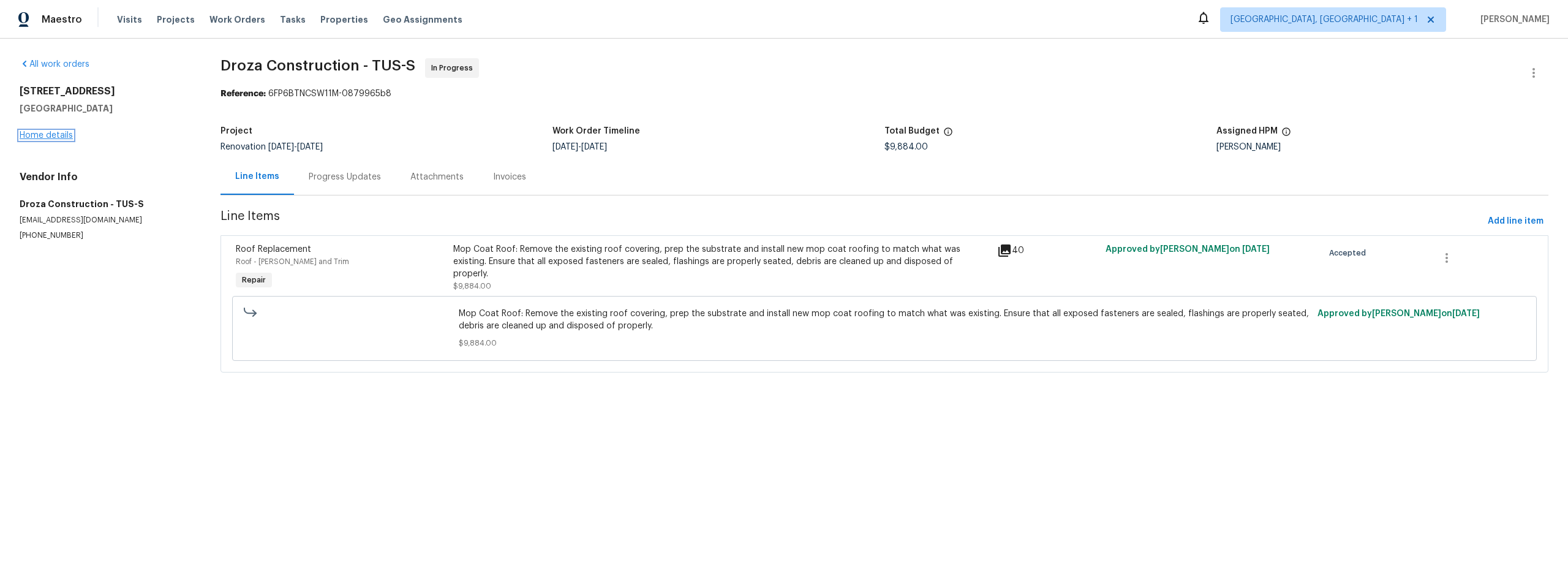
click at [58, 134] on link "Home details" at bounding box center [46, 135] width 53 height 9
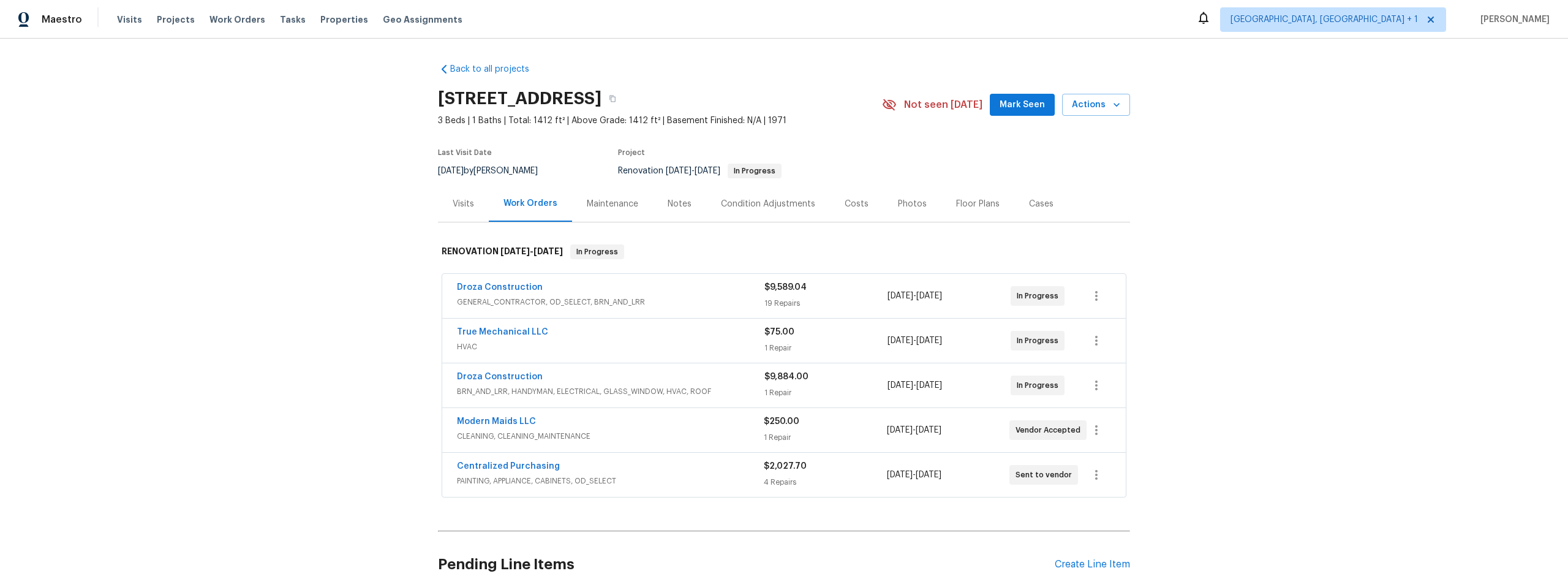
click at [438, 203] on div "Visits" at bounding box center [464, 204] width 51 height 36
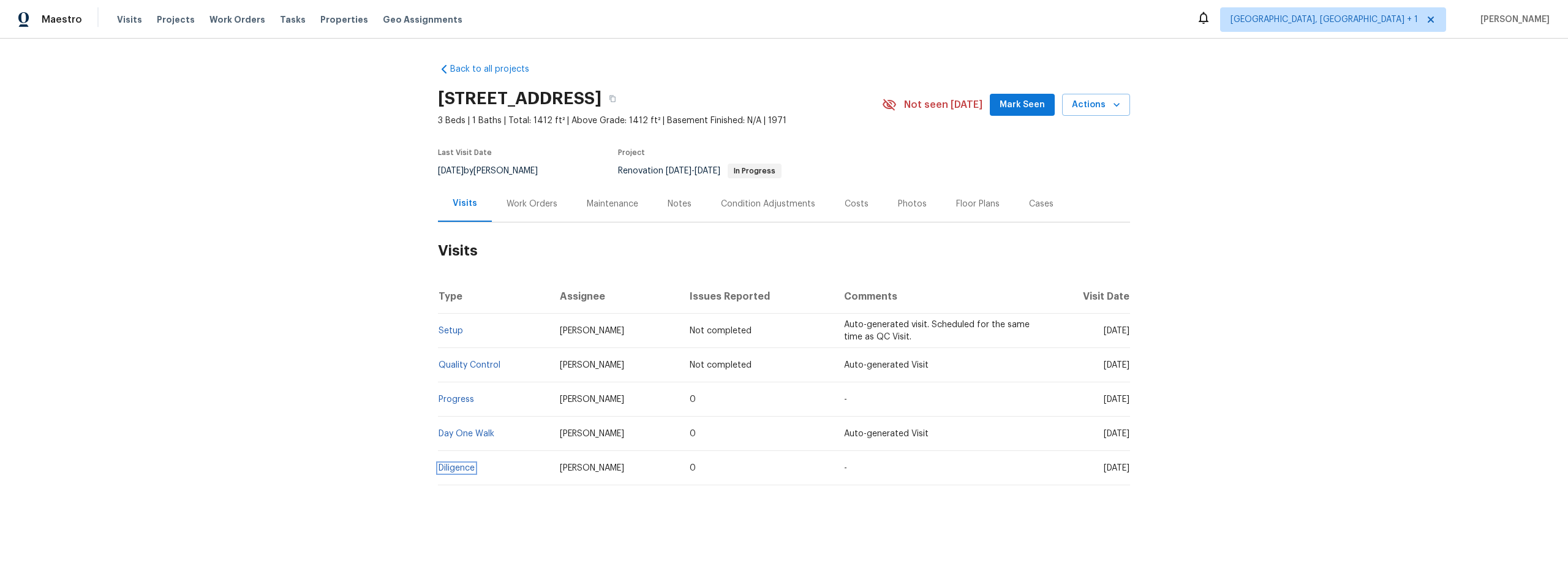
click at [446, 469] on link "Diligence" at bounding box center [457, 468] width 36 height 9
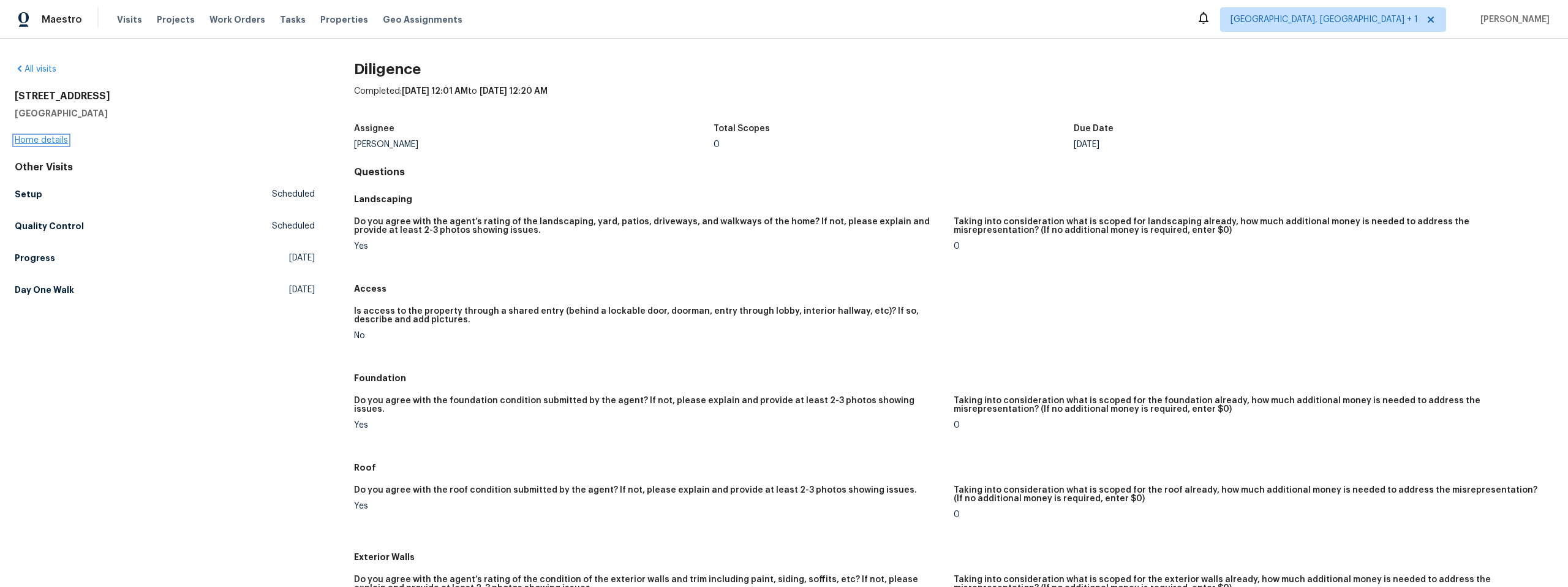
click at [37, 138] on link "Home details" at bounding box center [42, 140] width 53 height 9
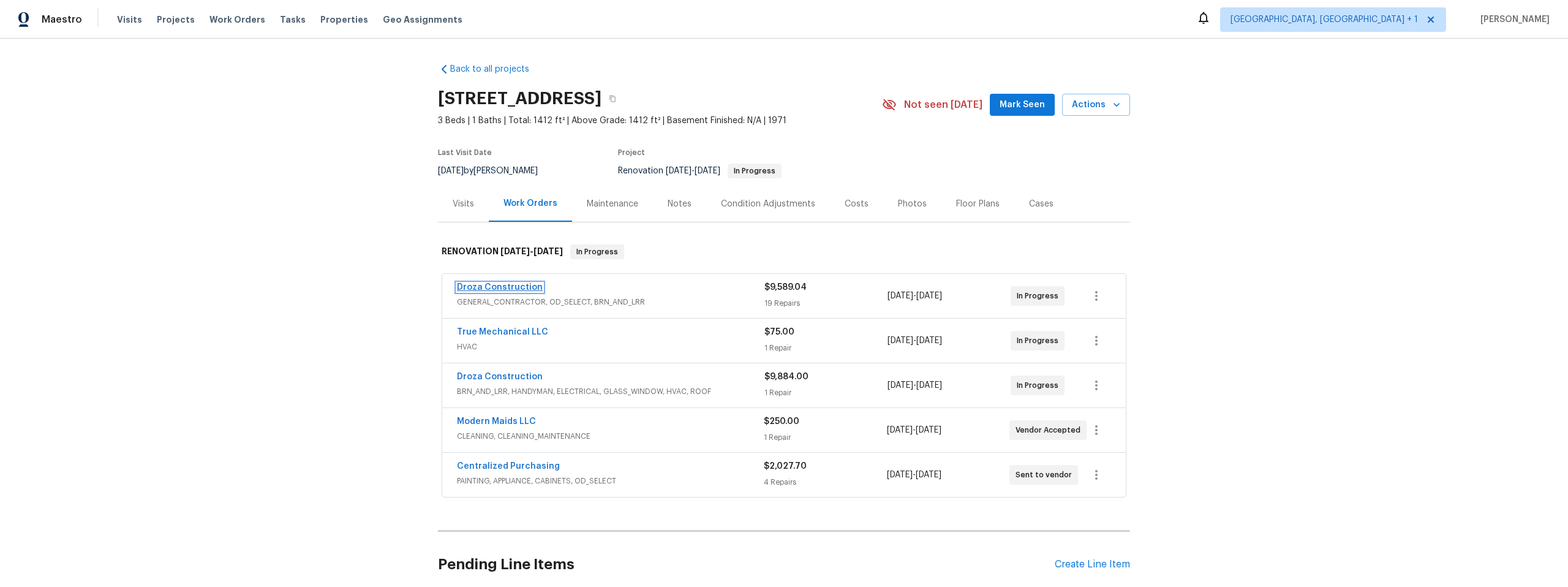
click at [498, 285] on link "Droza Construction" at bounding box center [500, 287] width 86 height 9
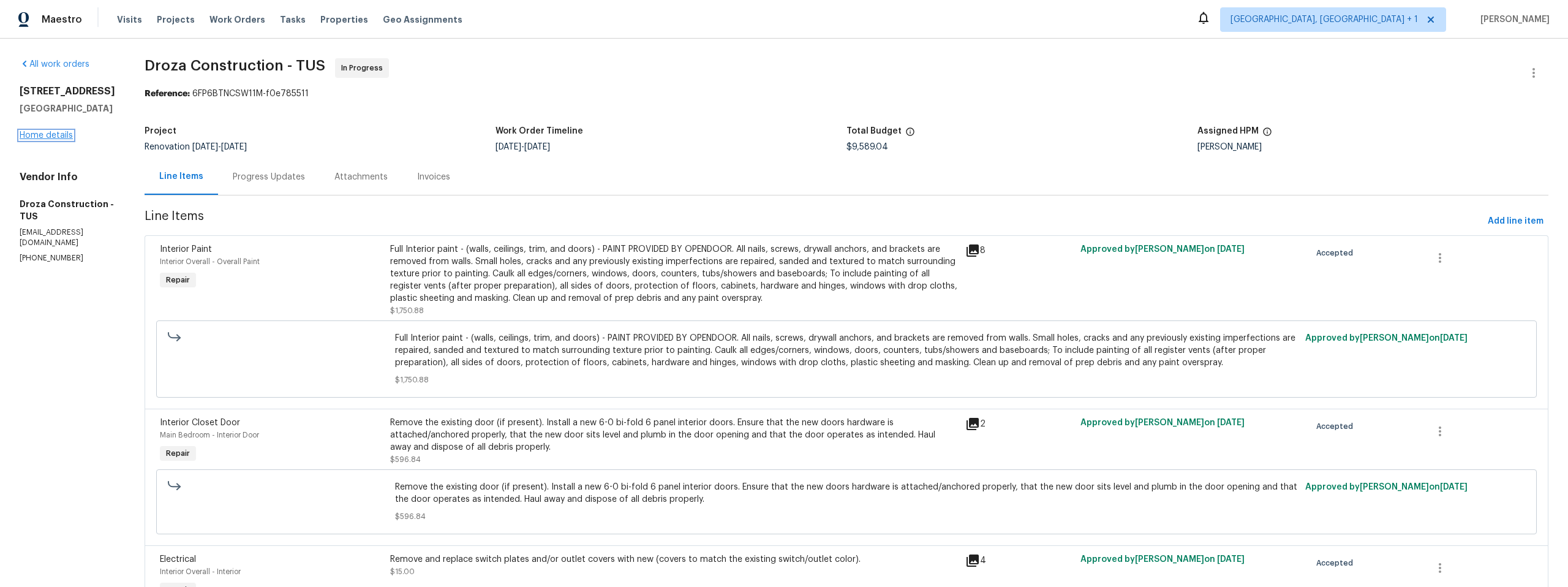
click at [49, 138] on link "Home details" at bounding box center [46, 135] width 53 height 9
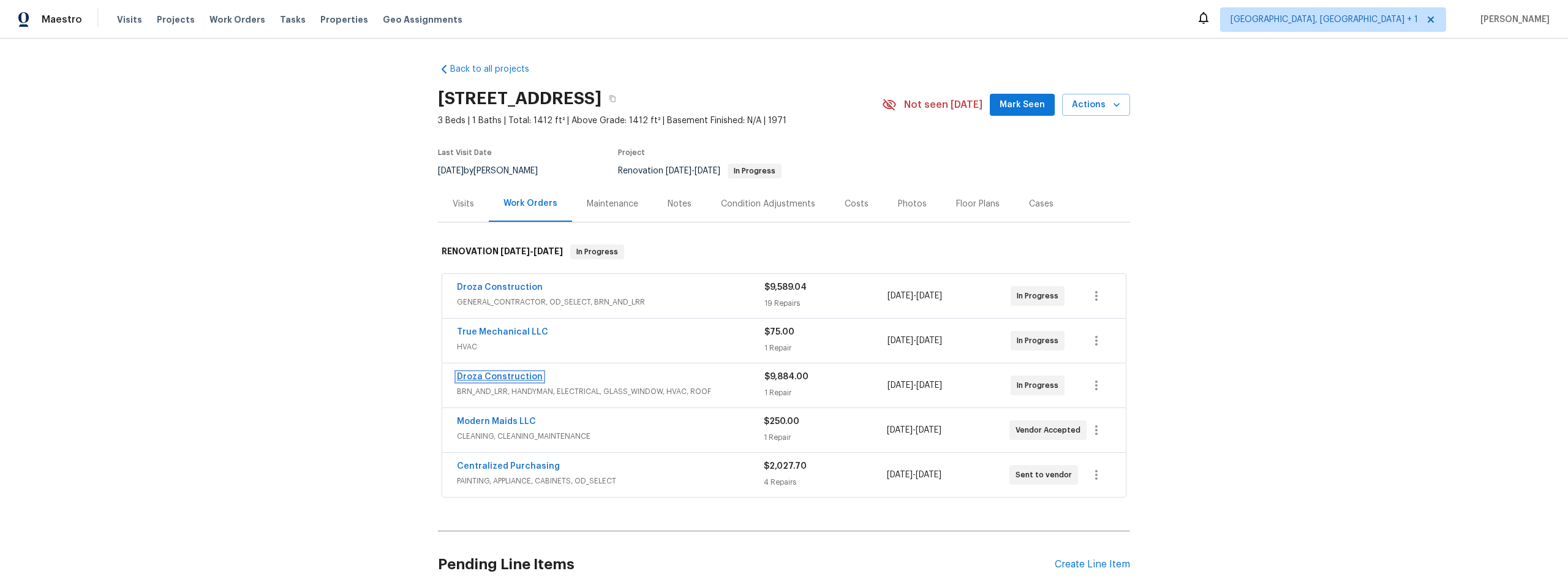
click at [504, 373] on link "Droza Construction" at bounding box center [500, 377] width 86 height 9
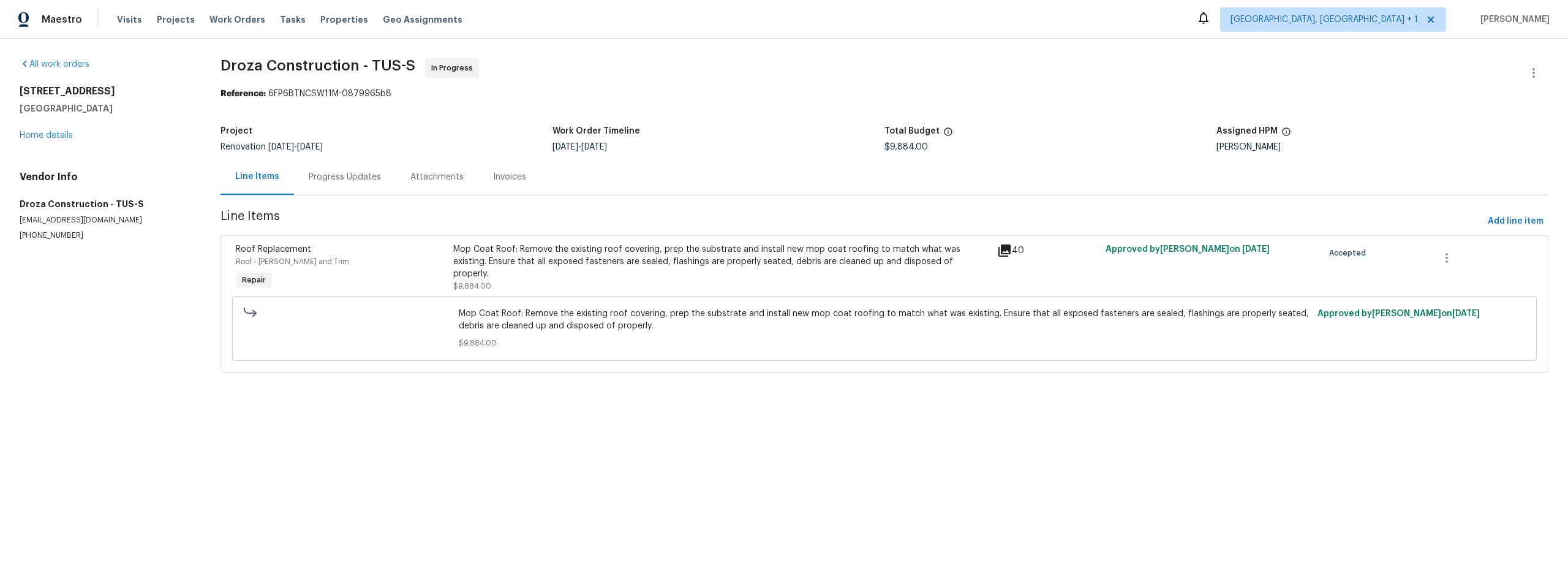
click at [1004, 248] on icon at bounding box center [1004, 250] width 12 height 12
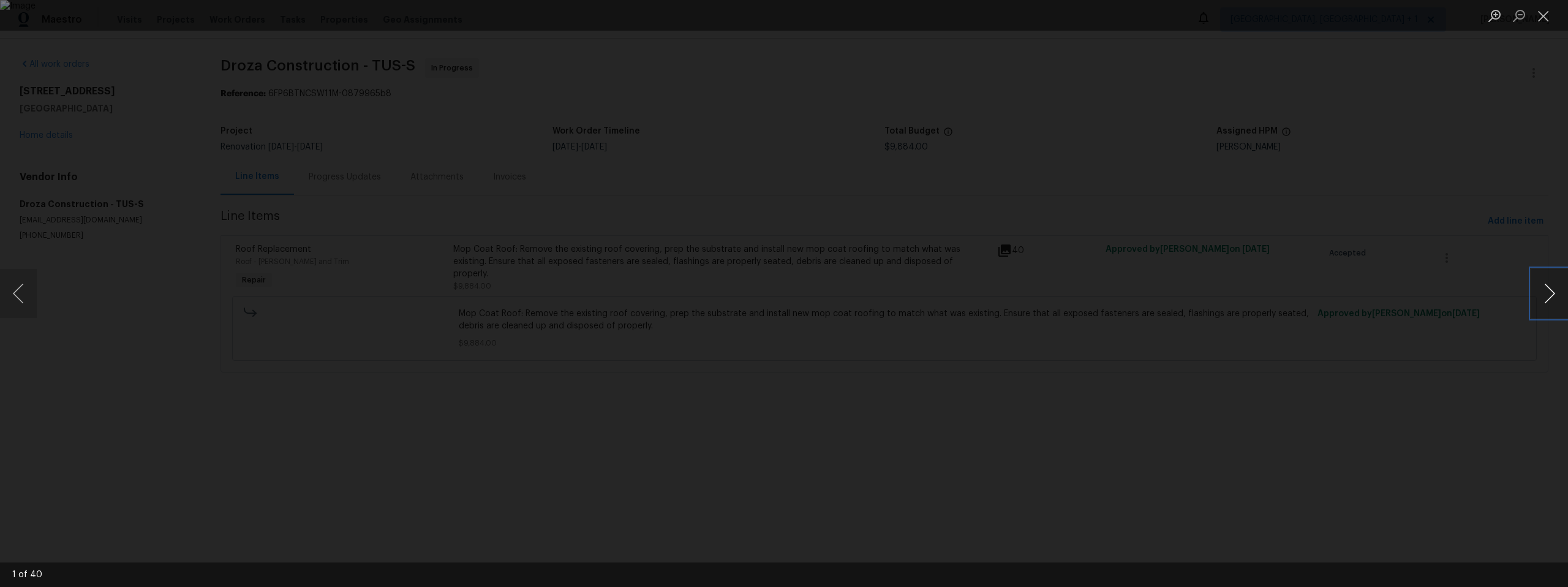
click at [1544, 291] on button "Next image" at bounding box center [1550, 294] width 37 height 49
click at [1544, 292] on button "Next image" at bounding box center [1550, 294] width 37 height 49
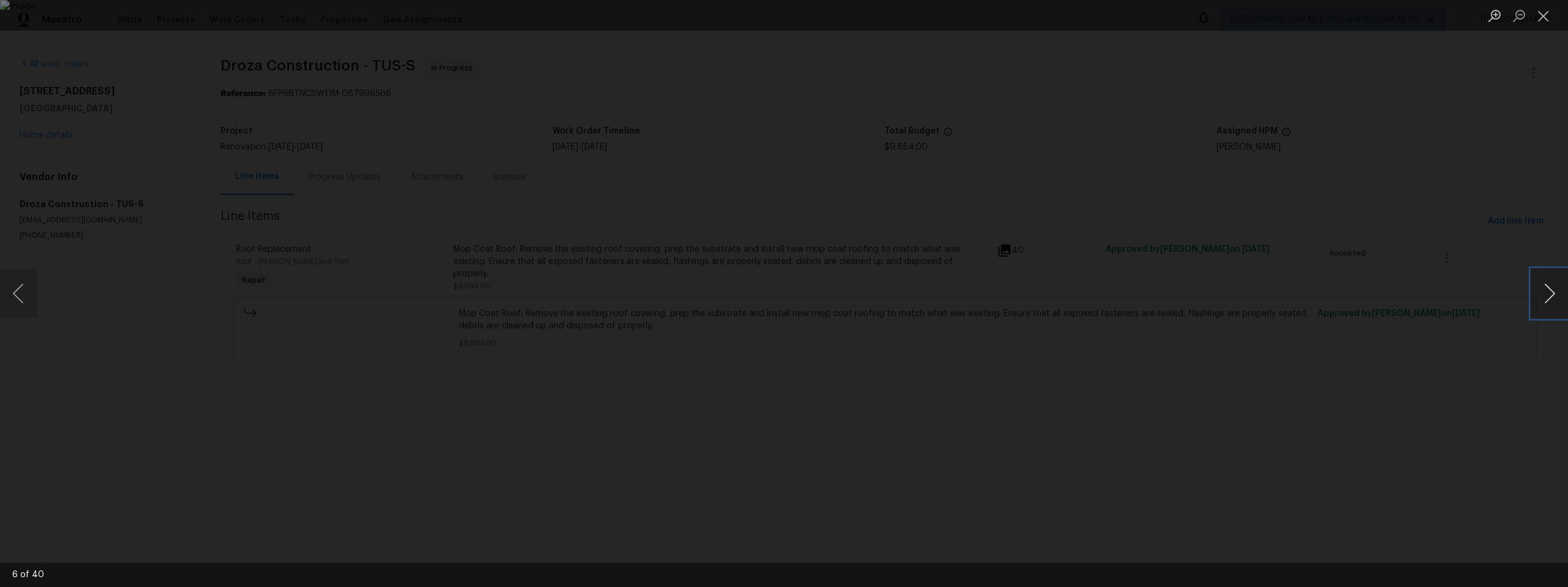
click at [1544, 292] on button "Next image" at bounding box center [1550, 294] width 37 height 49
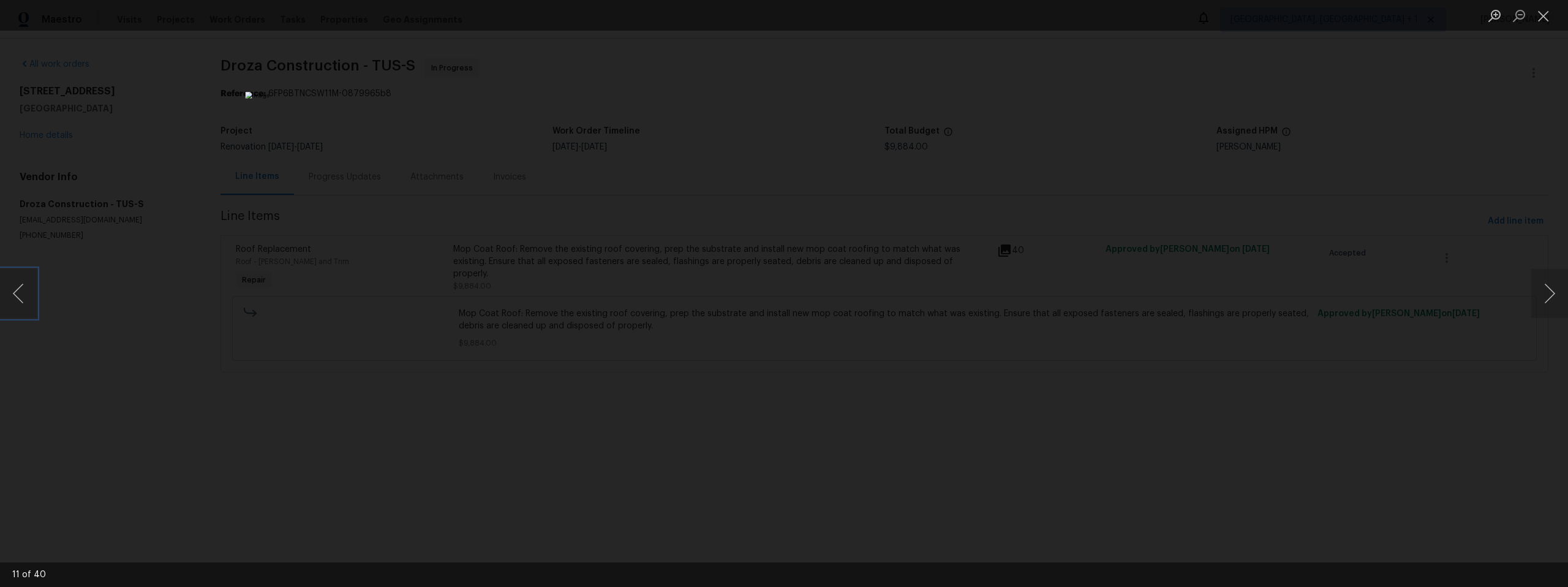
drag, startPoint x: 21, startPoint y: 293, endPoint x: 44, endPoint y: 293, distance: 23.0
click at [21, 293] on button "Previous image" at bounding box center [18, 294] width 37 height 49
click at [1542, 292] on button "Next image" at bounding box center [1550, 294] width 37 height 49
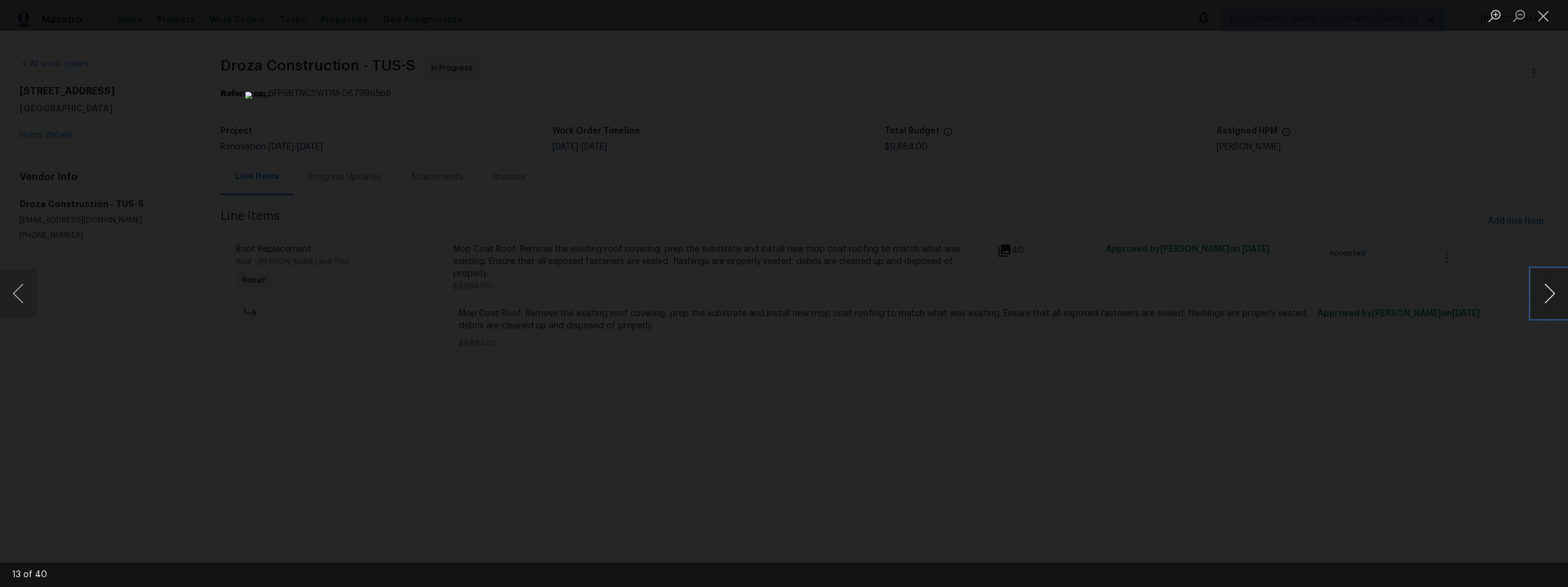
click at [1542, 293] on button "Next image" at bounding box center [1550, 294] width 37 height 49
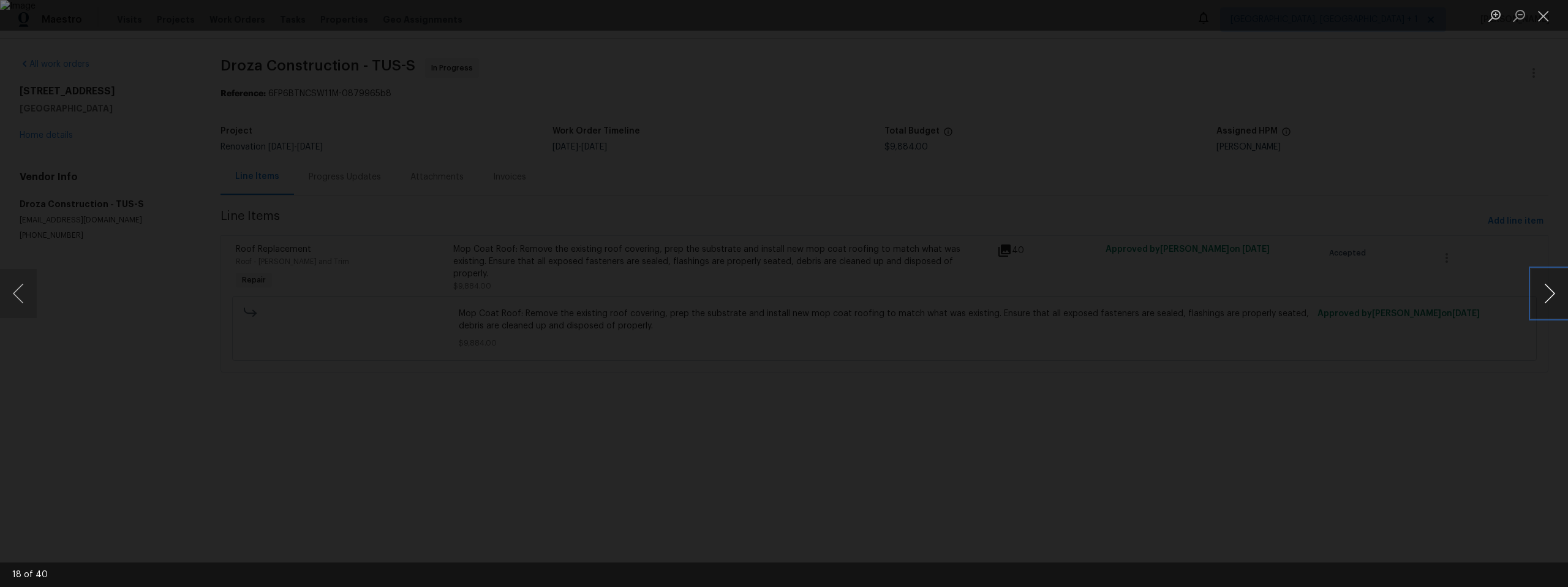
click at [1542, 293] on button "Next image" at bounding box center [1550, 294] width 37 height 49
click at [1542, 294] on button "Next image" at bounding box center [1550, 294] width 37 height 49
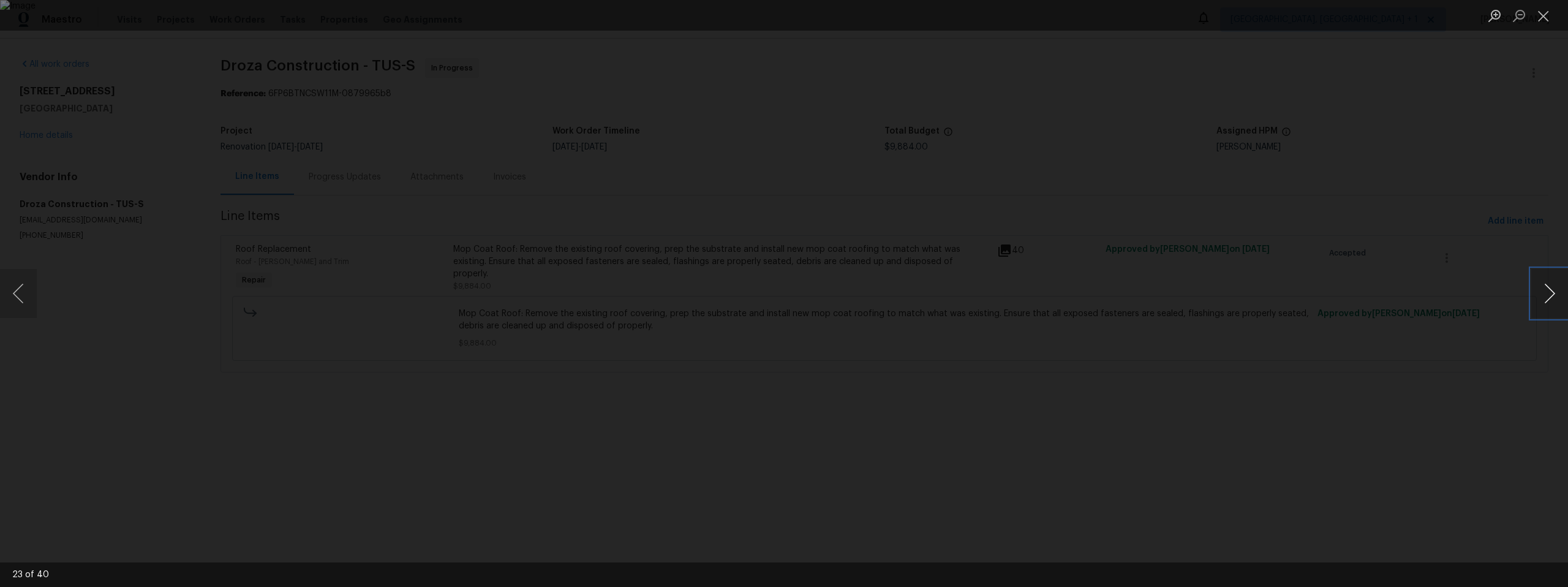
click at [1542, 294] on button "Next image" at bounding box center [1550, 294] width 37 height 49
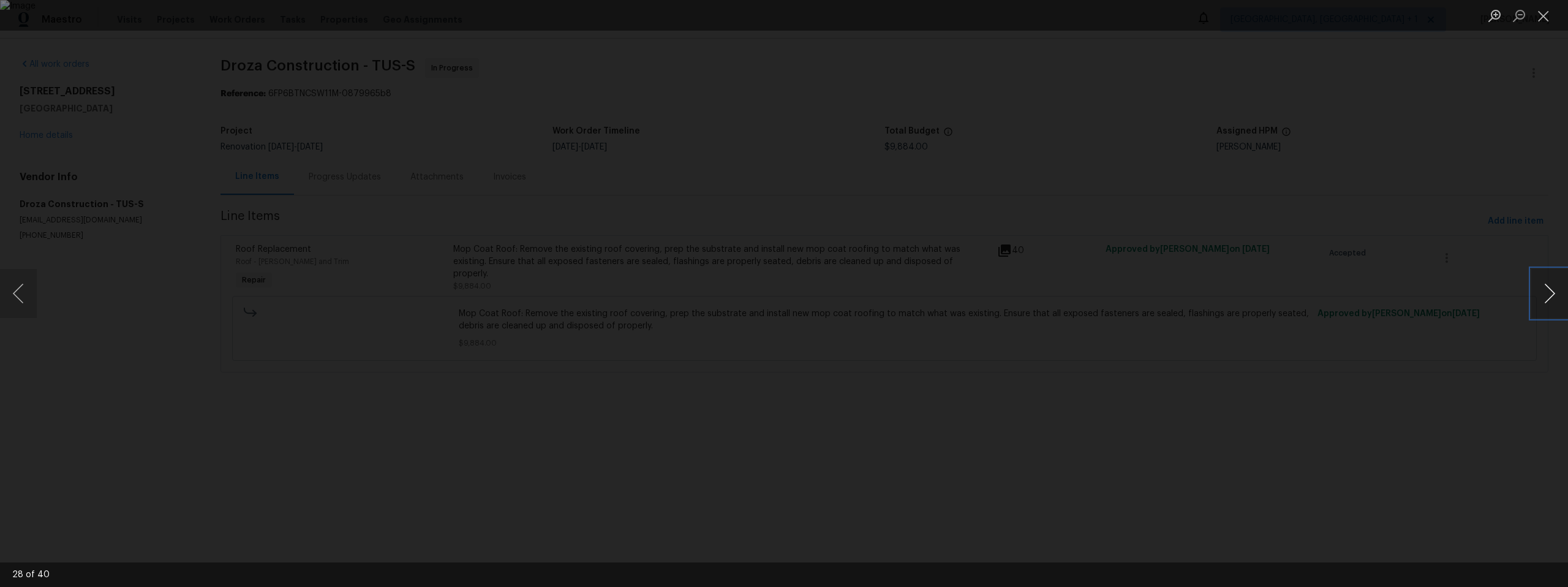
click at [1542, 294] on button "Next image" at bounding box center [1550, 294] width 37 height 49
click at [1552, 288] on button "Next image" at bounding box center [1550, 294] width 37 height 49
click at [1553, 287] on button "Next image" at bounding box center [1550, 294] width 37 height 49
click at [1553, 289] on button "Next image" at bounding box center [1550, 294] width 37 height 49
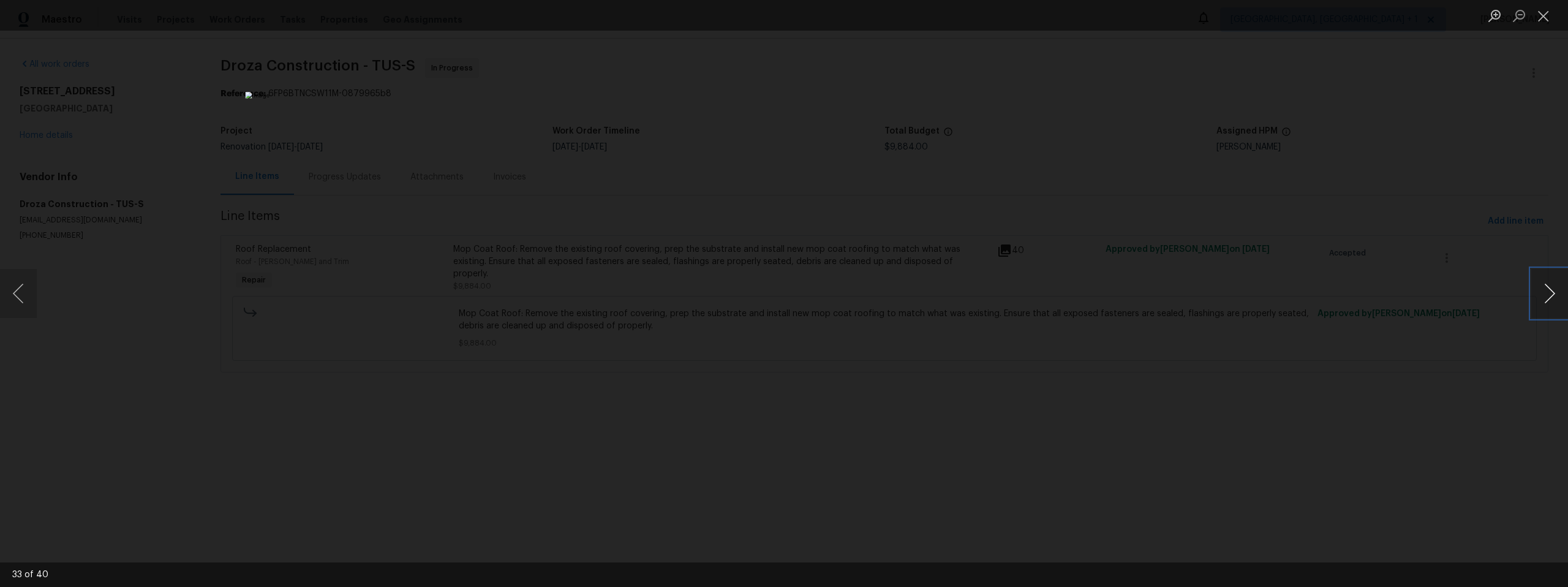
click at [1553, 290] on button "Next image" at bounding box center [1550, 294] width 37 height 49
click at [26, 292] on button "Previous image" at bounding box center [18, 294] width 37 height 49
click at [26, 292] on button "Previous image" at bounding box center [18, 294] width 37 height 49
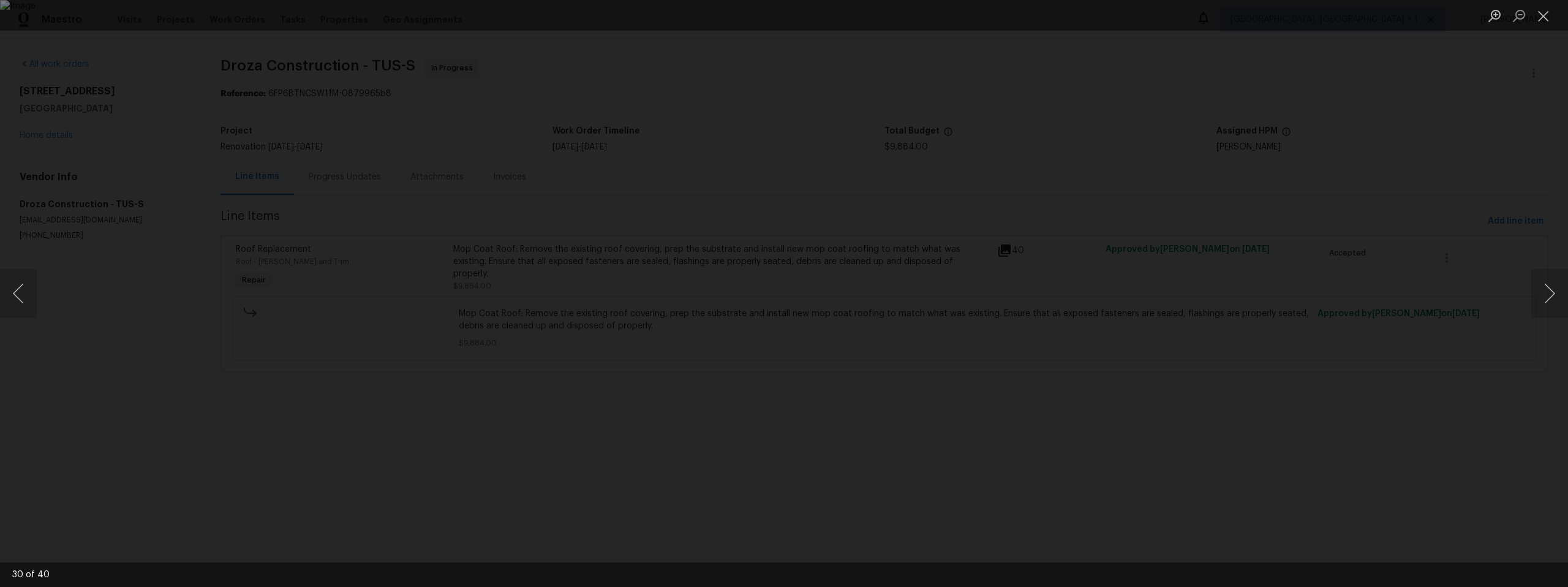
click at [383, 345] on div "Lightbox" at bounding box center [784, 294] width 1568 height 587
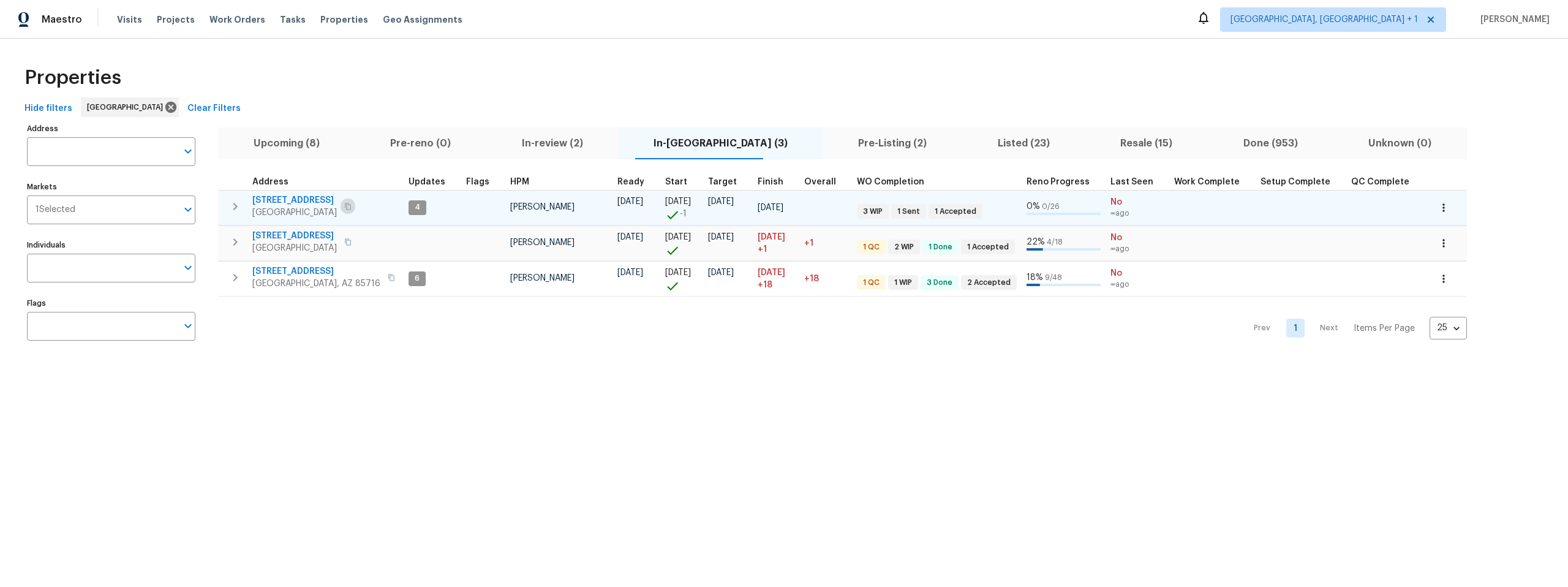
click at [344, 205] on icon "button" at bounding box center [347, 205] width 6 height 7
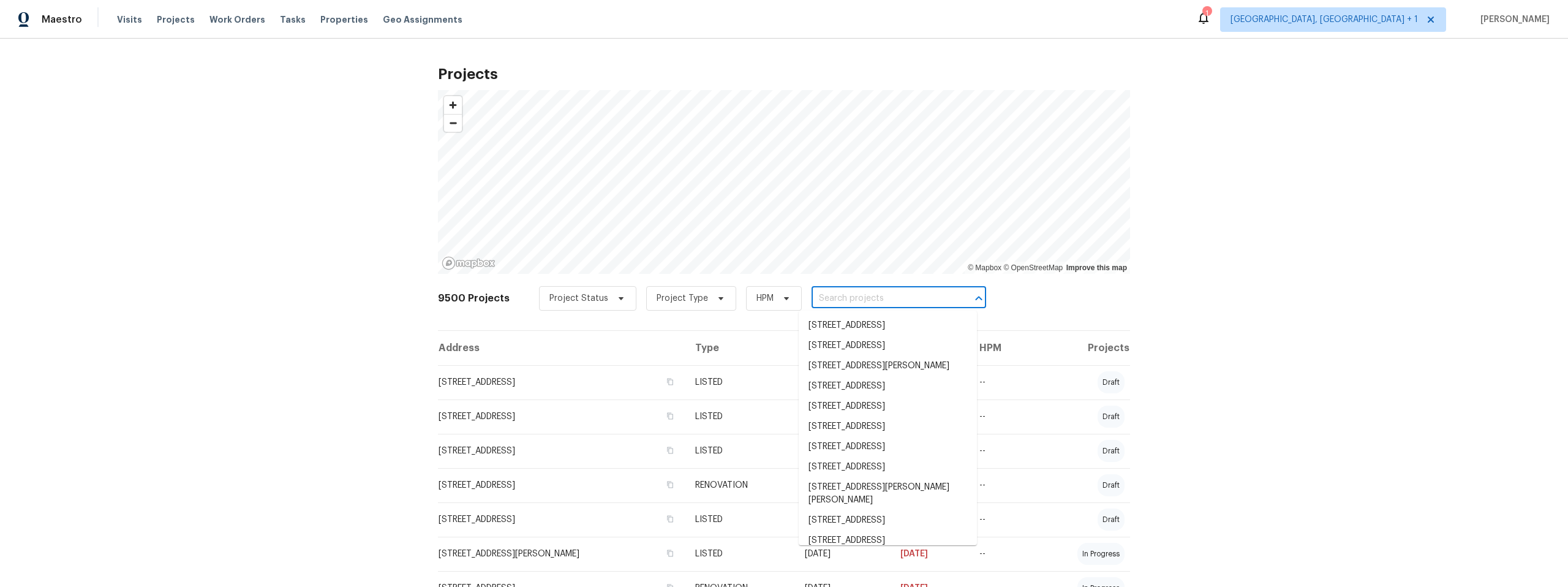
paste input "[STREET_ADDRESS]"
type input "[STREET_ADDRESS]"
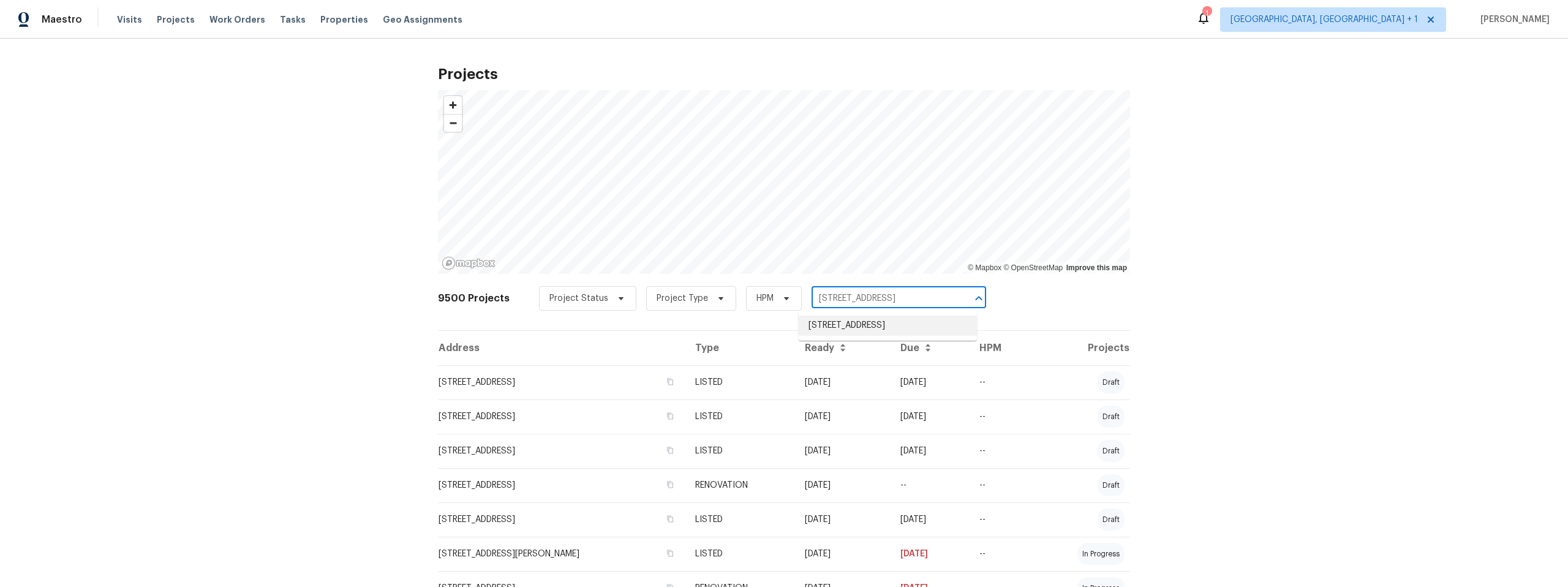
click at [890, 328] on li "[STREET_ADDRESS]" at bounding box center [888, 325] width 178 height 20
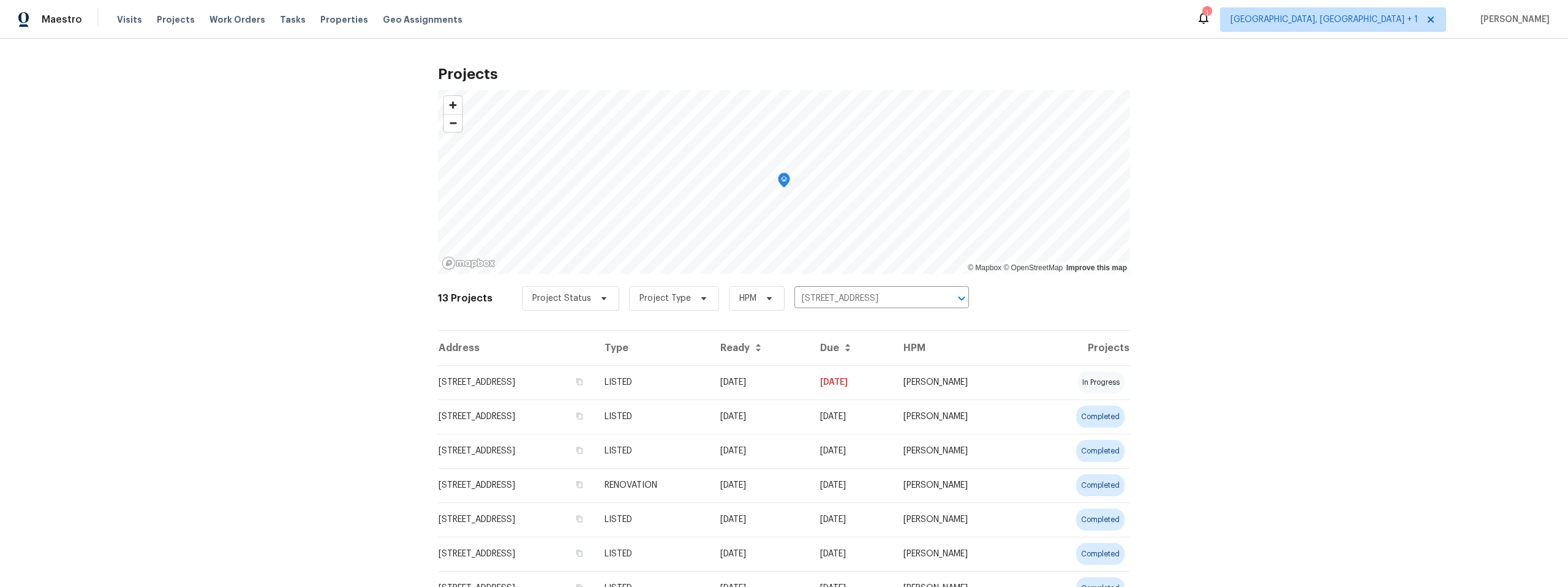
click at [477, 383] on td "[STREET_ADDRESS]" at bounding box center [517, 382] width 157 height 34
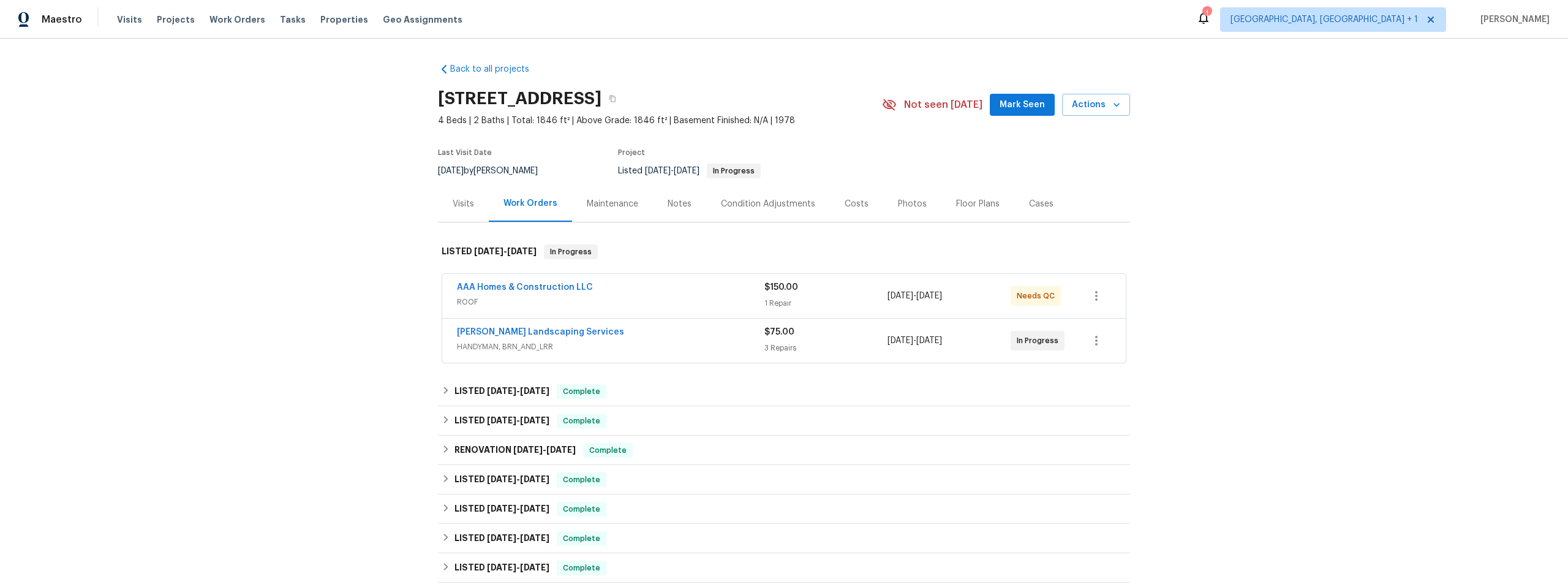
click at [465, 201] on div "Visits" at bounding box center [463, 204] width 22 height 12
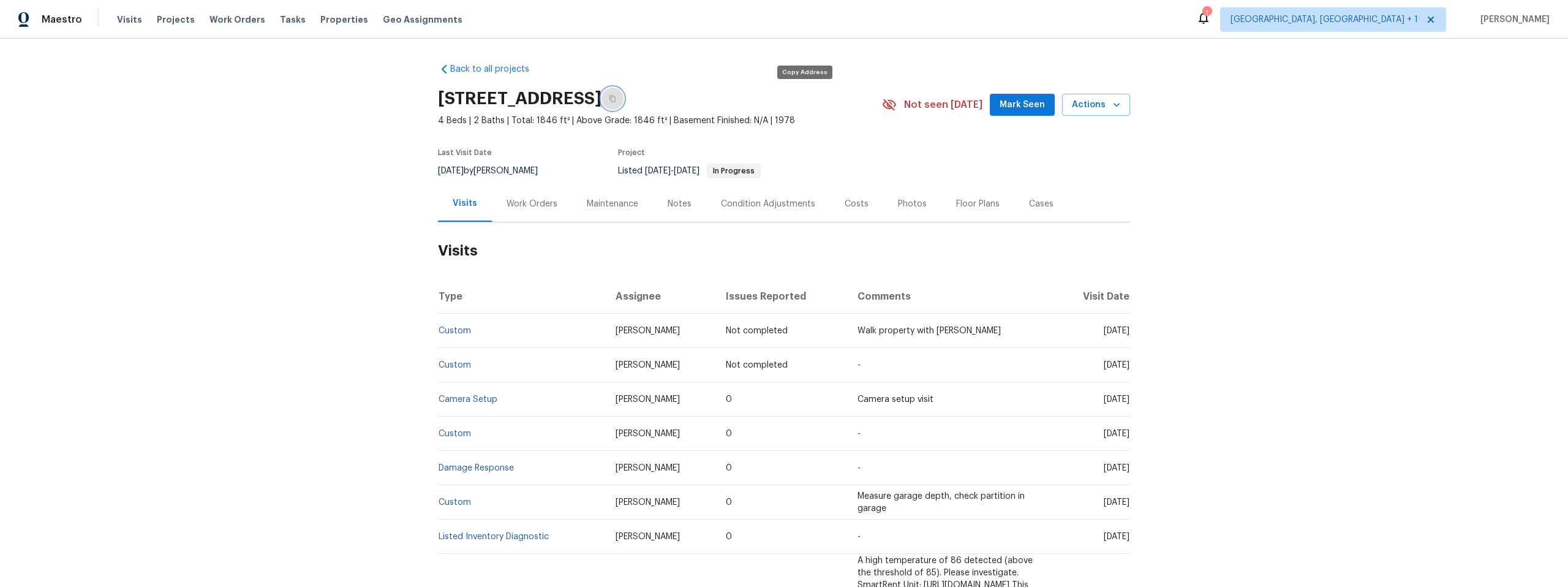
click at [616, 98] on icon "button" at bounding box center [613, 98] width 8 height 8
